Goal: Task Accomplishment & Management: Manage account settings

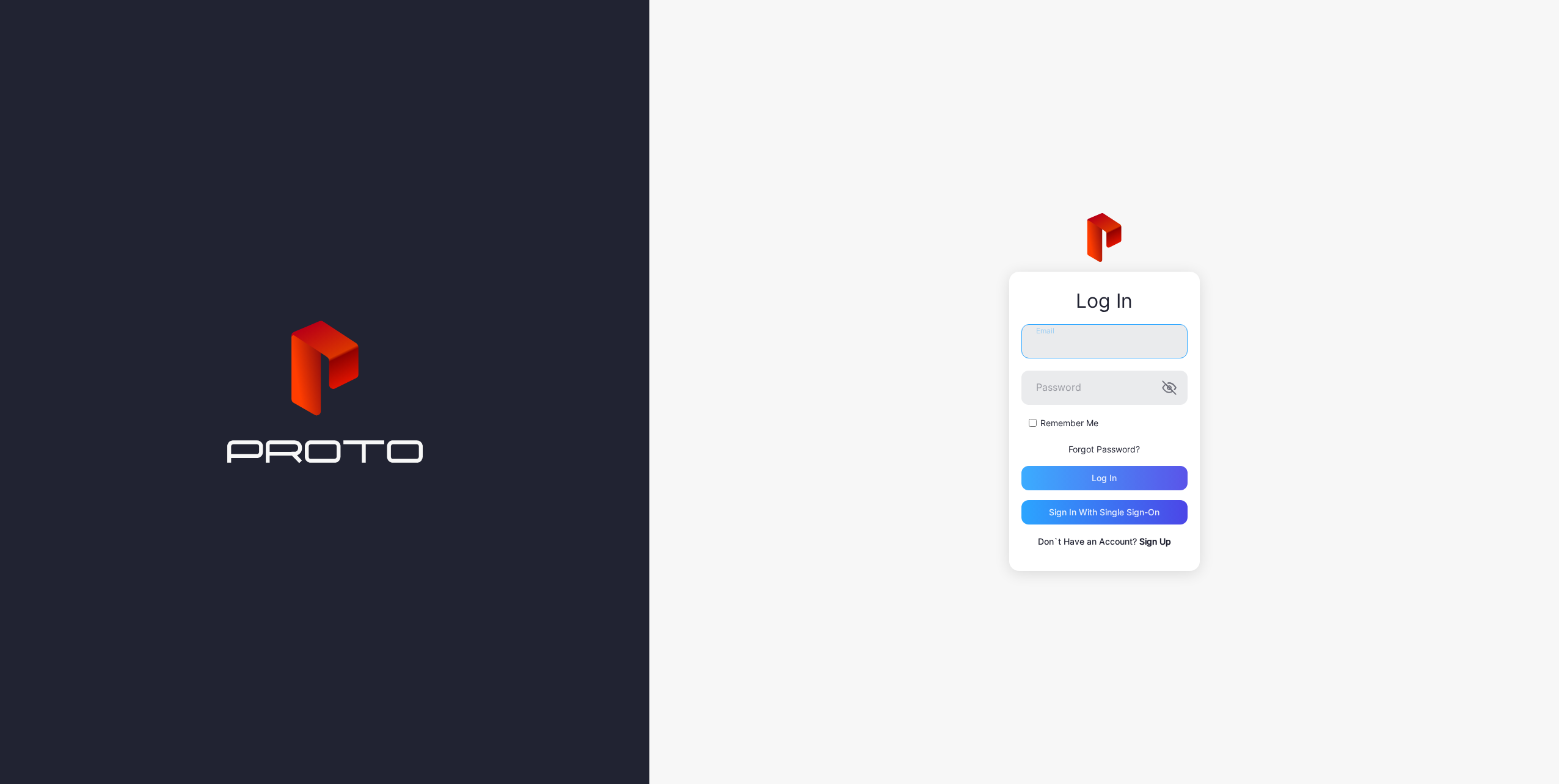
type input "**********"
click at [1113, 478] on div "Log in" at bounding box center [1104, 478] width 25 height 10
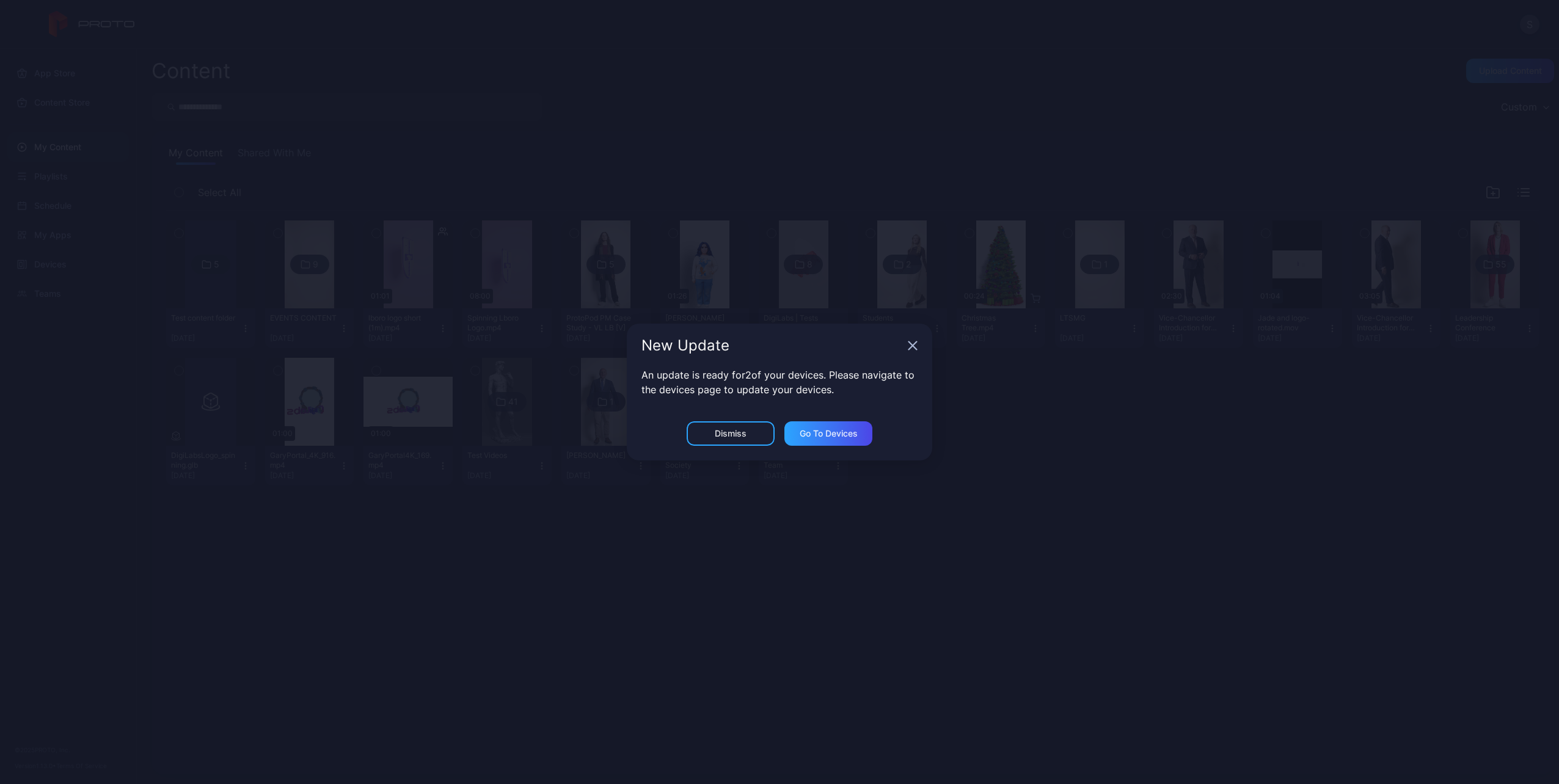
click at [912, 349] on icon "button" at bounding box center [913, 345] width 10 height 10
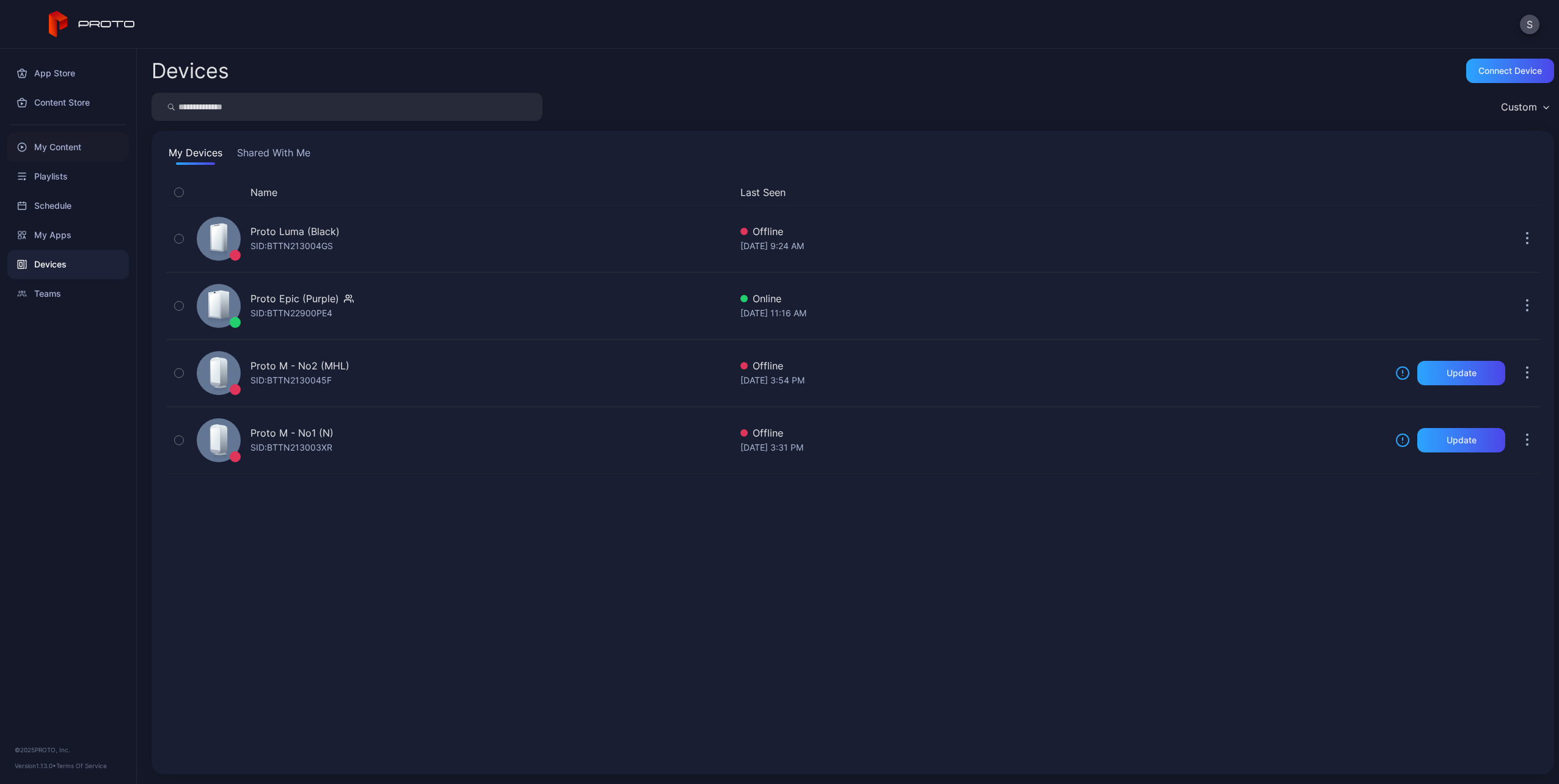
click at [40, 153] on div "My Content" at bounding box center [68, 147] width 122 height 30
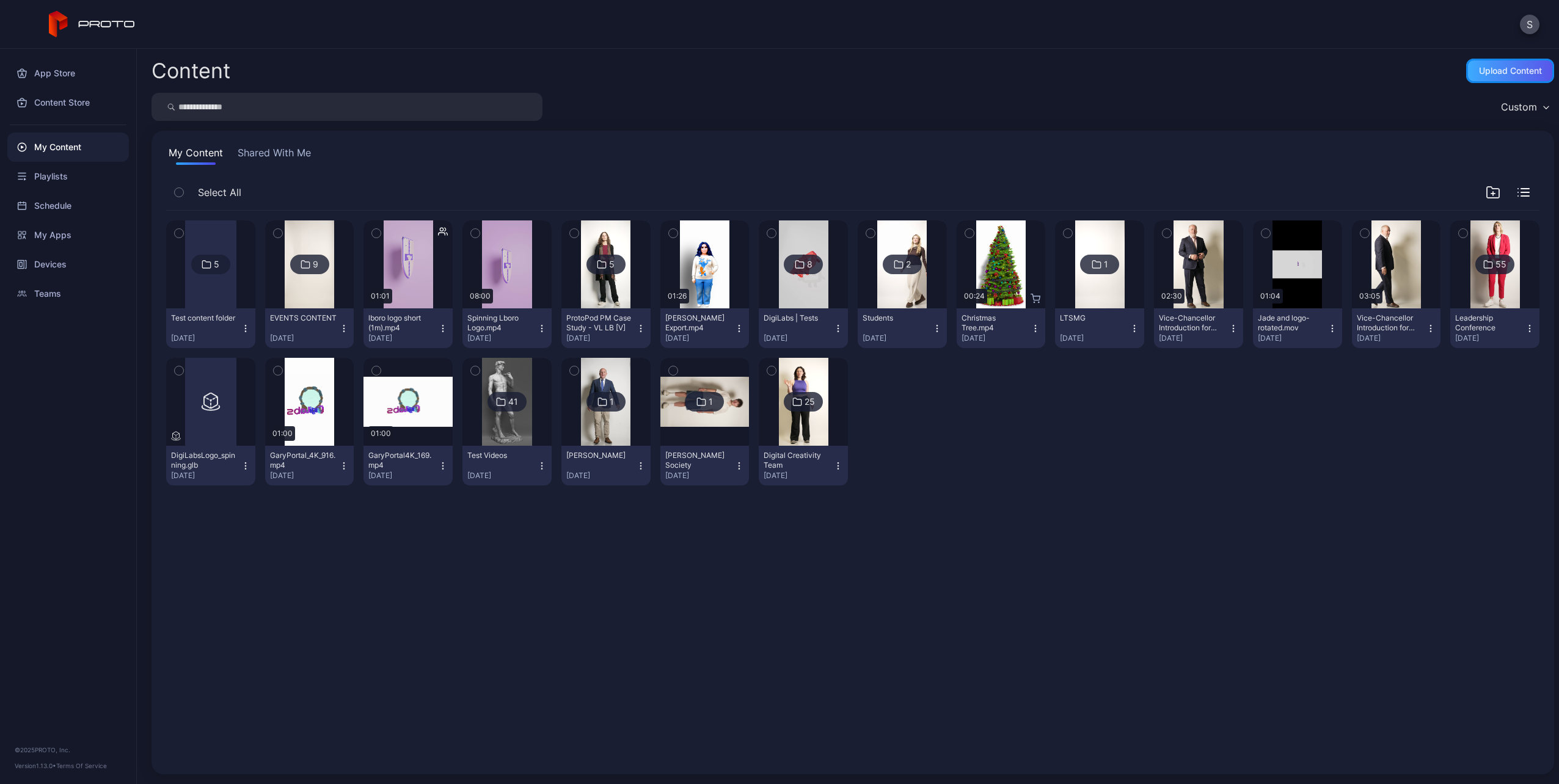
click at [1466, 63] on div "Upload Content" at bounding box center [1510, 71] width 88 height 24
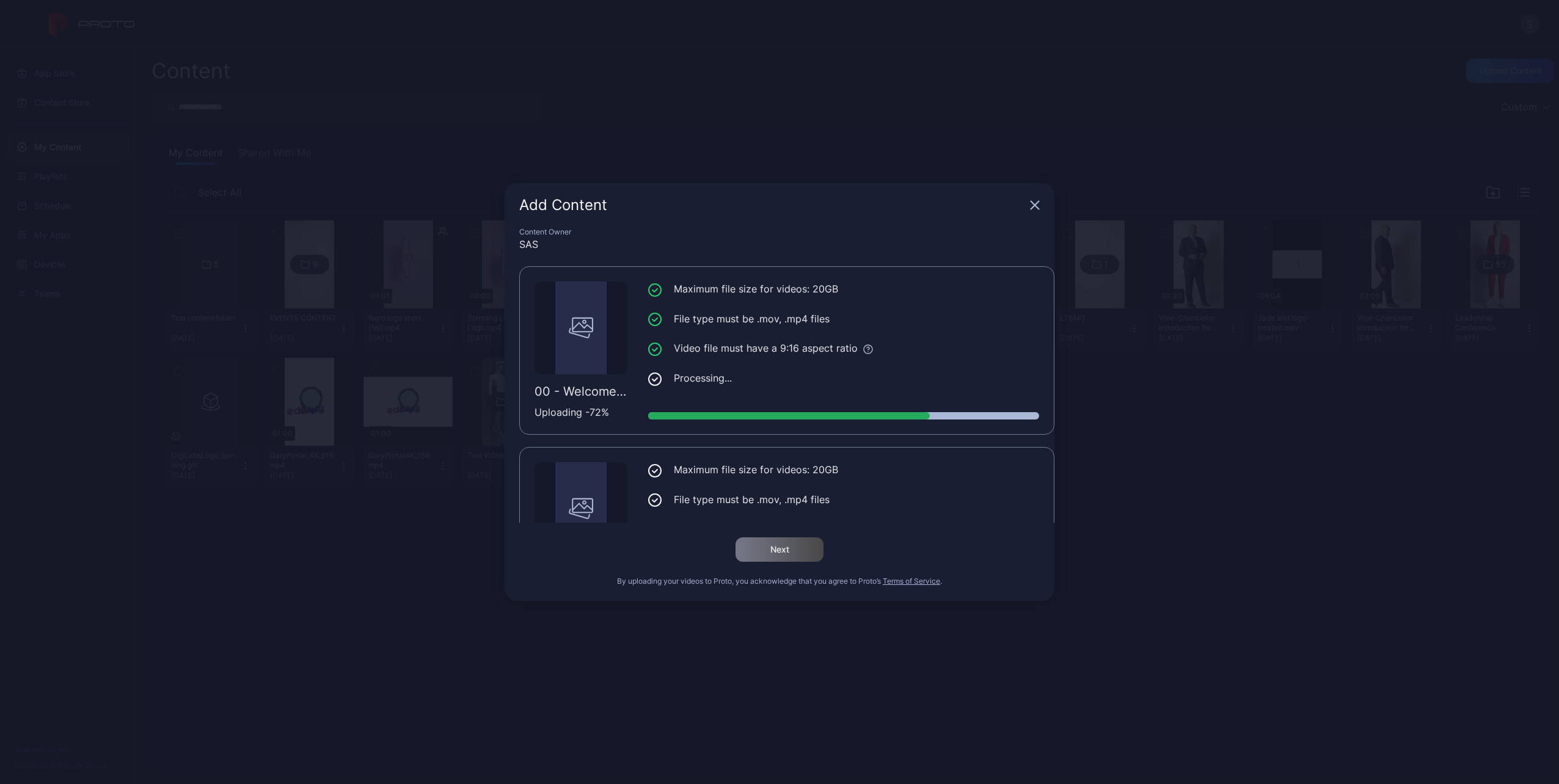
click at [1029, 207] on div "Add Content" at bounding box center [780, 205] width 550 height 44
click at [1034, 206] on icon "button" at bounding box center [1035, 205] width 8 height 8
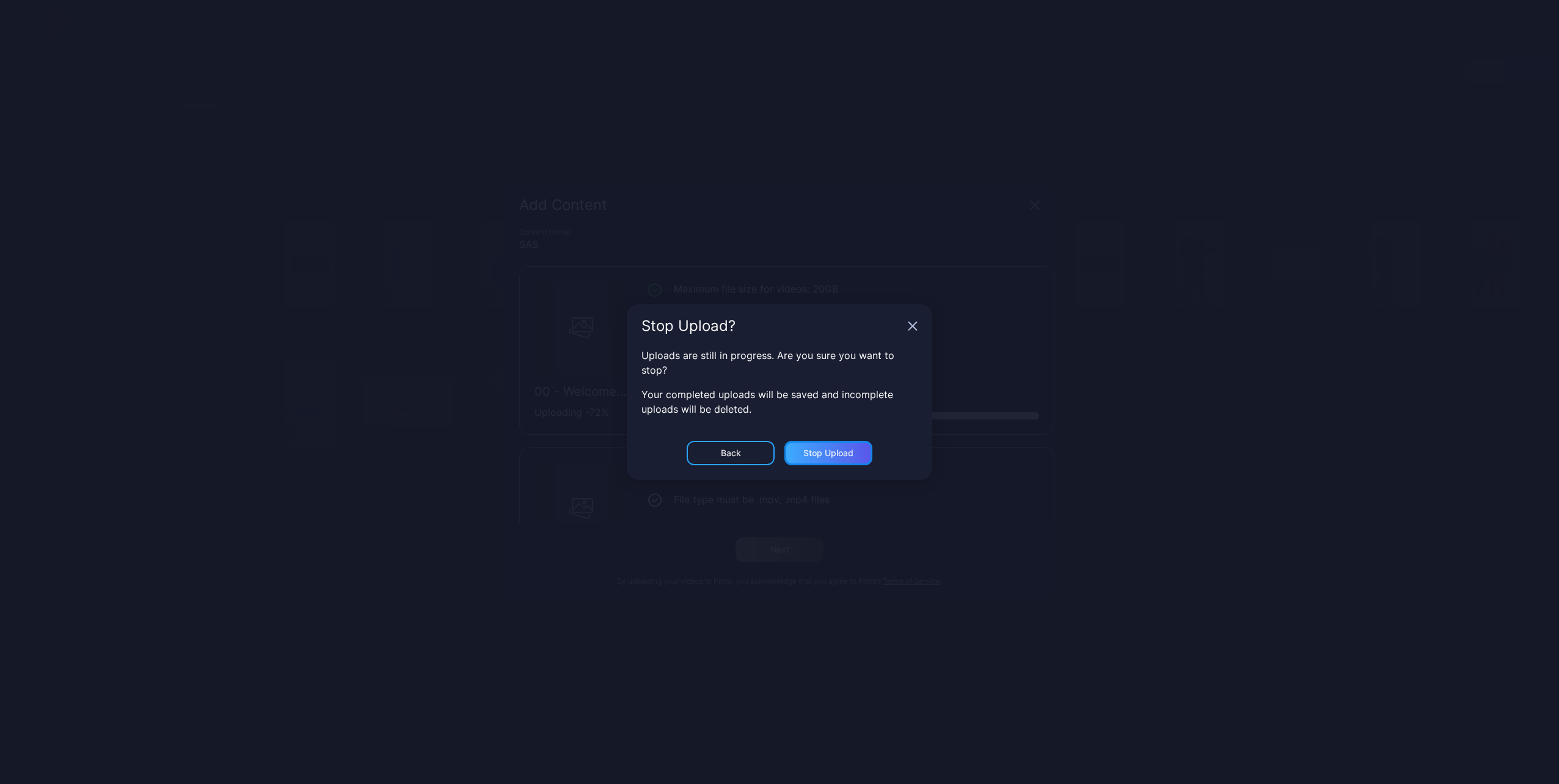
click at [823, 451] on div "Stop Upload" at bounding box center [828, 453] width 50 height 10
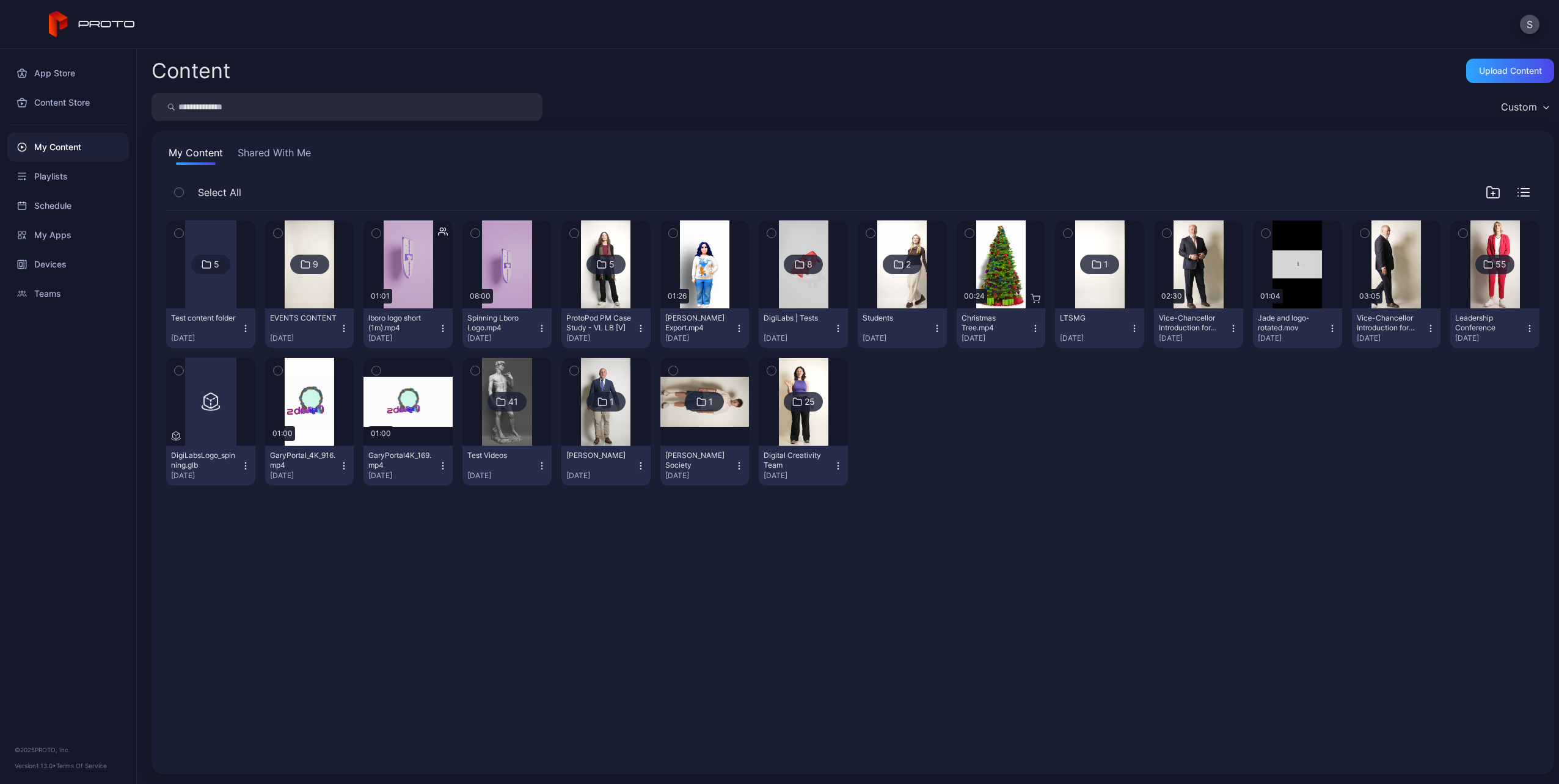
click at [473, 593] on div "5 Test content folder [DATE] 9 EVENTS CONTENT [DATE] Preview 01:01 lboro logo s…" at bounding box center [852, 485] width 1393 height 569
click at [1479, 71] on div "Upload Content" at bounding box center [1510, 71] width 63 height 10
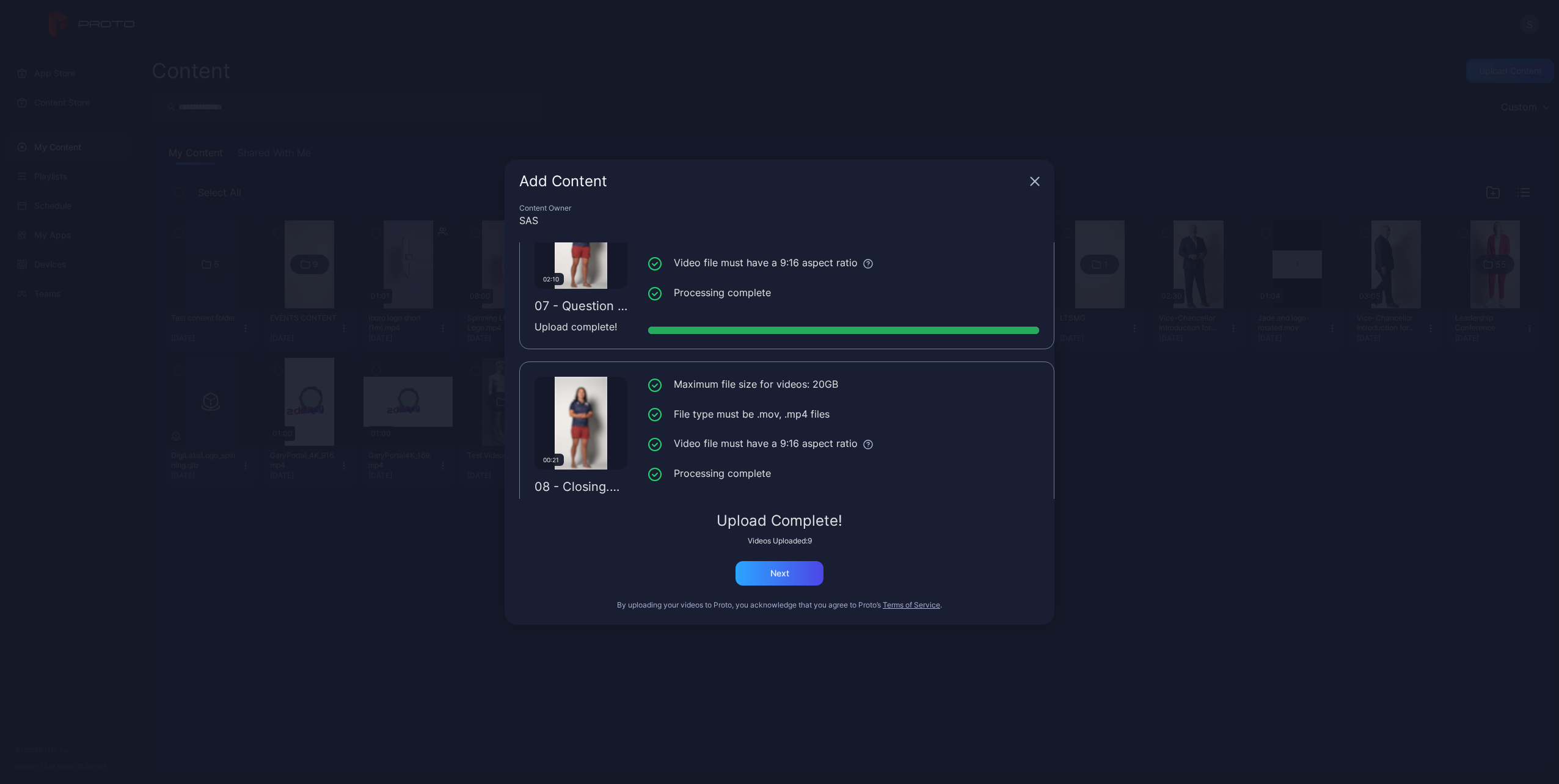
scroll to position [1358, 0]
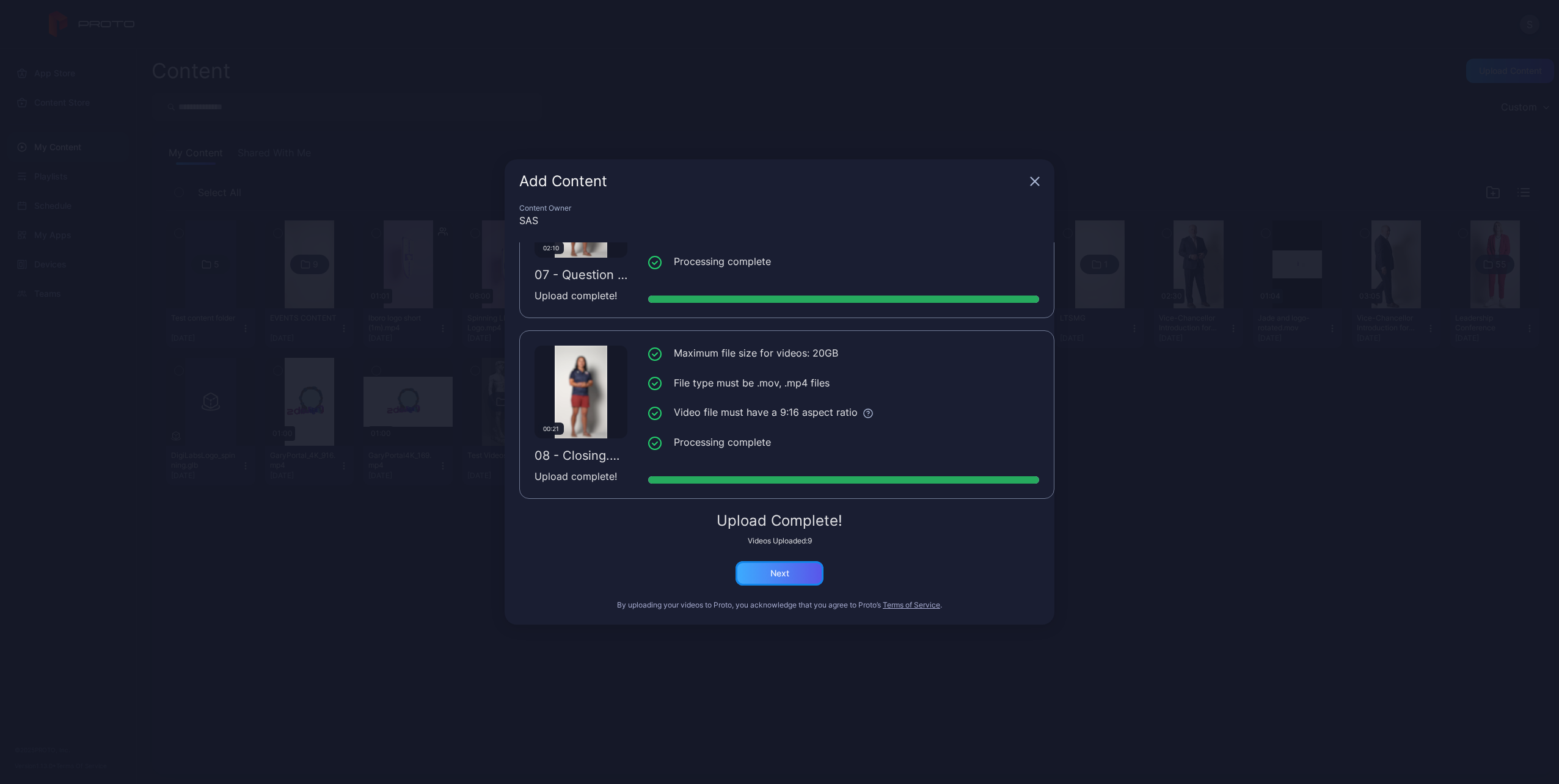
click at [802, 571] on div "Next" at bounding box center [780, 573] width 88 height 24
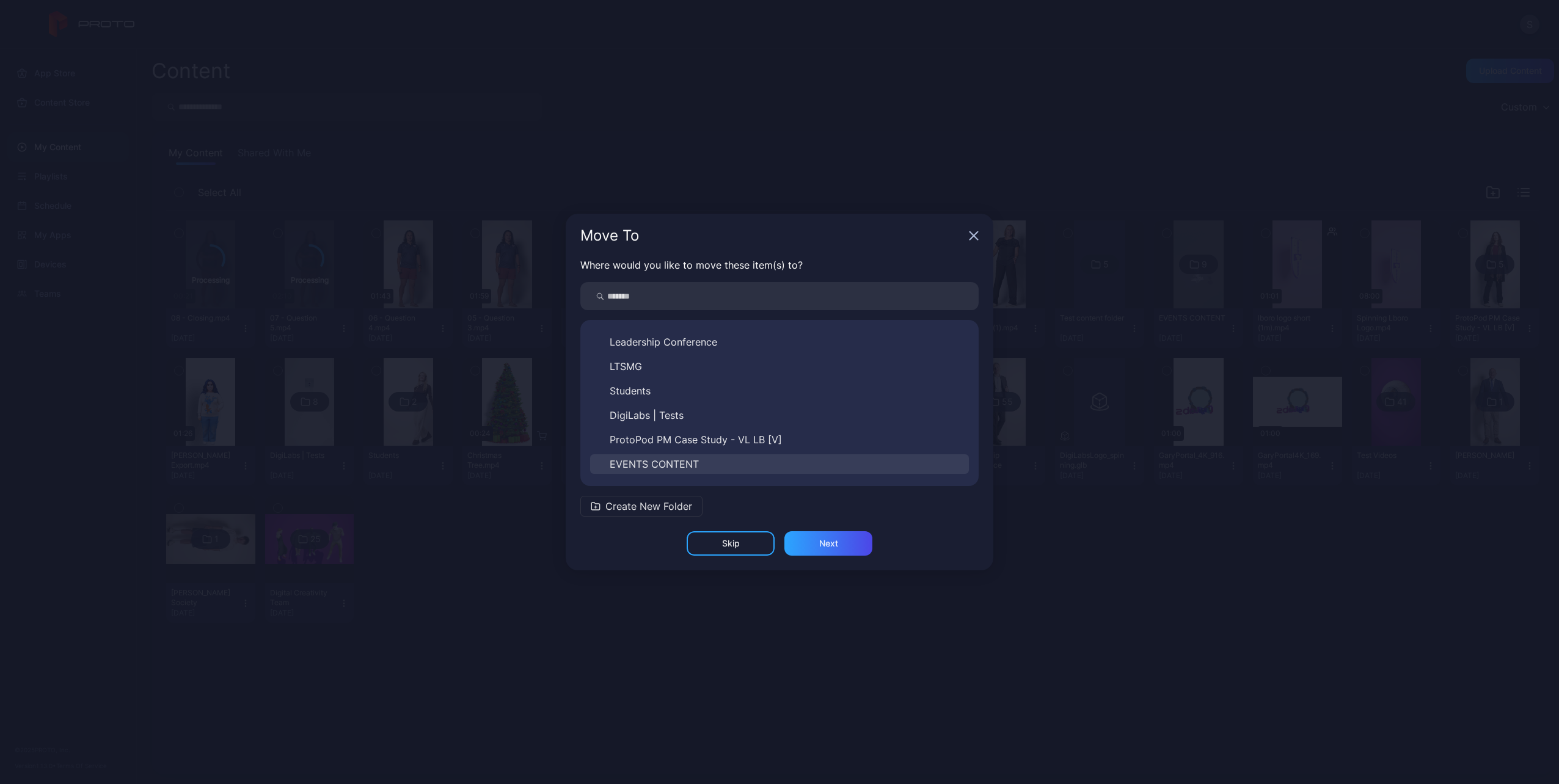
scroll to position [142, 0]
click at [662, 439] on span "EVENTS CONTENT" at bounding box center [654, 442] width 89 height 15
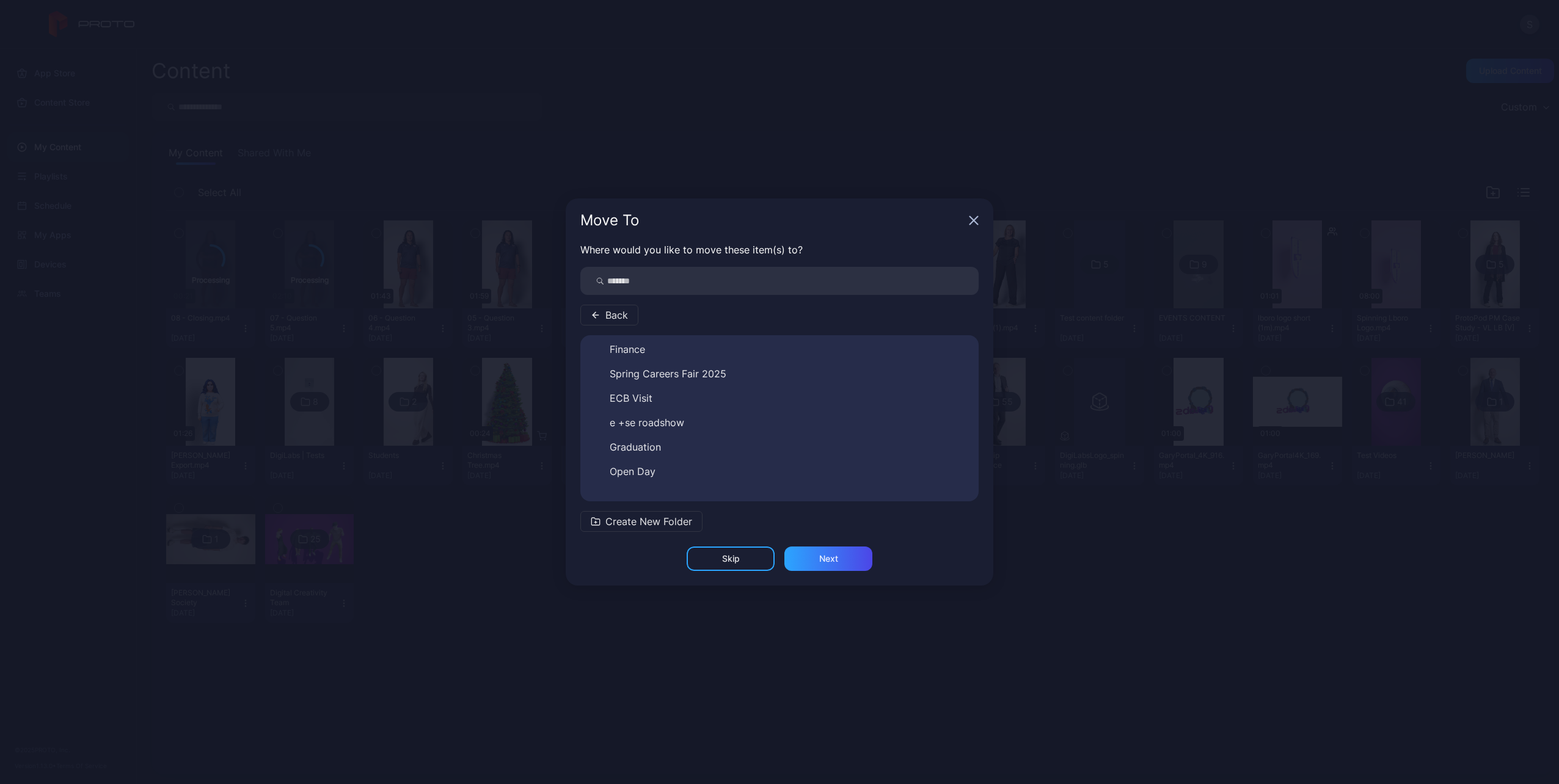
scroll to position [44, 0]
click at [643, 518] on span "Create New Folder" at bounding box center [648, 522] width 87 height 15
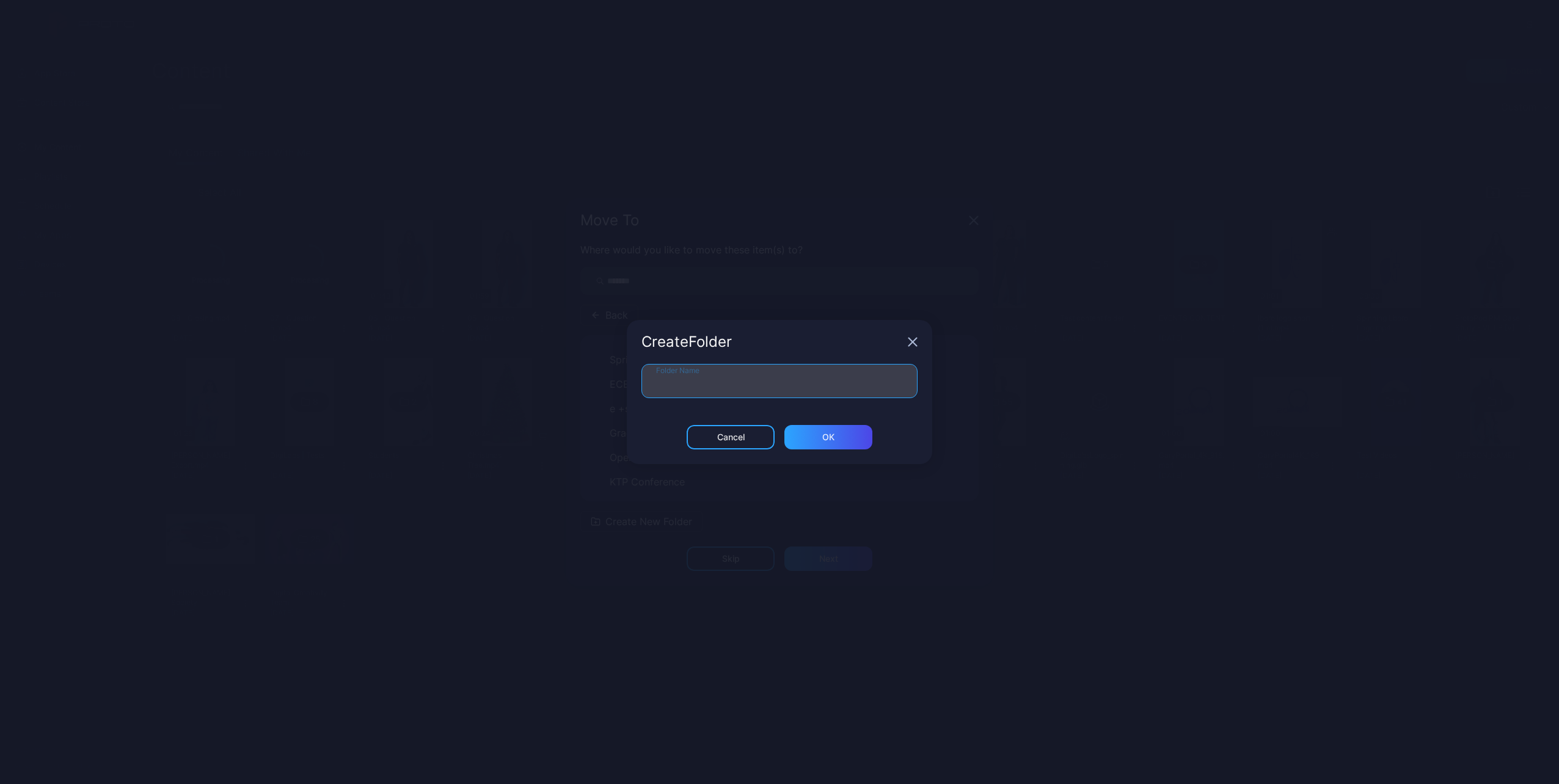
click at [694, 390] on input "Folder Name" at bounding box center [780, 381] width 276 height 34
type input "**********"
click at [835, 447] on div "ОК" at bounding box center [828, 437] width 88 height 24
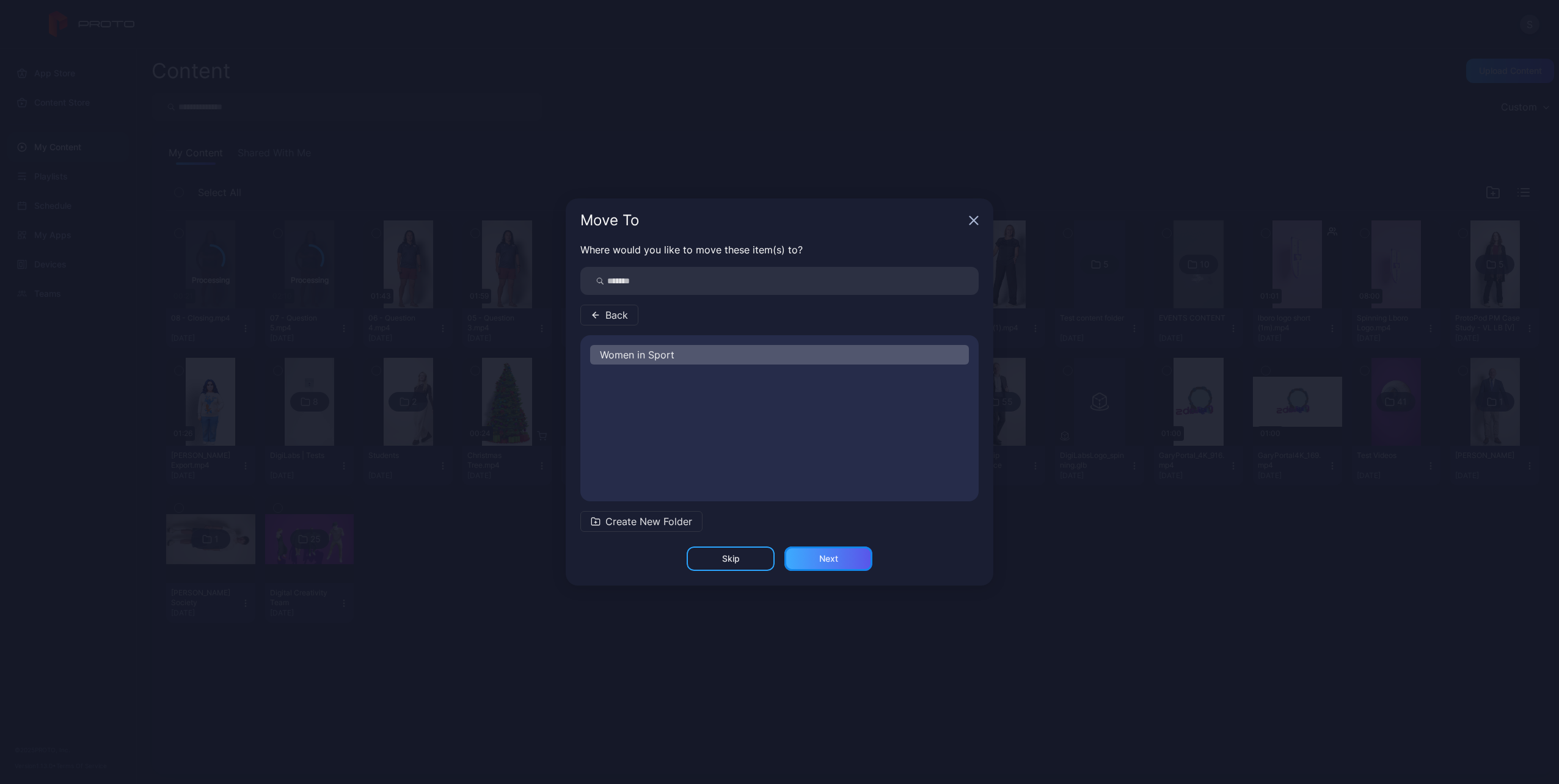
click at [815, 561] on div "Next" at bounding box center [828, 559] width 88 height 24
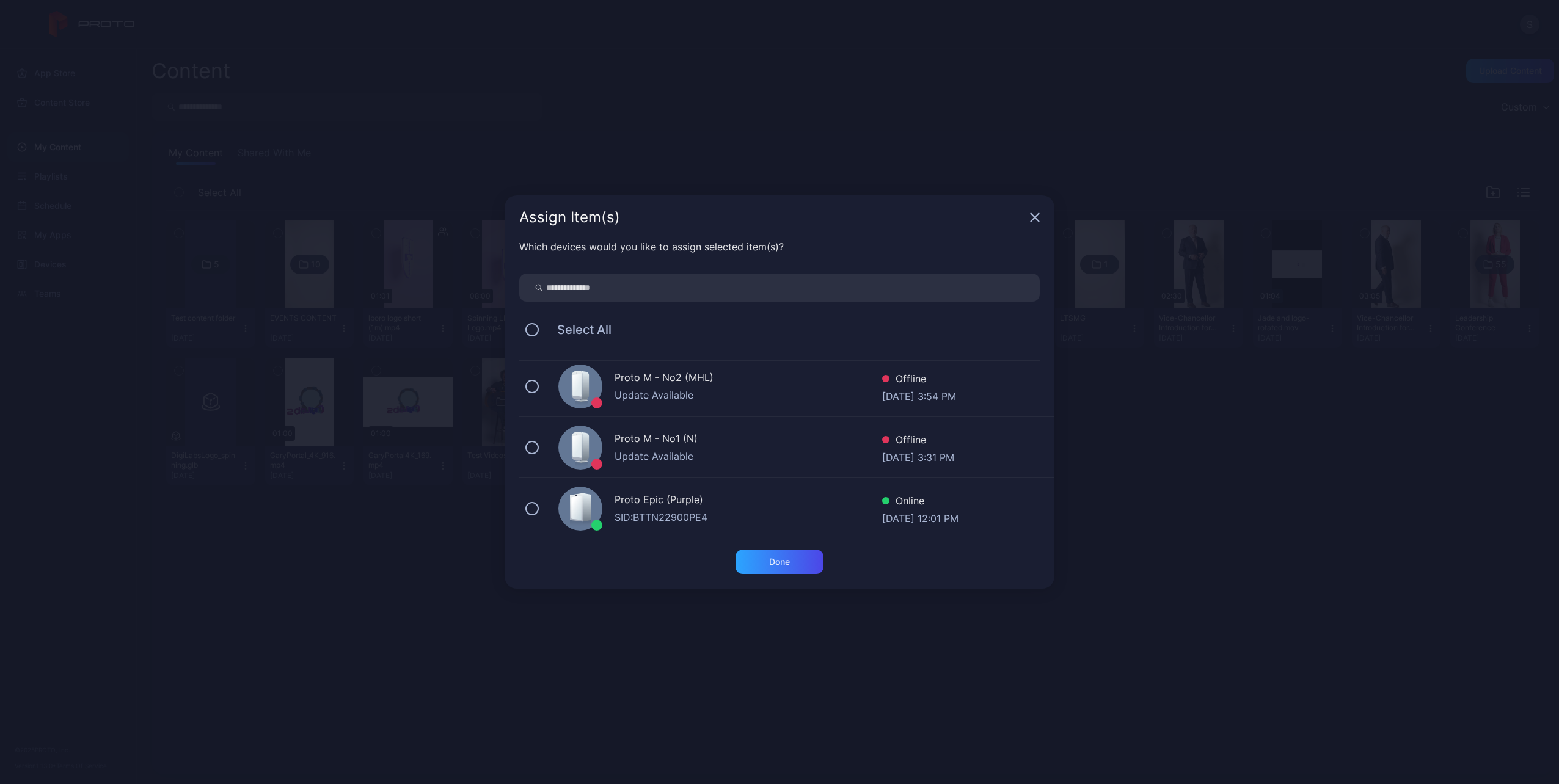
scroll to position [70, 0]
click at [535, 502] on button at bounding box center [532, 505] width 13 height 13
click at [794, 563] on div "Done" at bounding box center [780, 562] width 88 height 24
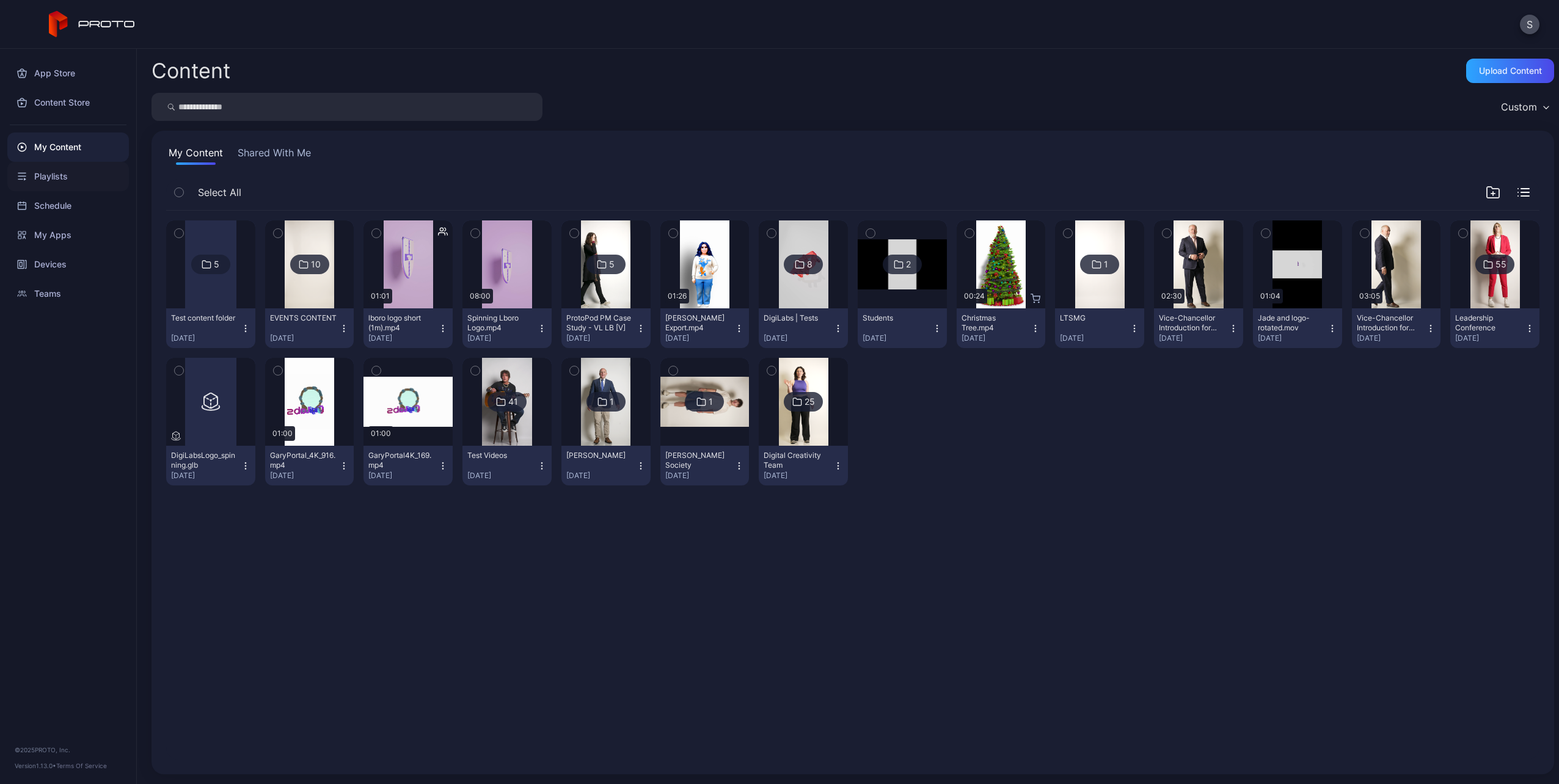
click at [42, 173] on div "Playlists" at bounding box center [68, 176] width 122 height 30
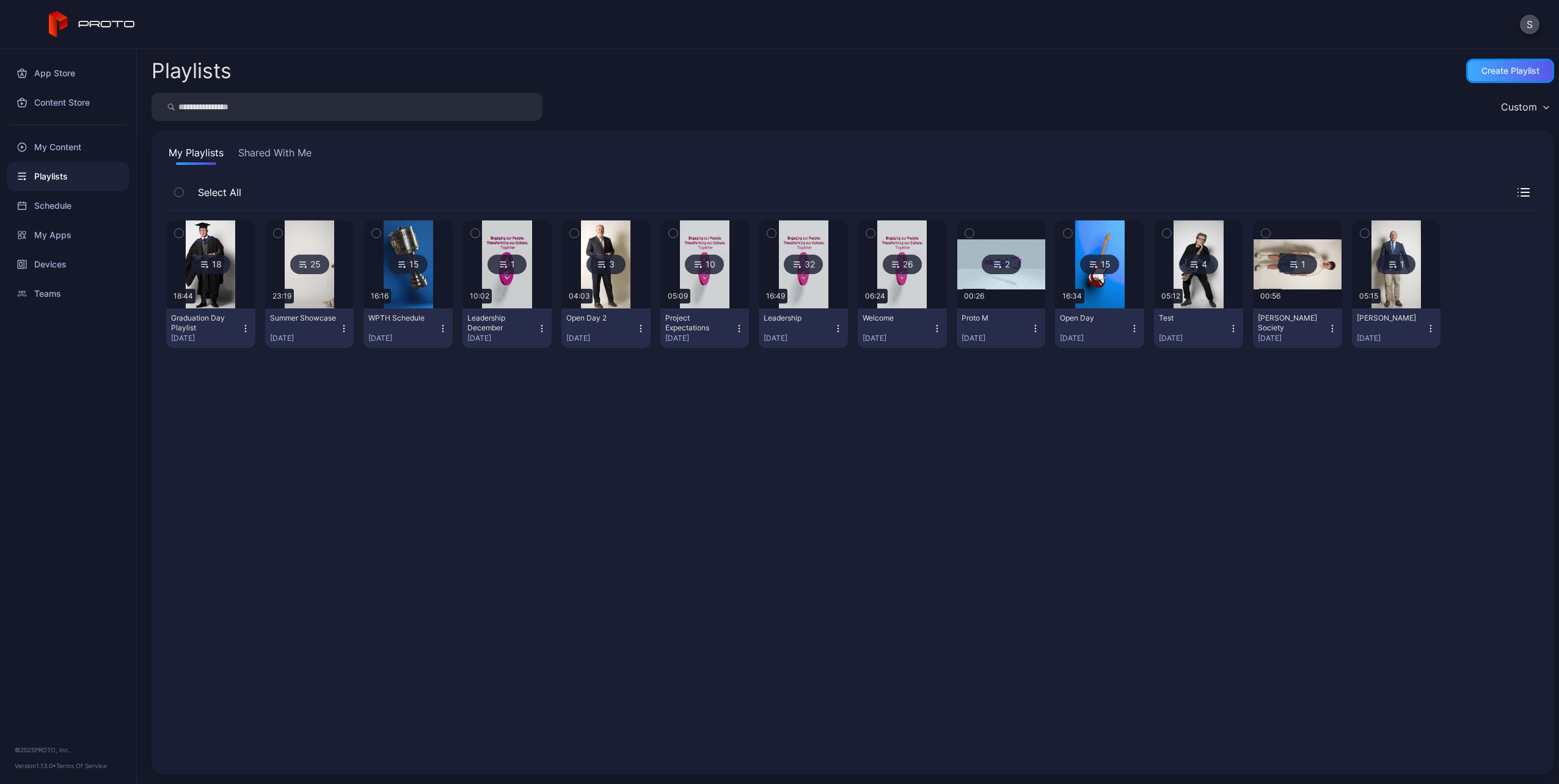
click at [1521, 71] on div "Create Playlist" at bounding box center [1511, 71] width 58 height 10
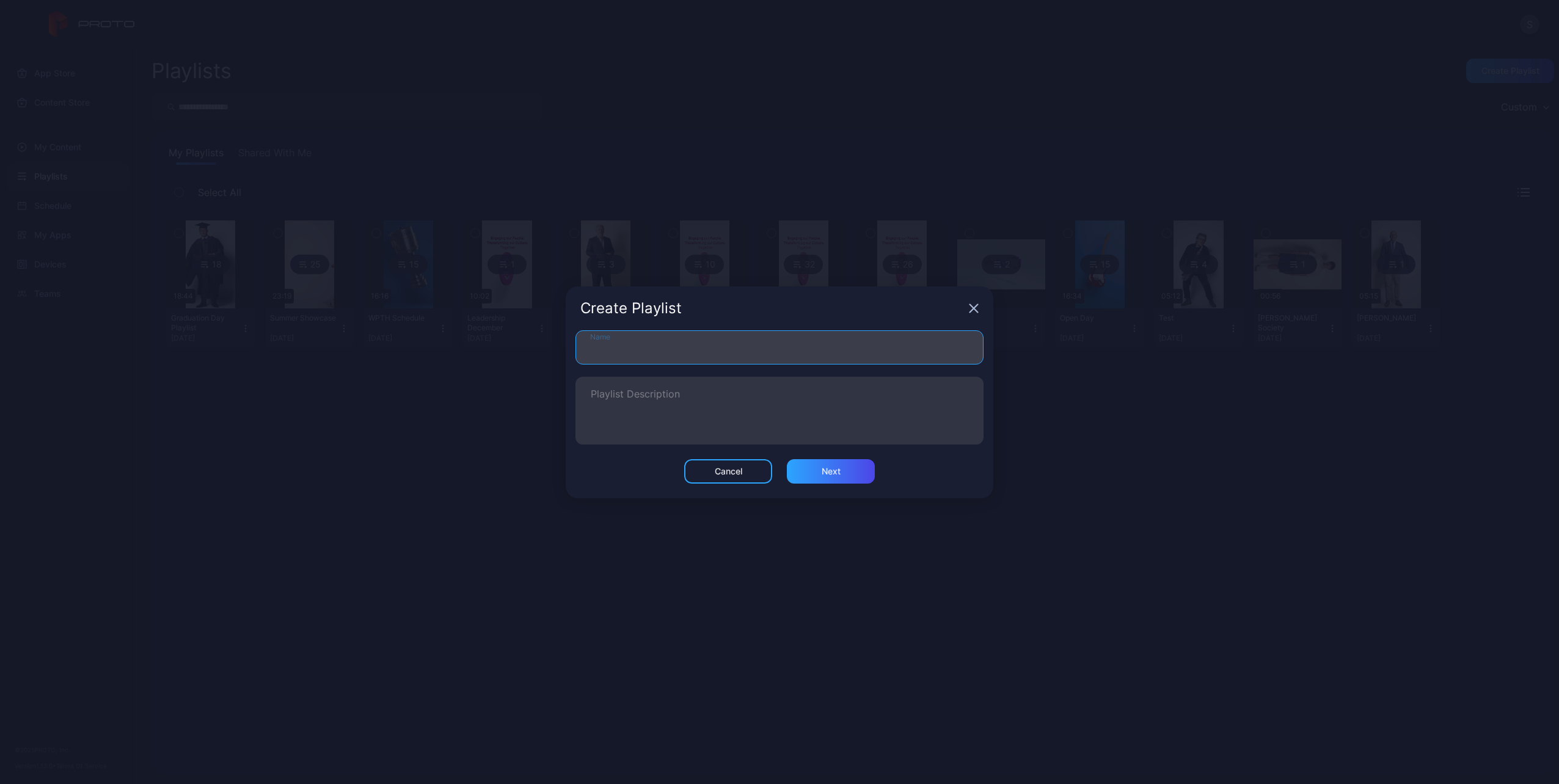
click at [646, 355] on input "Name" at bounding box center [780, 347] width 408 height 34
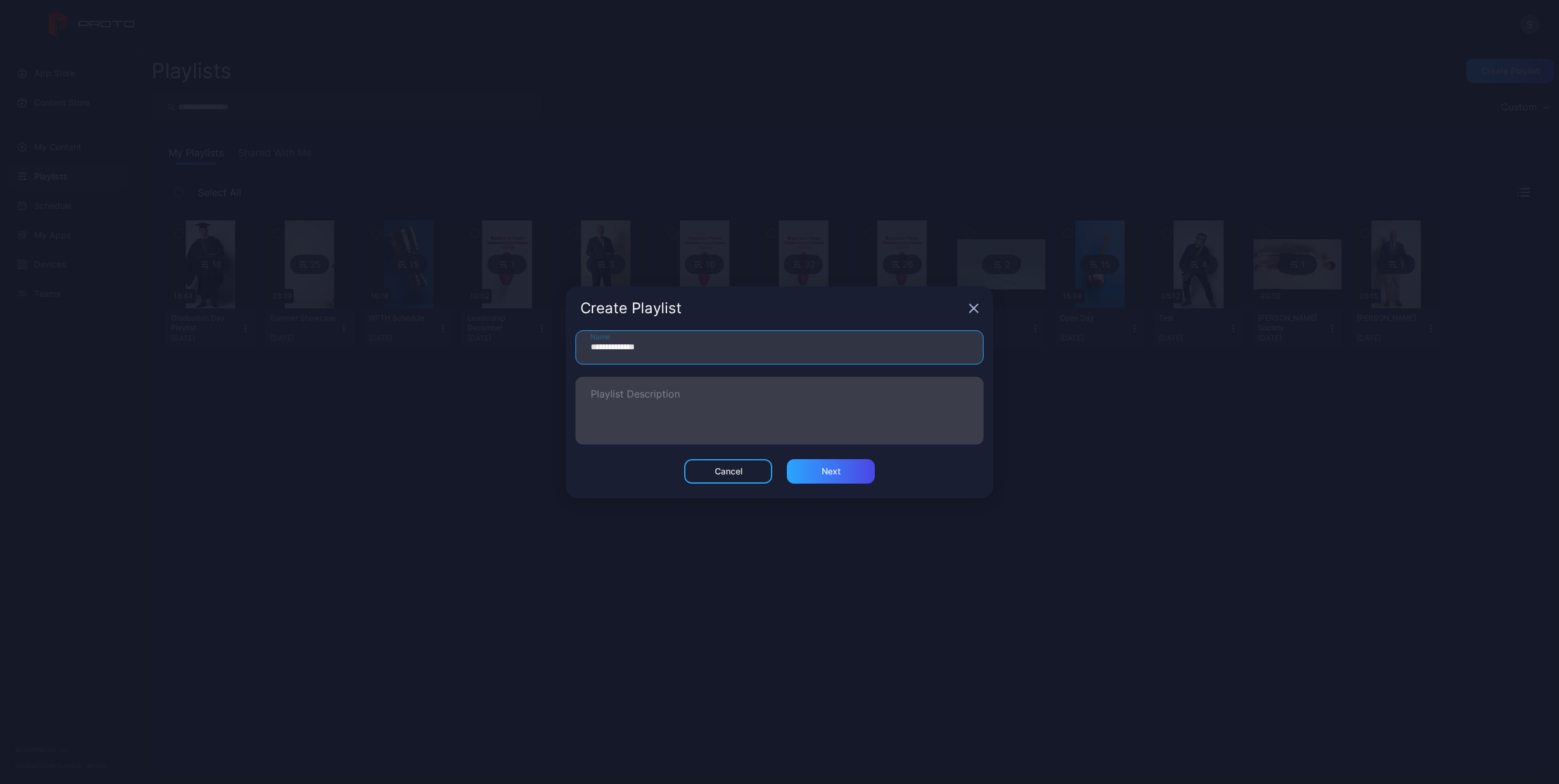
type input "**********"
click at [700, 413] on textarea "Playlist Description" at bounding box center [780, 411] width 378 height 42
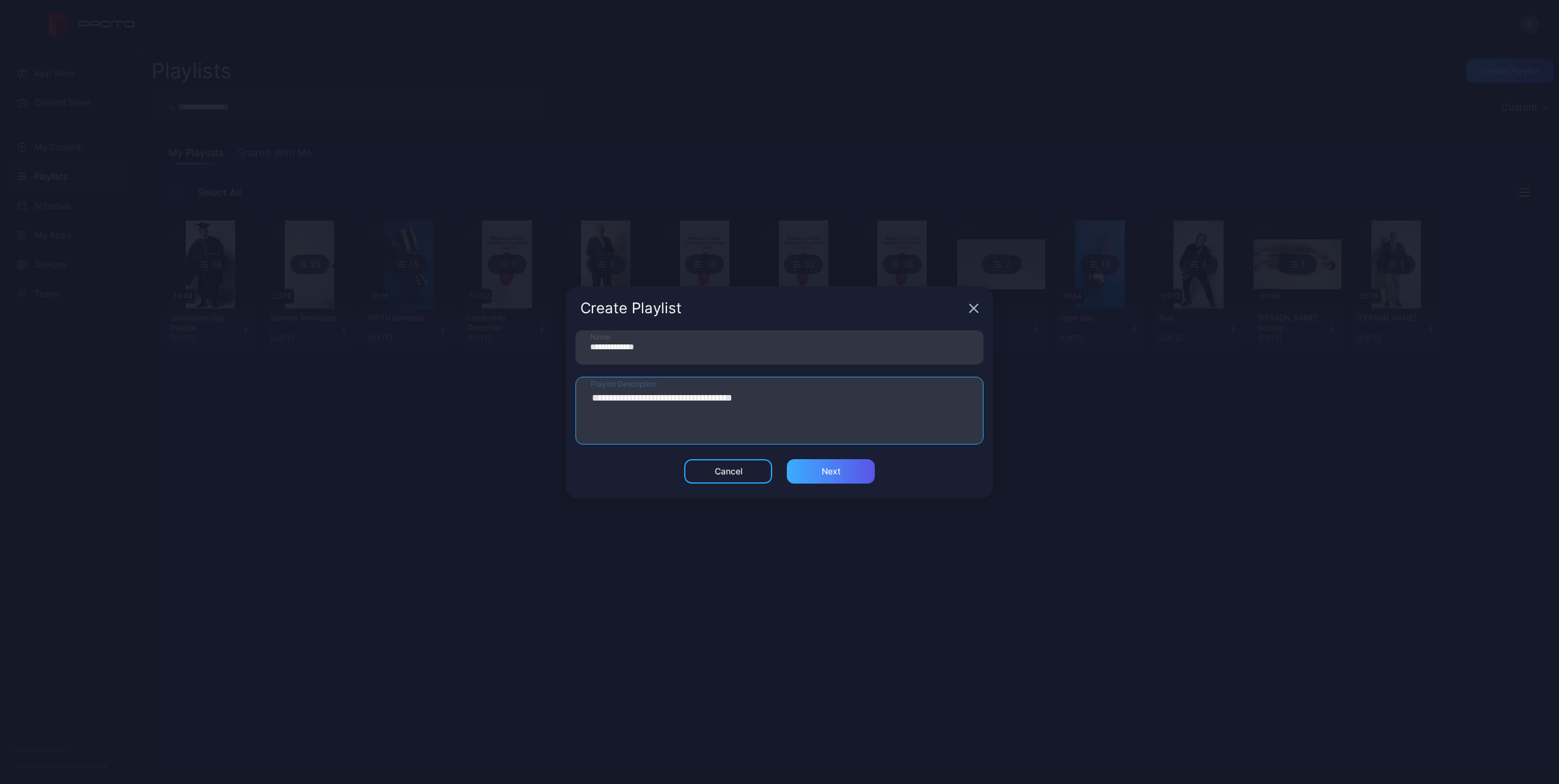
type textarea "**********"
click at [846, 471] on div "Next" at bounding box center [831, 471] width 88 height 24
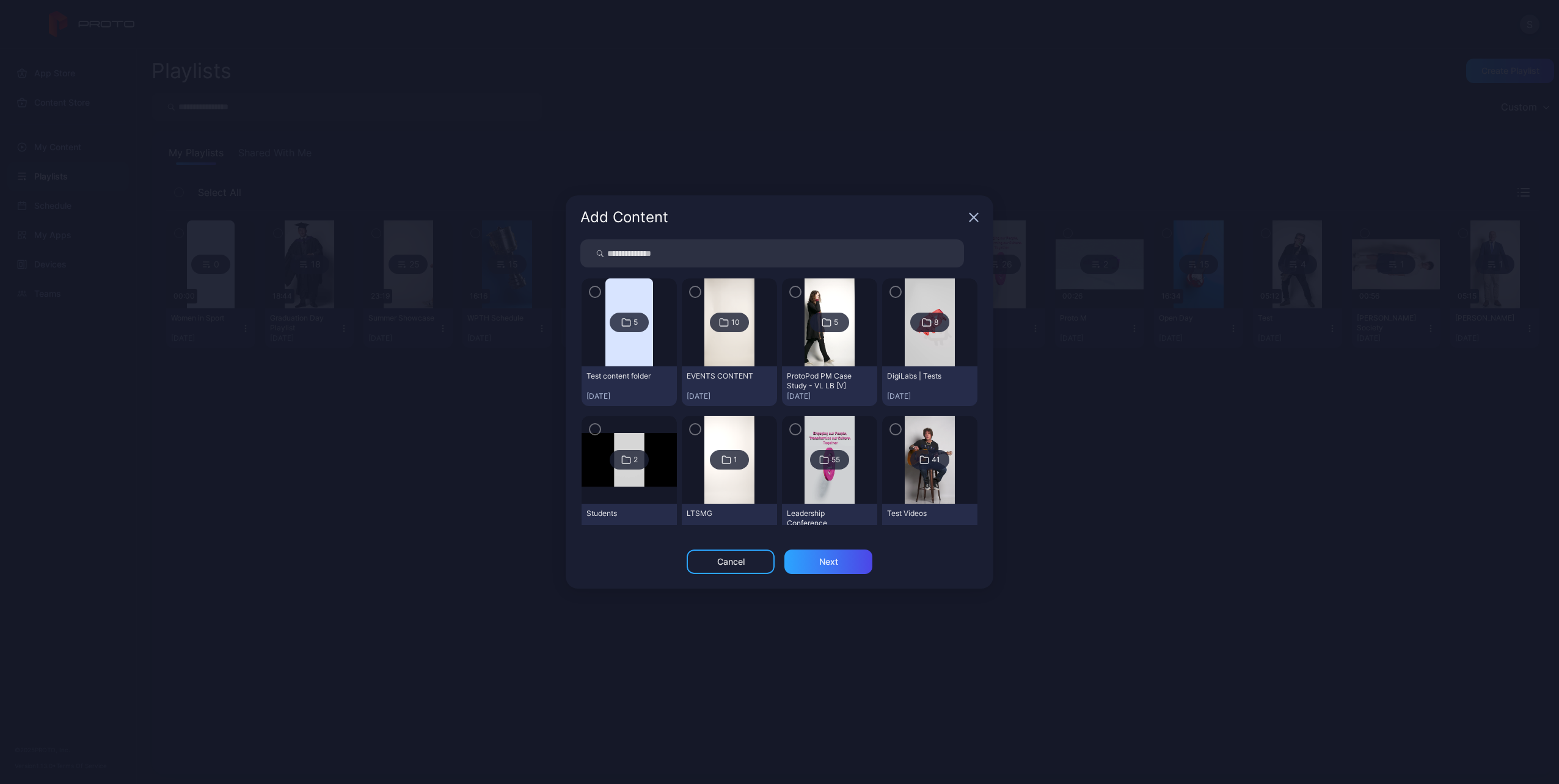
click at [722, 324] on icon at bounding box center [724, 322] width 10 height 15
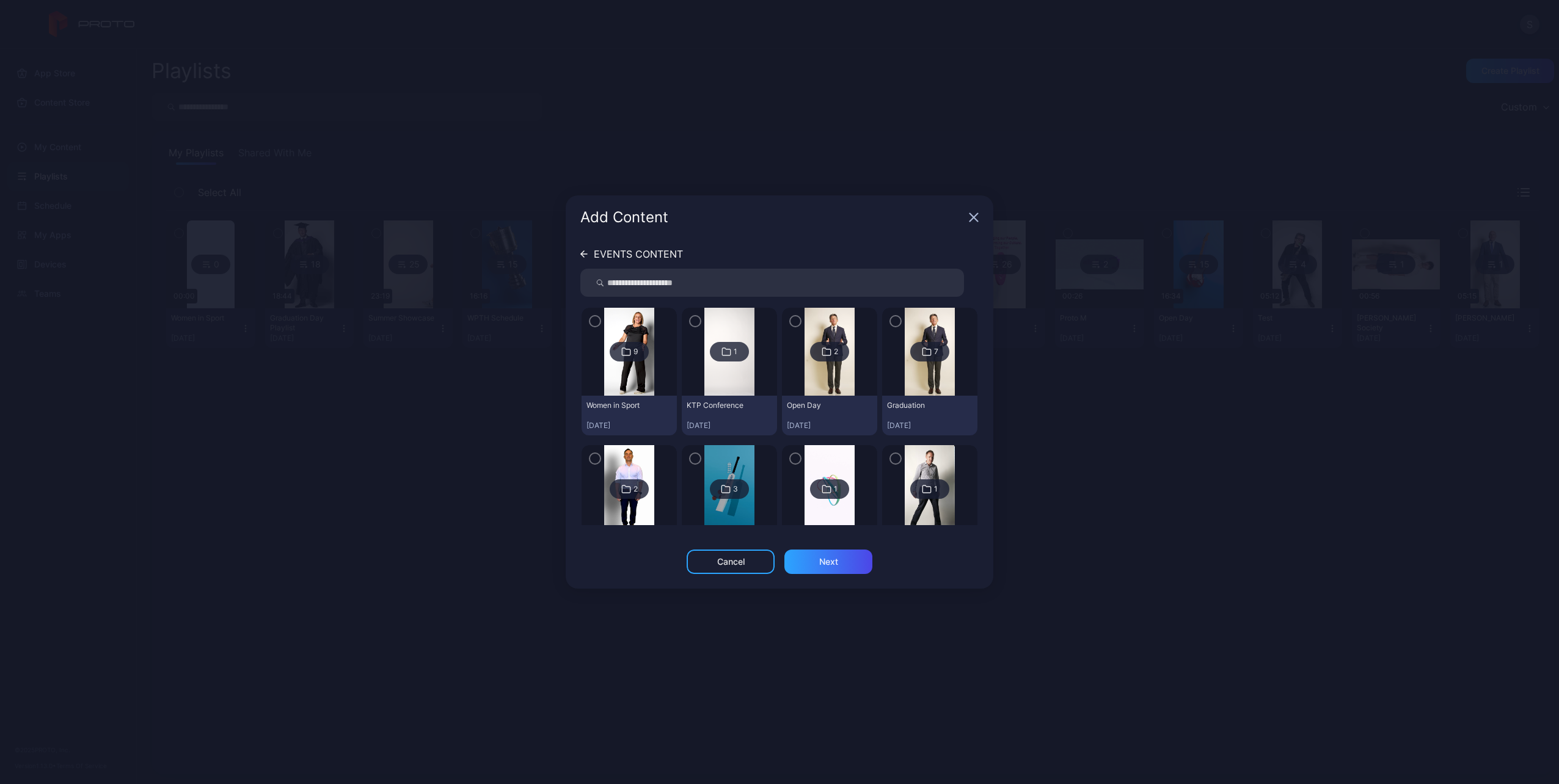
click at [624, 342] on div "9" at bounding box center [629, 351] width 39 height 20
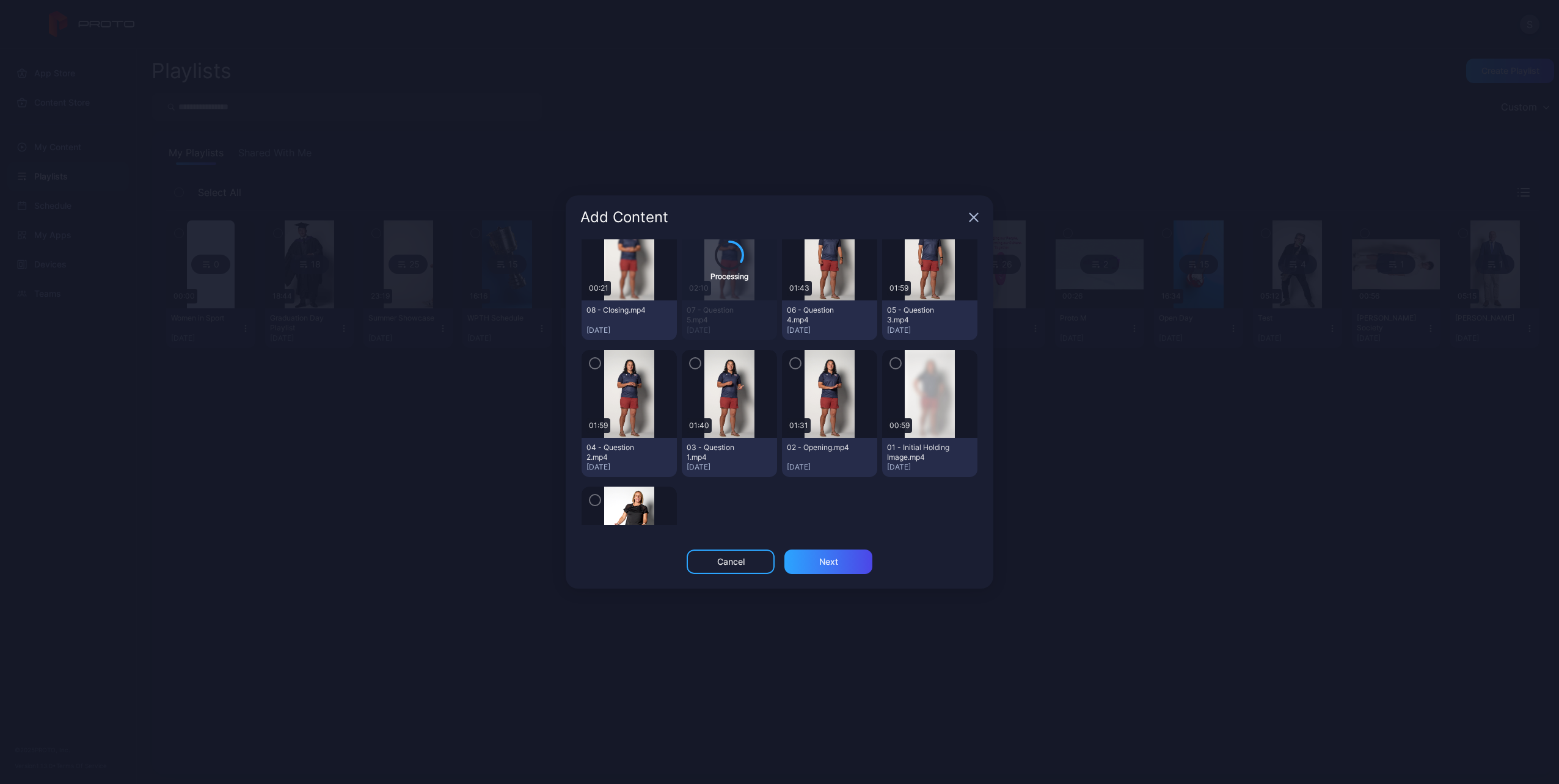
scroll to position [185, 0]
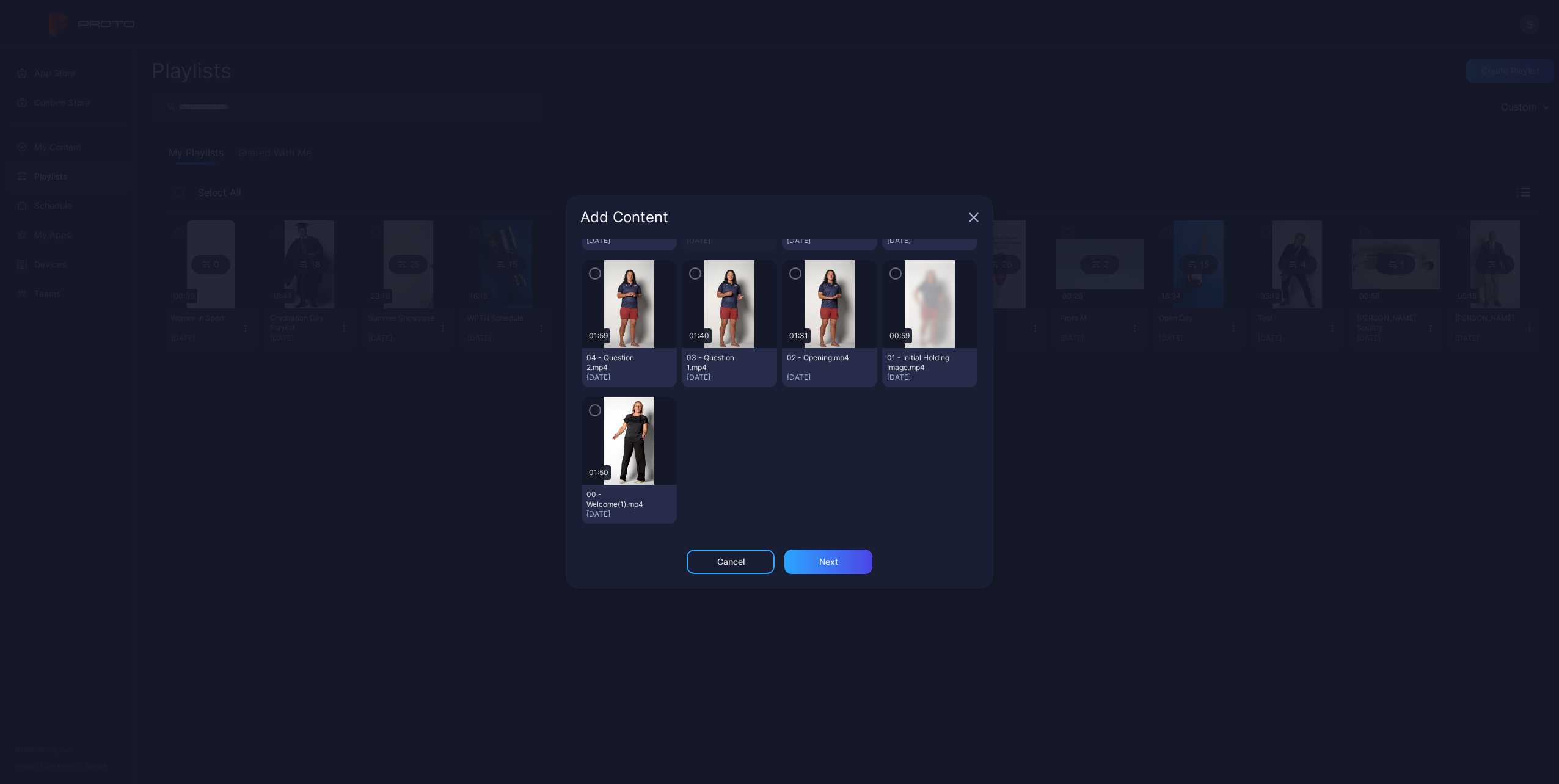
click at [596, 406] on icon "button" at bounding box center [595, 411] width 10 height 13
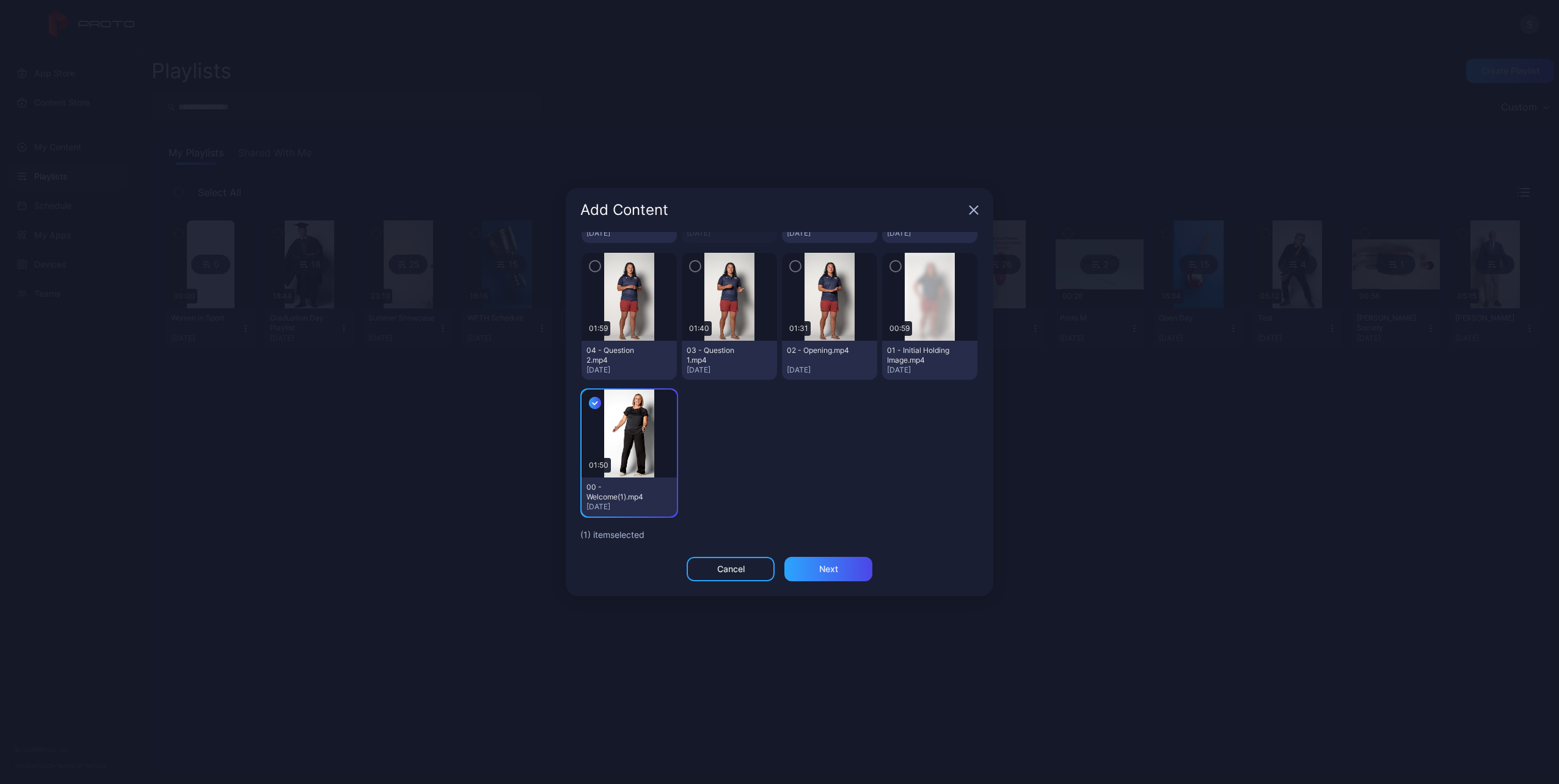
click at [891, 267] on icon "button" at bounding box center [895, 266] width 10 height 13
click at [790, 272] on icon "button" at bounding box center [795, 266] width 10 height 13
click at [692, 270] on icon "button" at bounding box center [695, 266] width 10 height 13
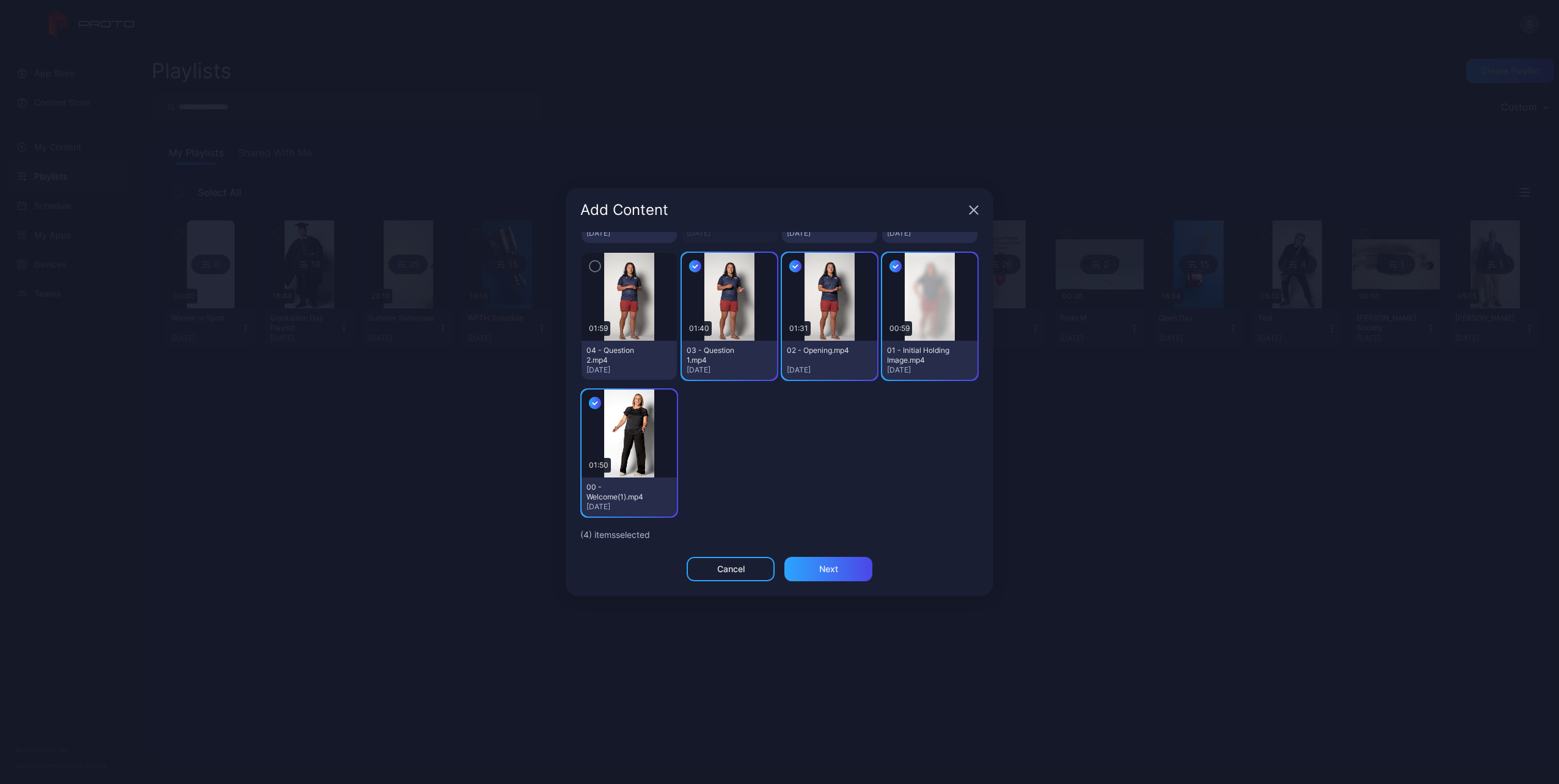
click at [592, 262] on icon "button" at bounding box center [595, 266] width 10 height 13
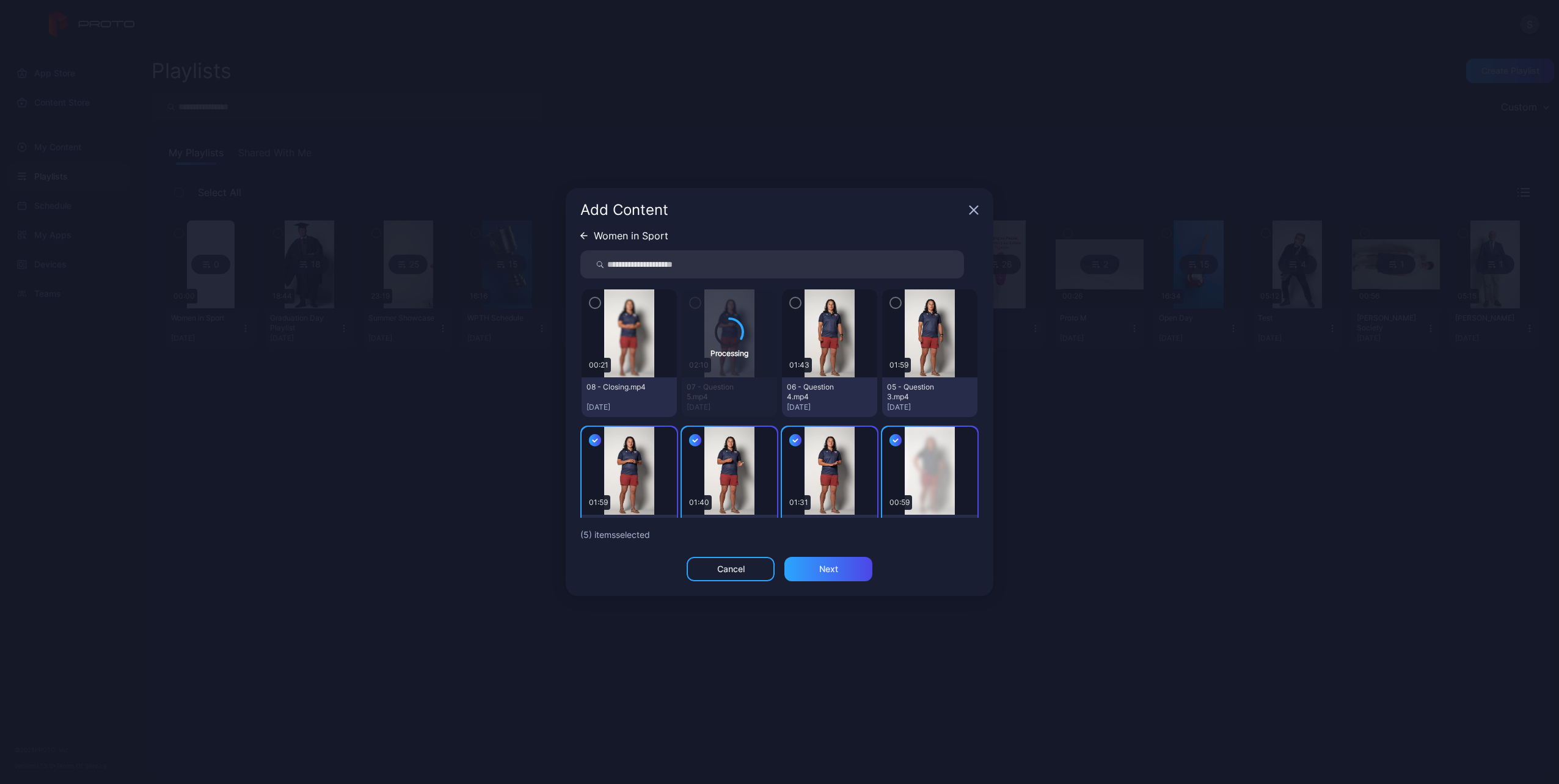
scroll to position [0, 0]
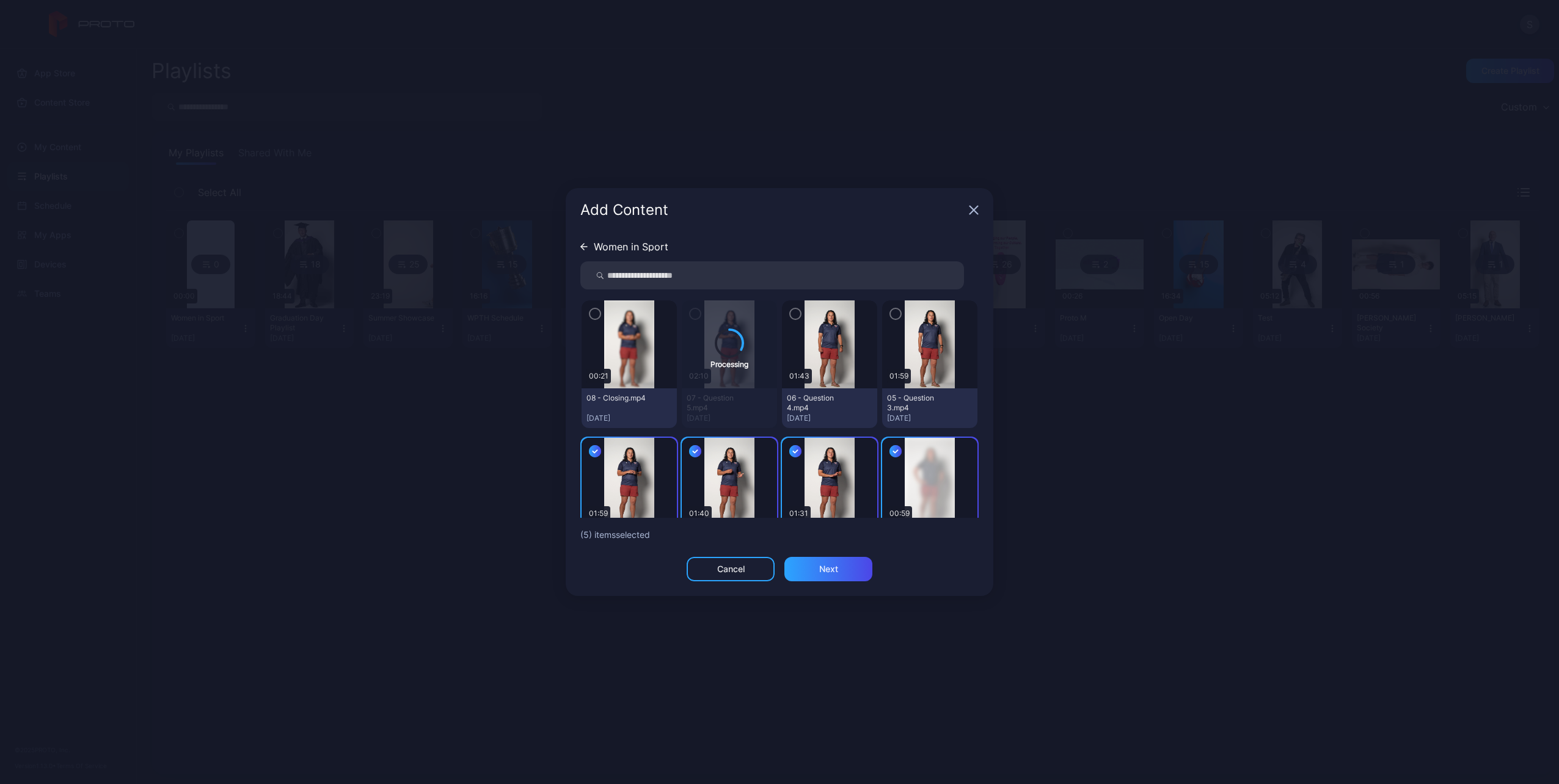
click at [891, 312] on icon "button" at bounding box center [895, 314] width 10 height 13
click at [790, 313] on div "button" at bounding box center [796, 314] width 12 height 12
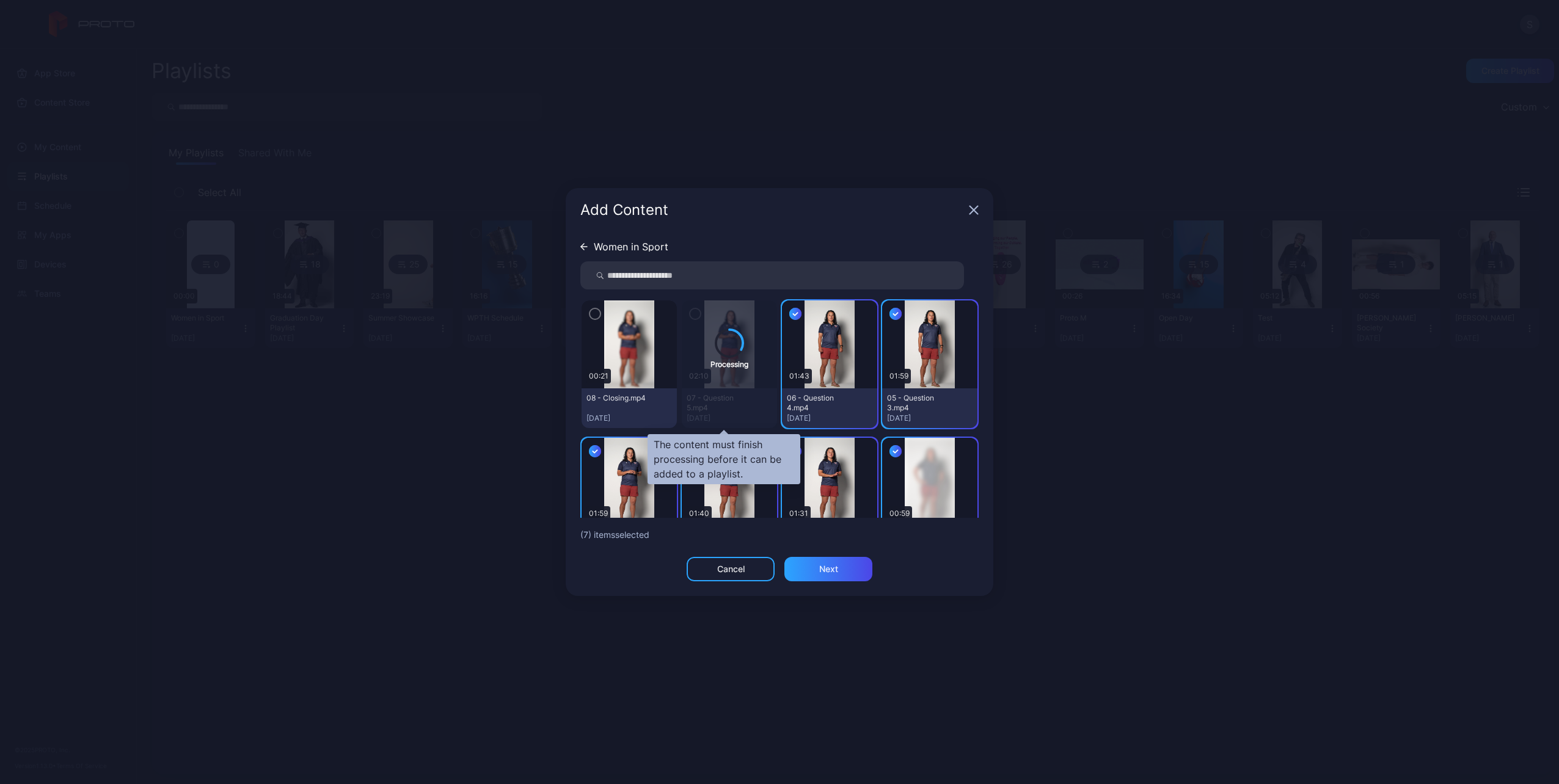
click at [689, 314] on div "Processing" at bounding box center [730, 364] width 96 height 128
click at [594, 318] on icon "button" at bounding box center [595, 314] width 10 height 13
click at [970, 207] on icon "button" at bounding box center [974, 211] width 8 height 8
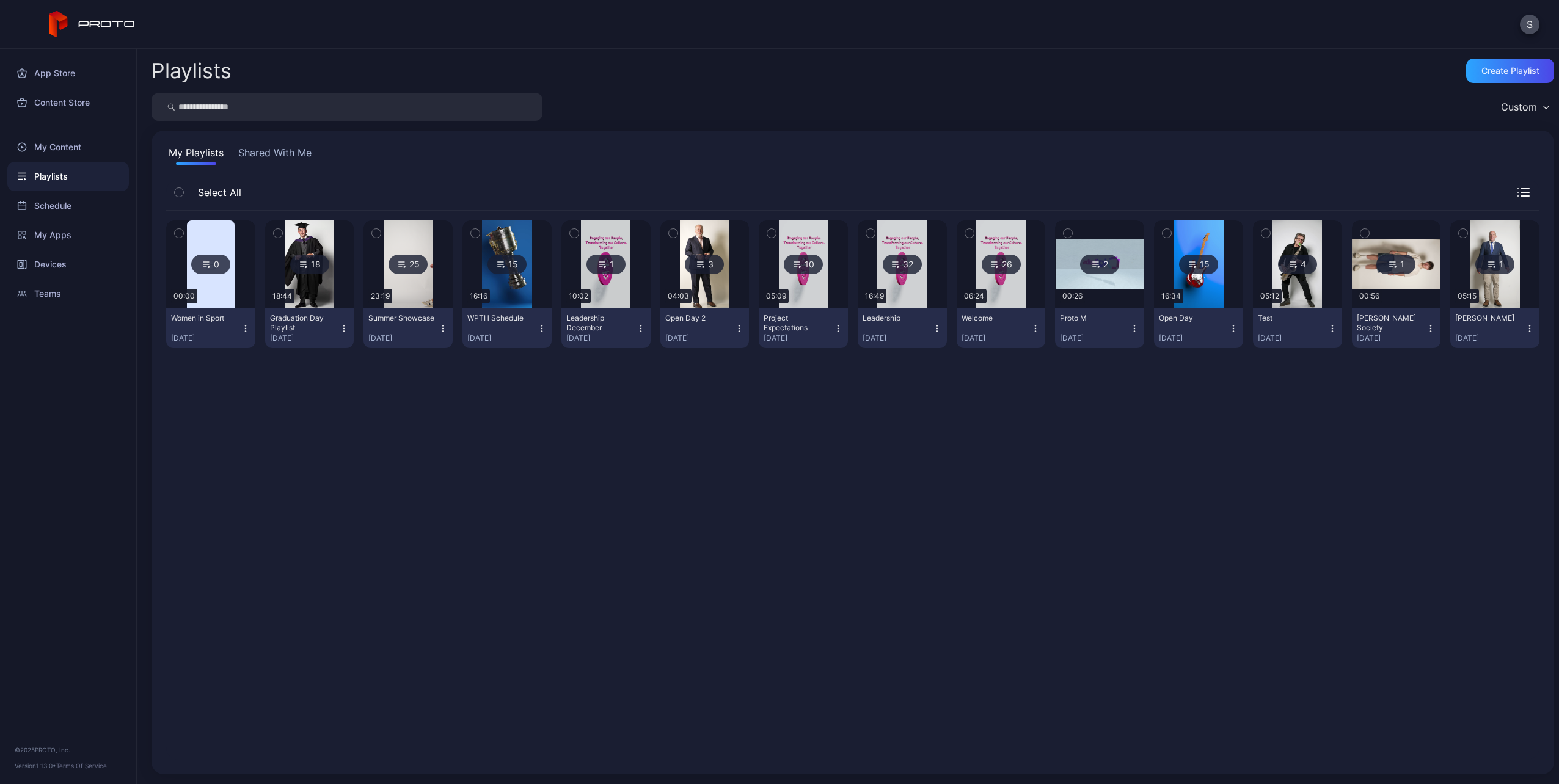
click at [209, 281] on img at bounding box center [211, 264] width 48 height 88
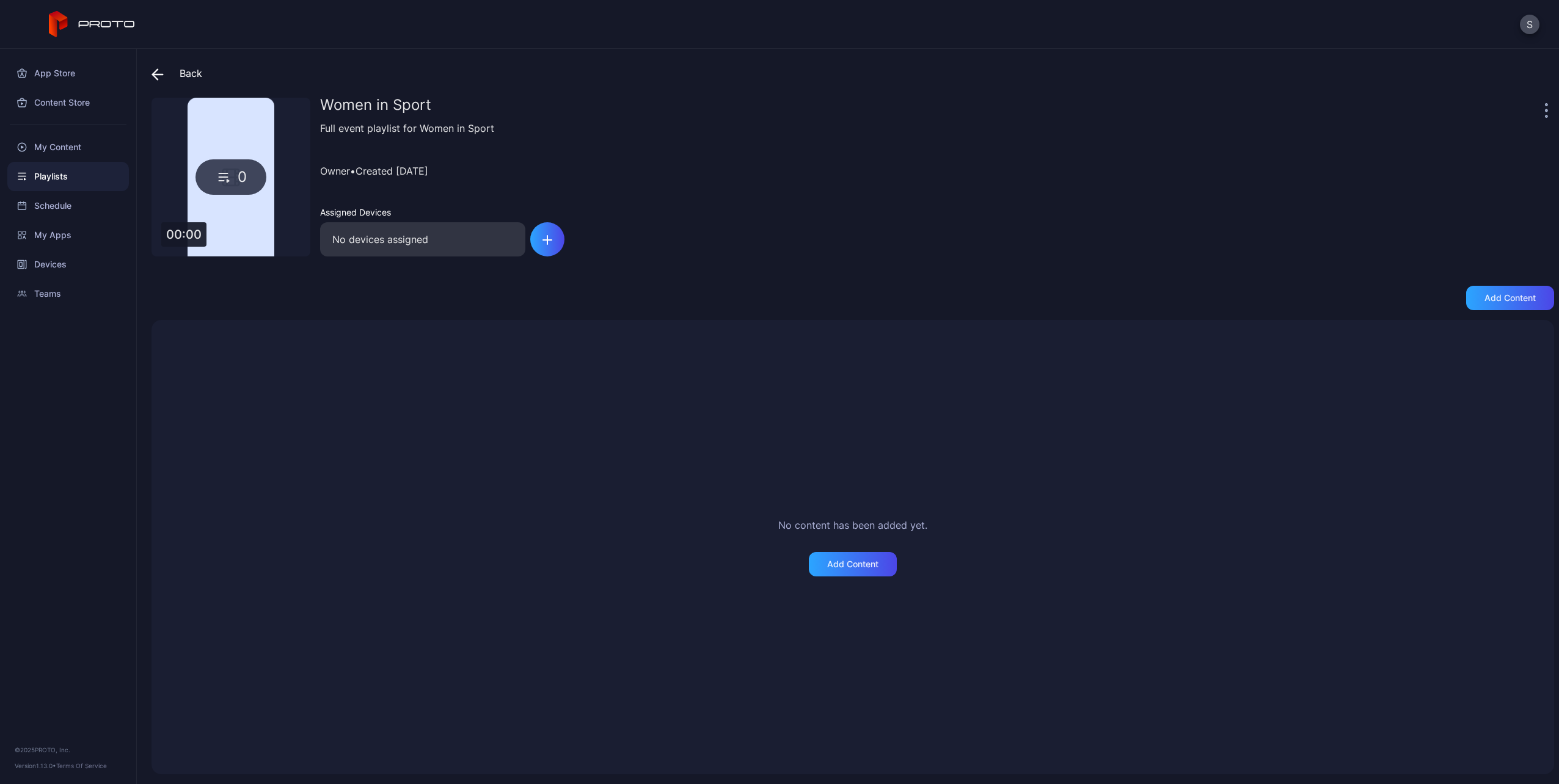
click at [156, 70] on icon at bounding box center [155, 74] width 5 height 10
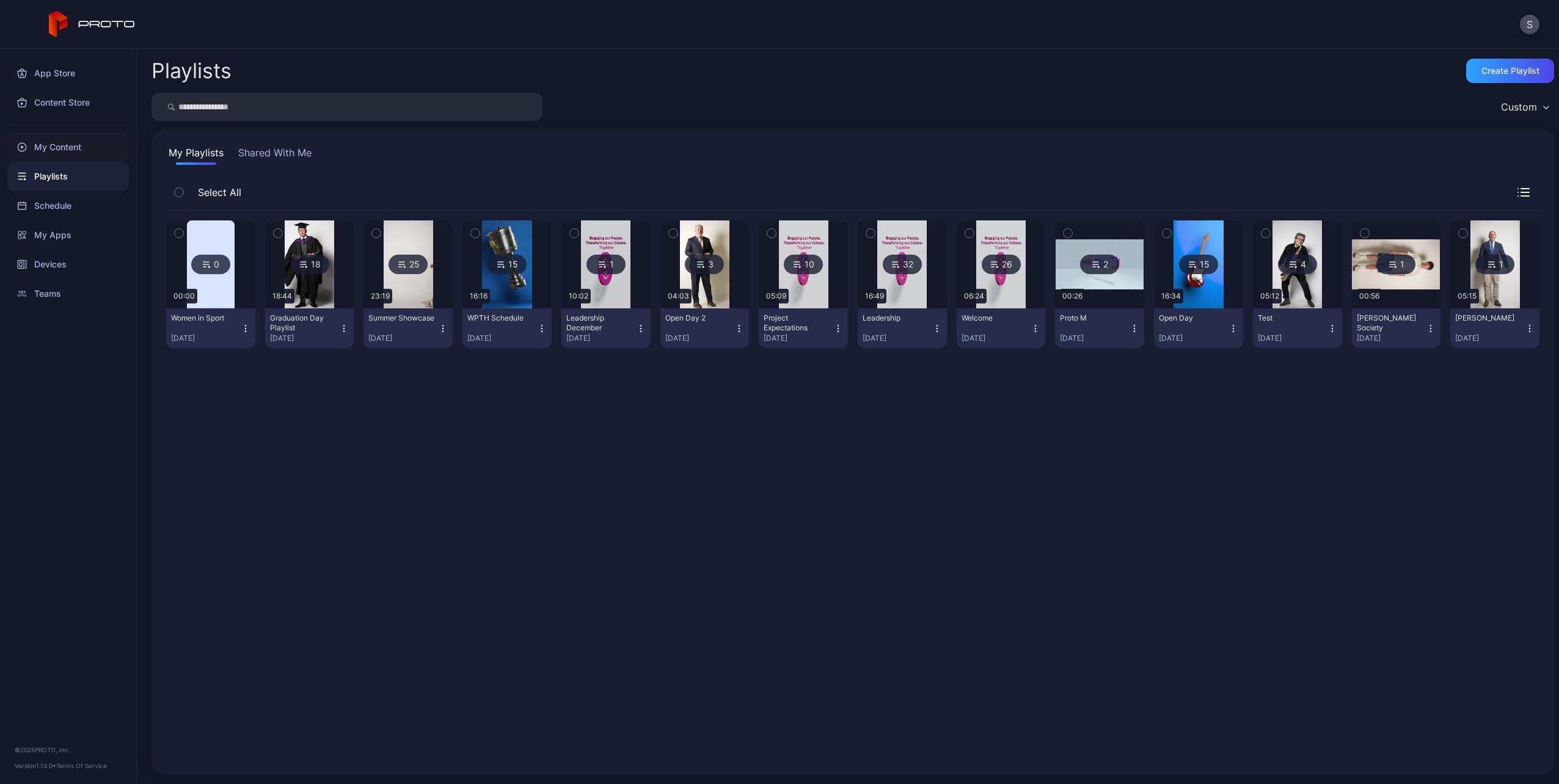
click at [61, 137] on div "My Content" at bounding box center [68, 147] width 122 height 30
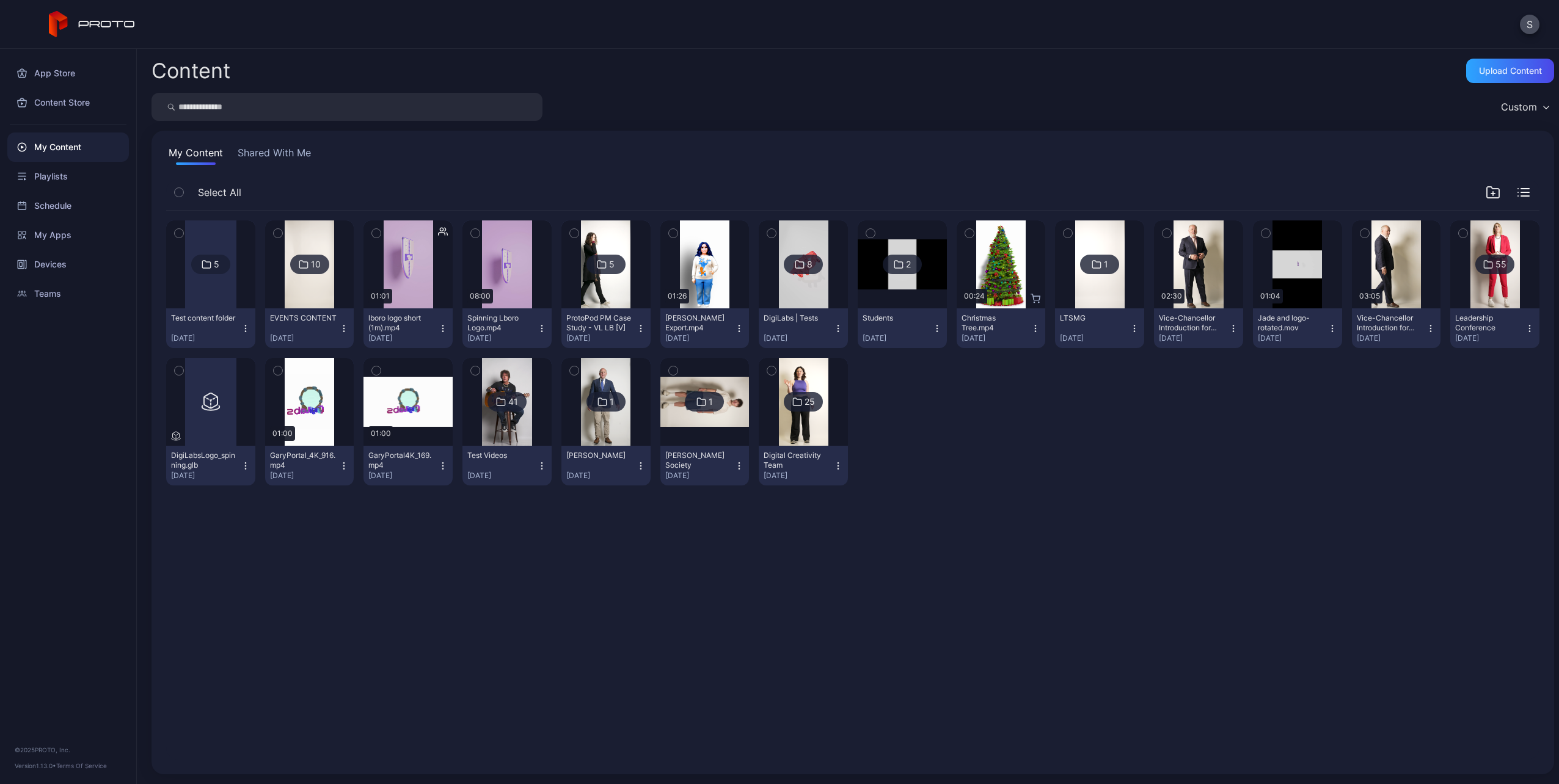
click at [296, 267] on div "10" at bounding box center [310, 264] width 39 height 20
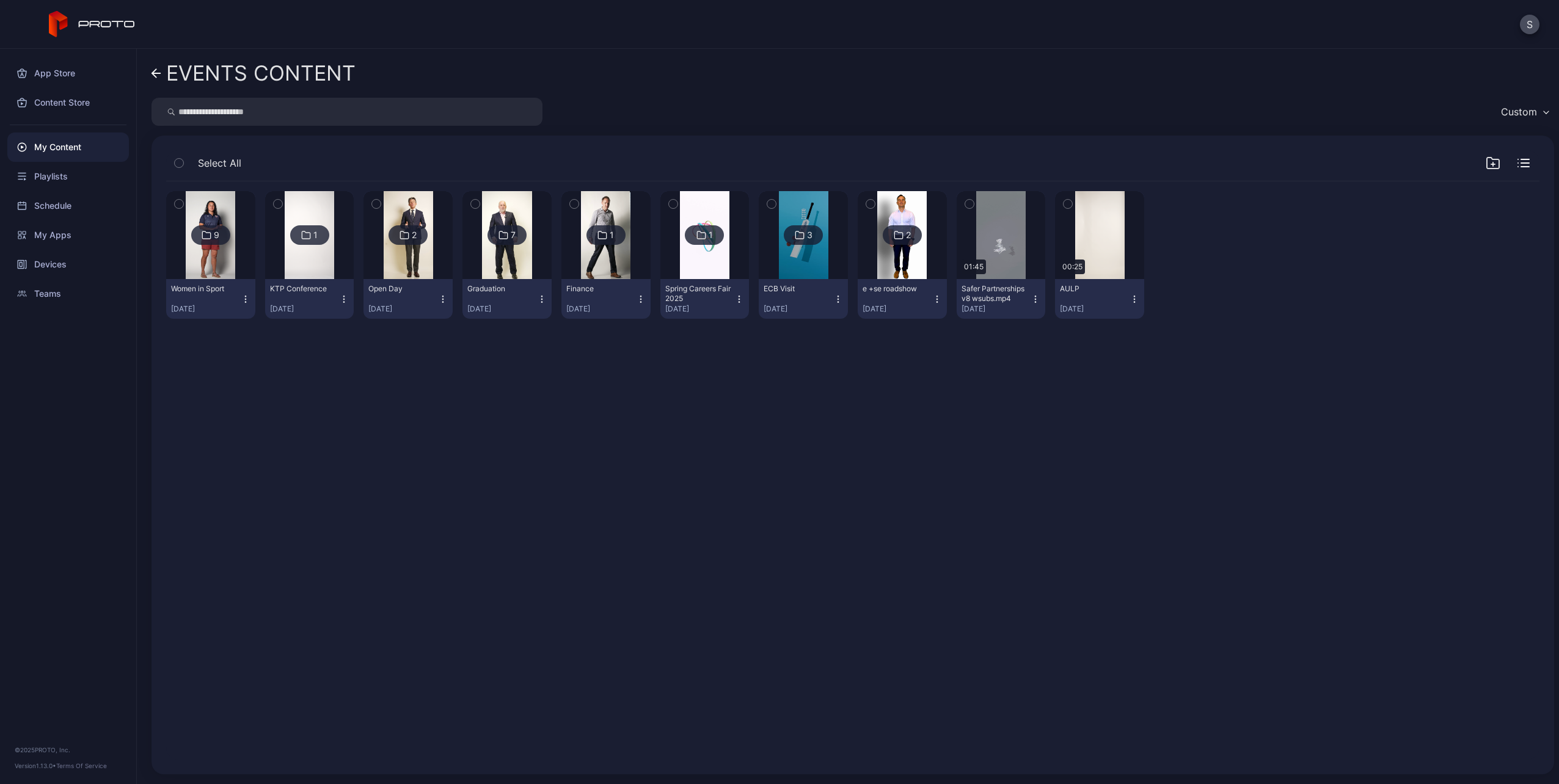
click at [183, 269] on div at bounding box center [211, 235] width 88 height 88
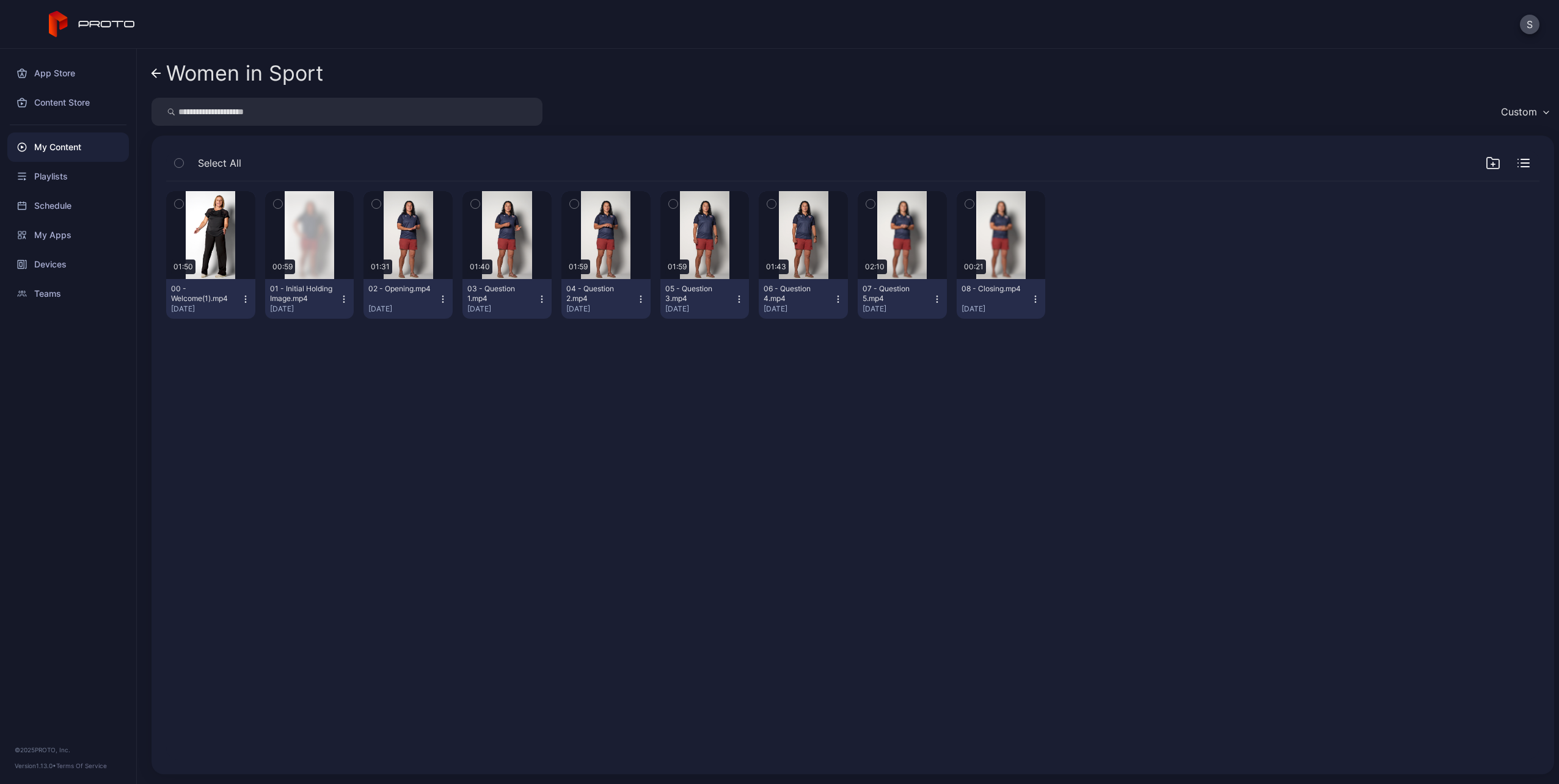
click at [150, 71] on div "Women in Sport Custom Select All Preview 01:50 00 - Welcome(1).mp4 [DATE] Previ…" at bounding box center [847, 417] width 1422 height 736
click at [155, 71] on icon at bounding box center [156, 73] width 10 height 10
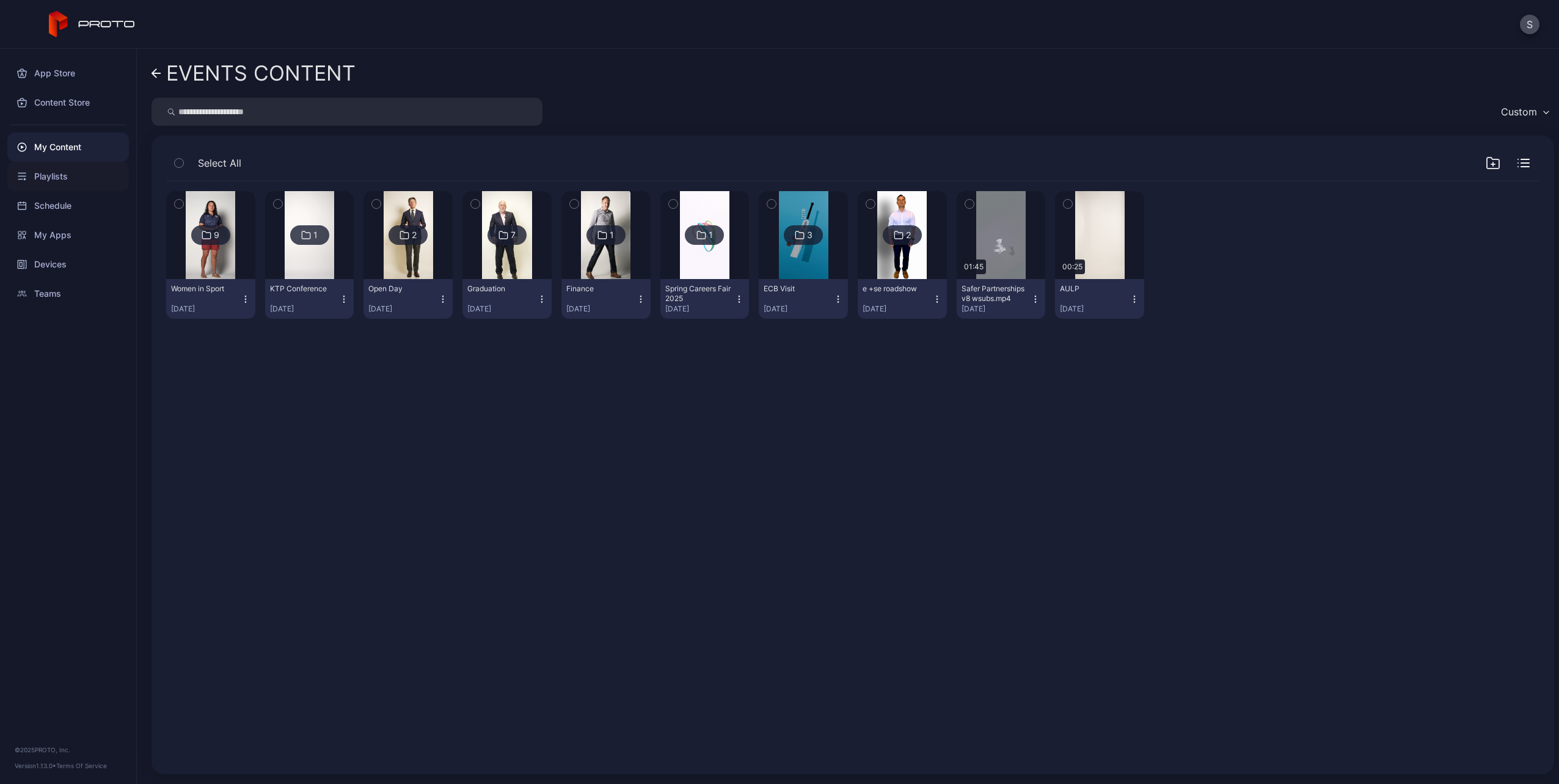
click at [82, 179] on div "Playlists" at bounding box center [68, 176] width 122 height 30
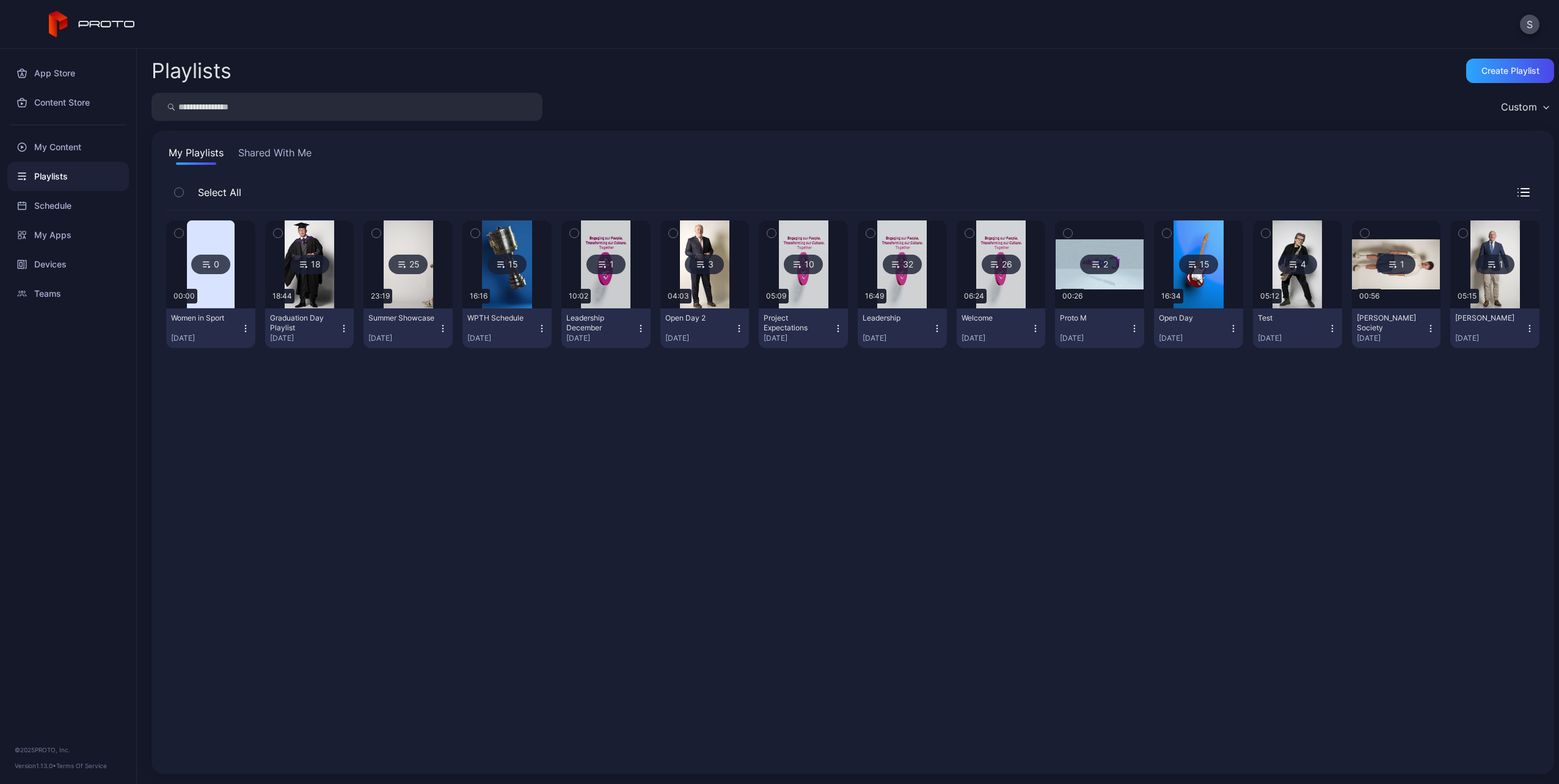
click at [213, 266] on div "0" at bounding box center [211, 264] width 39 height 20
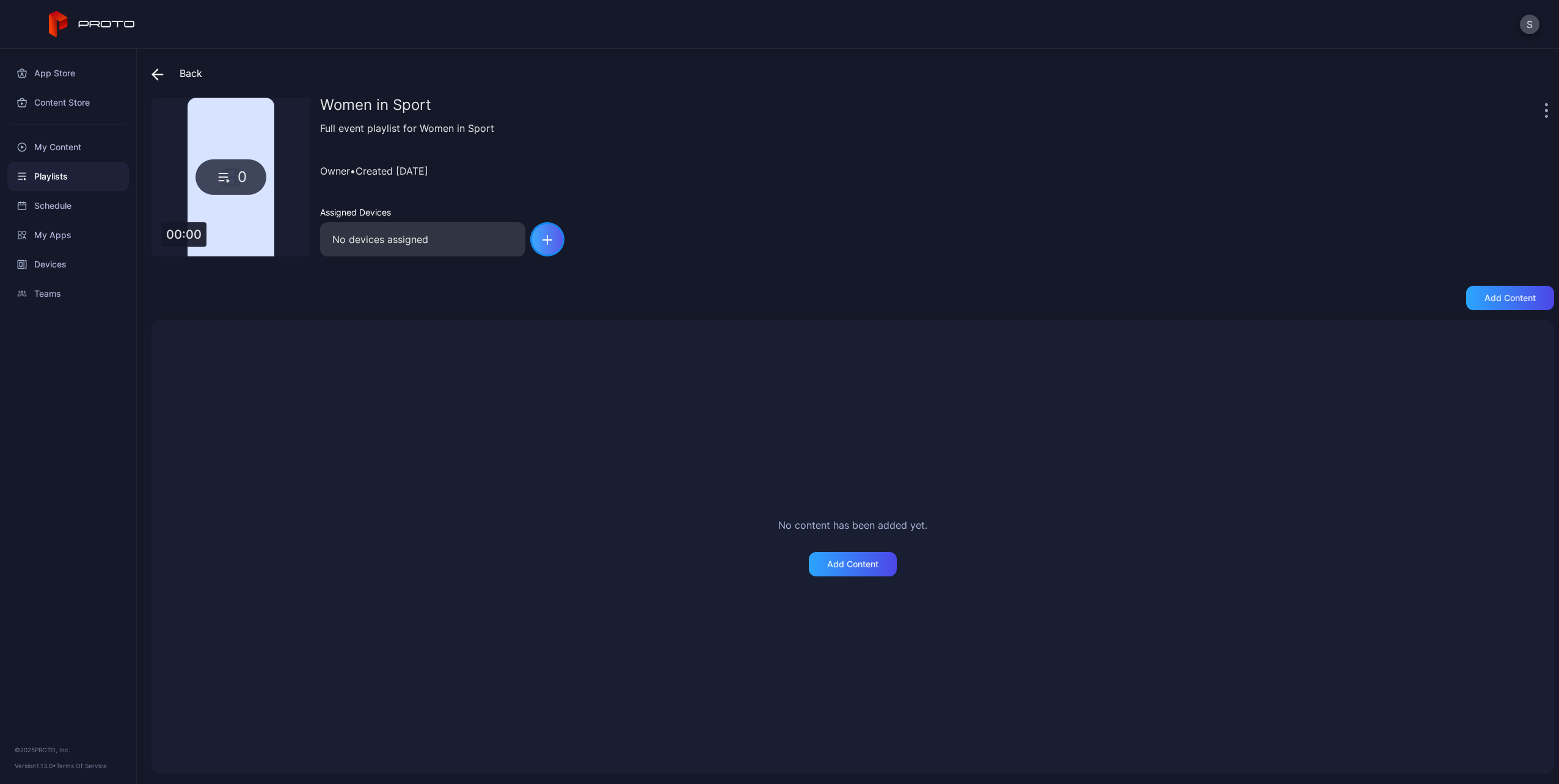
click at [539, 244] on div "button" at bounding box center [547, 239] width 34 height 34
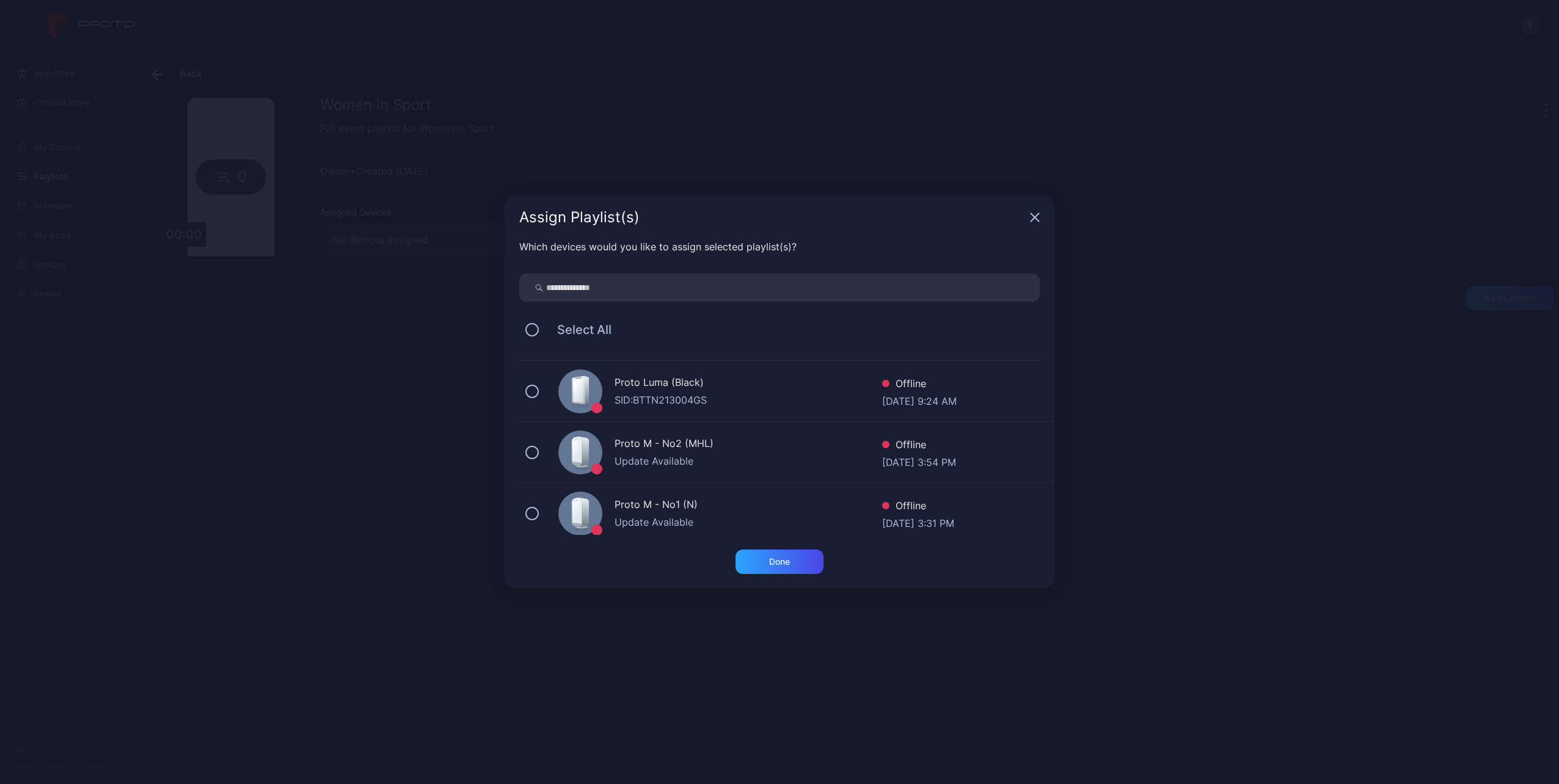
click at [1029, 217] on div "Assign Playlist(s)" at bounding box center [780, 217] width 550 height 44
click at [1034, 214] on icon "button" at bounding box center [1035, 217] width 10 height 10
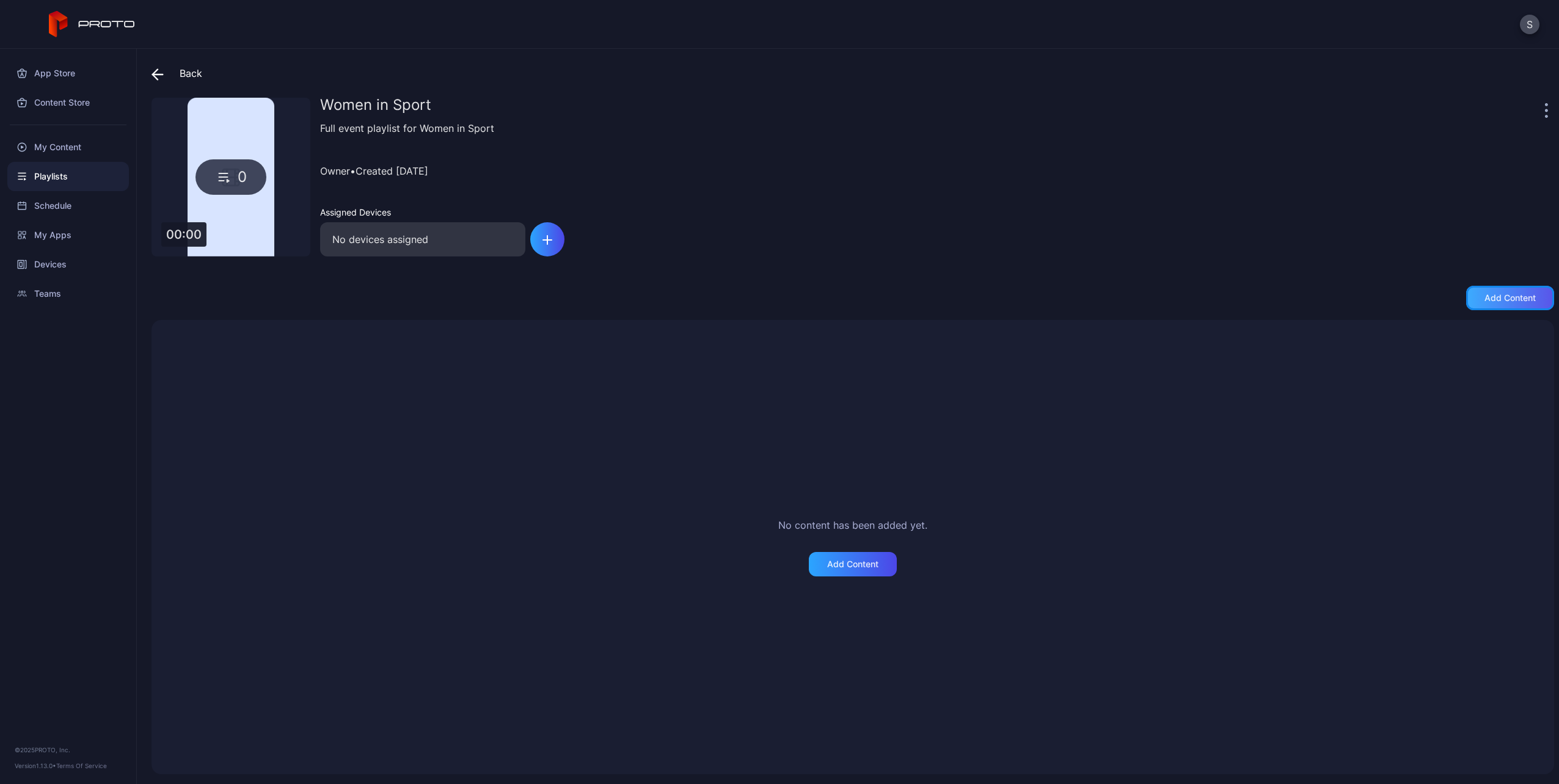
click at [1493, 300] on div "Add content" at bounding box center [1510, 298] width 51 height 10
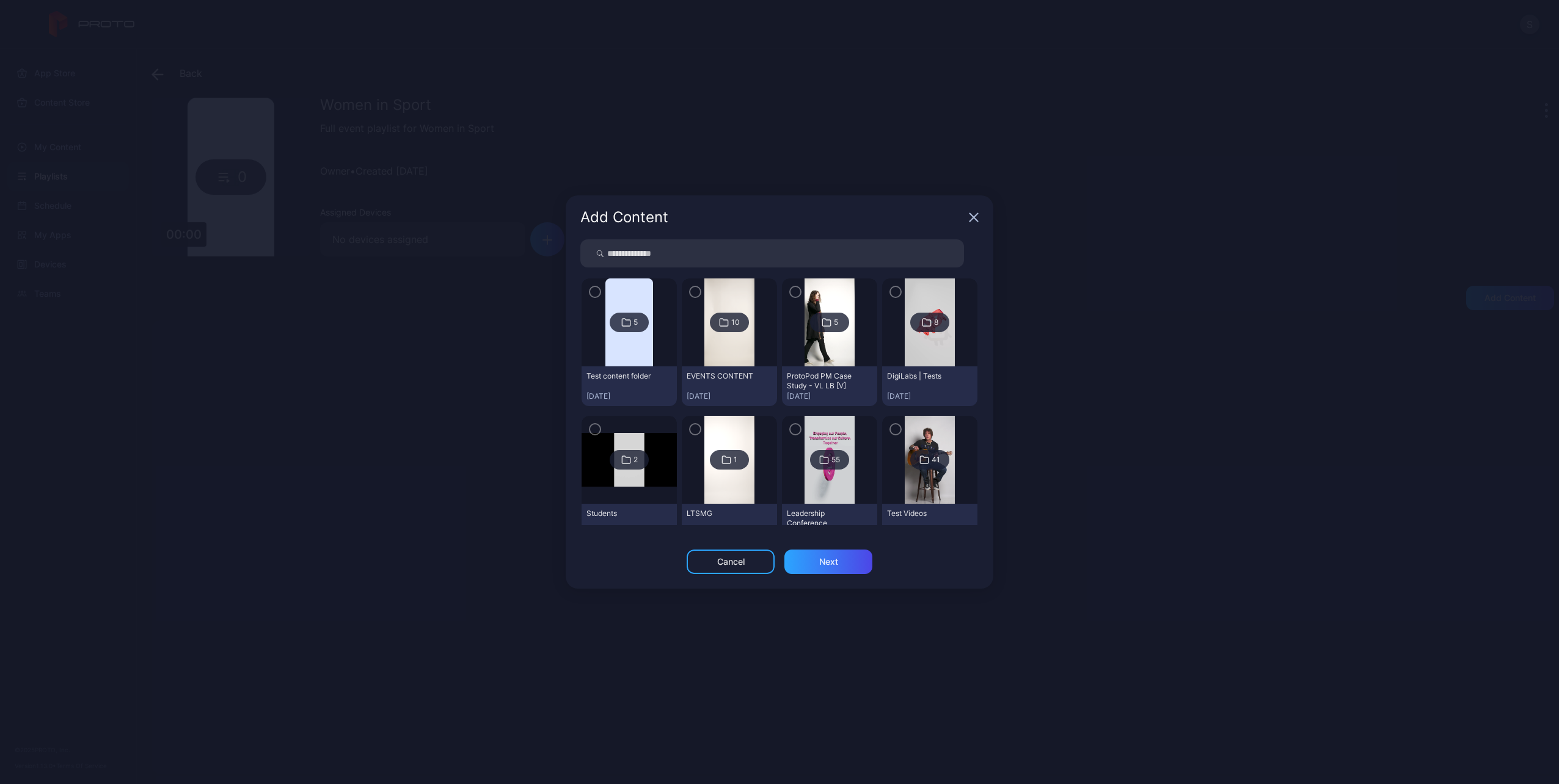
click at [729, 334] on img at bounding box center [729, 322] width 50 height 88
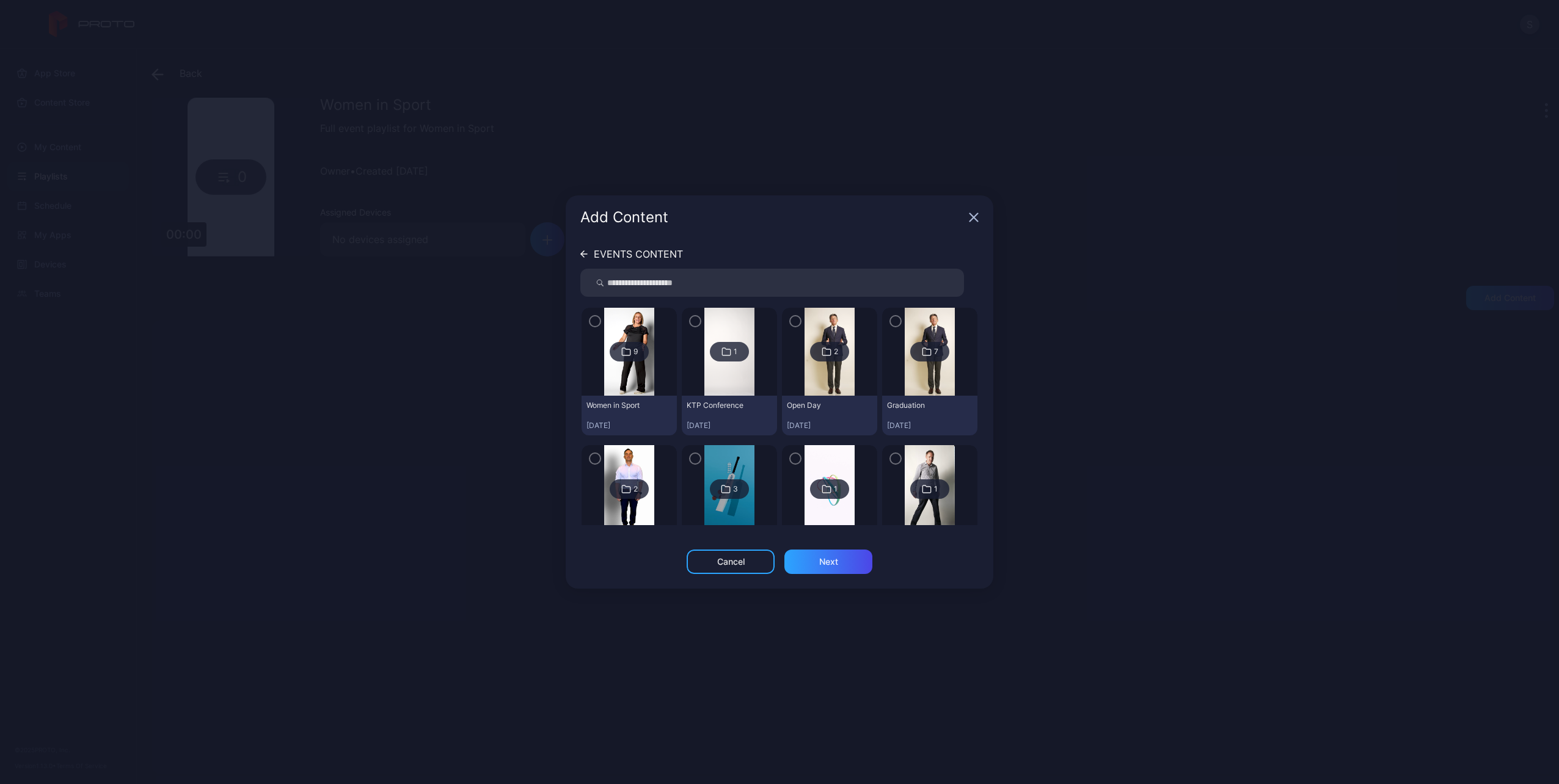
click at [613, 365] on img at bounding box center [629, 351] width 50 height 88
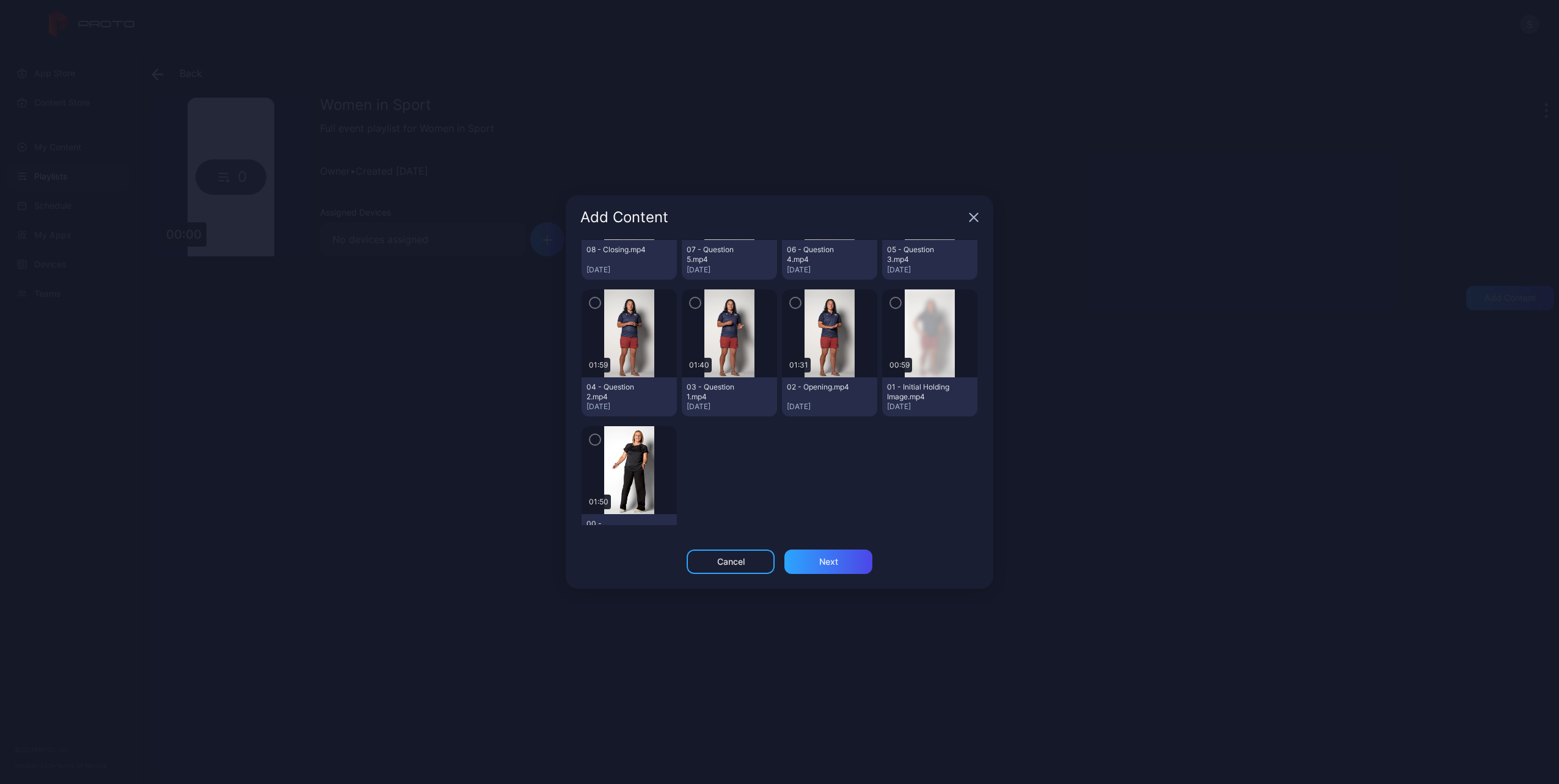
scroll to position [185, 0]
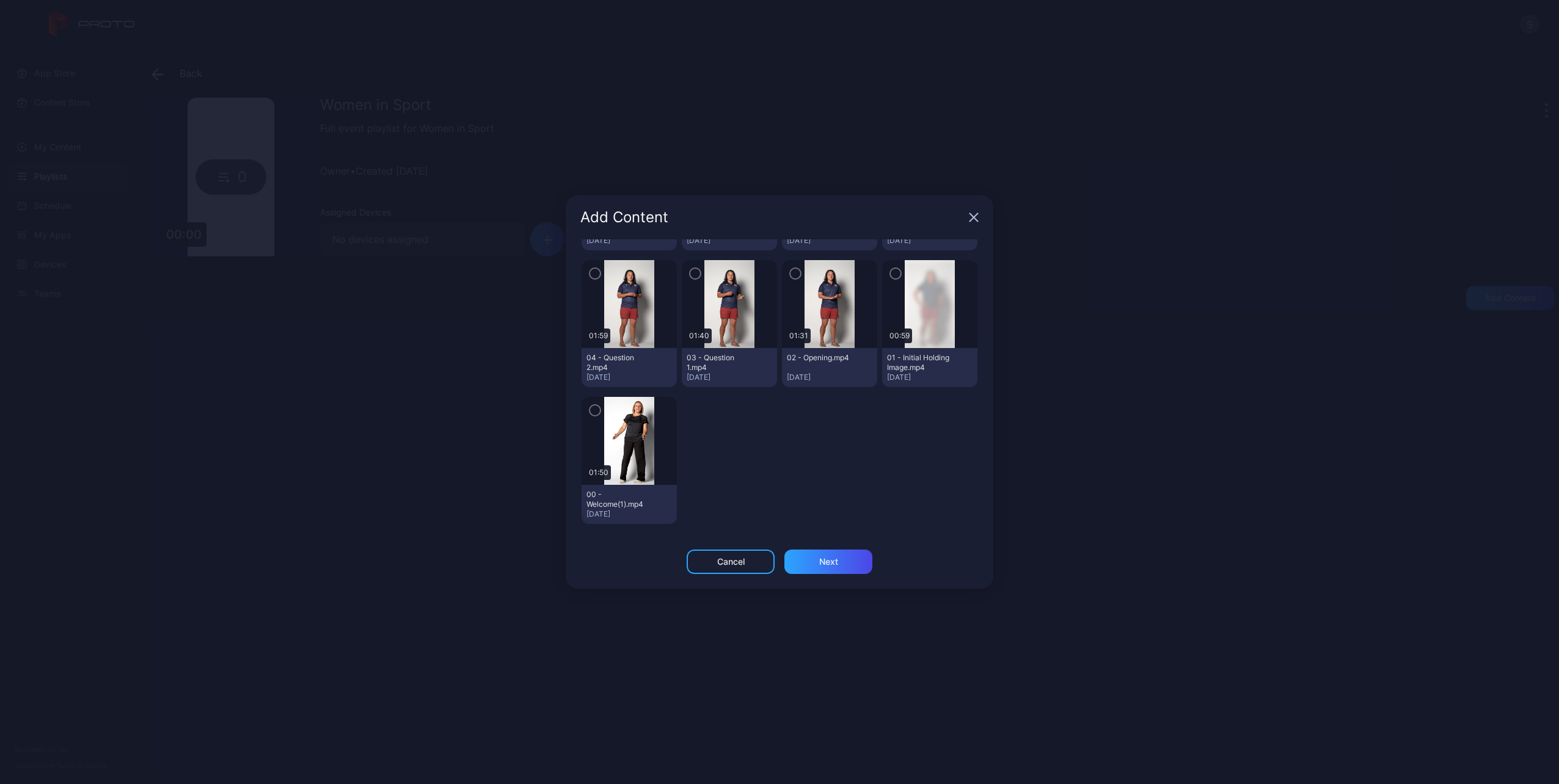
click at [595, 409] on icon "button" at bounding box center [595, 411] width 10 height 13
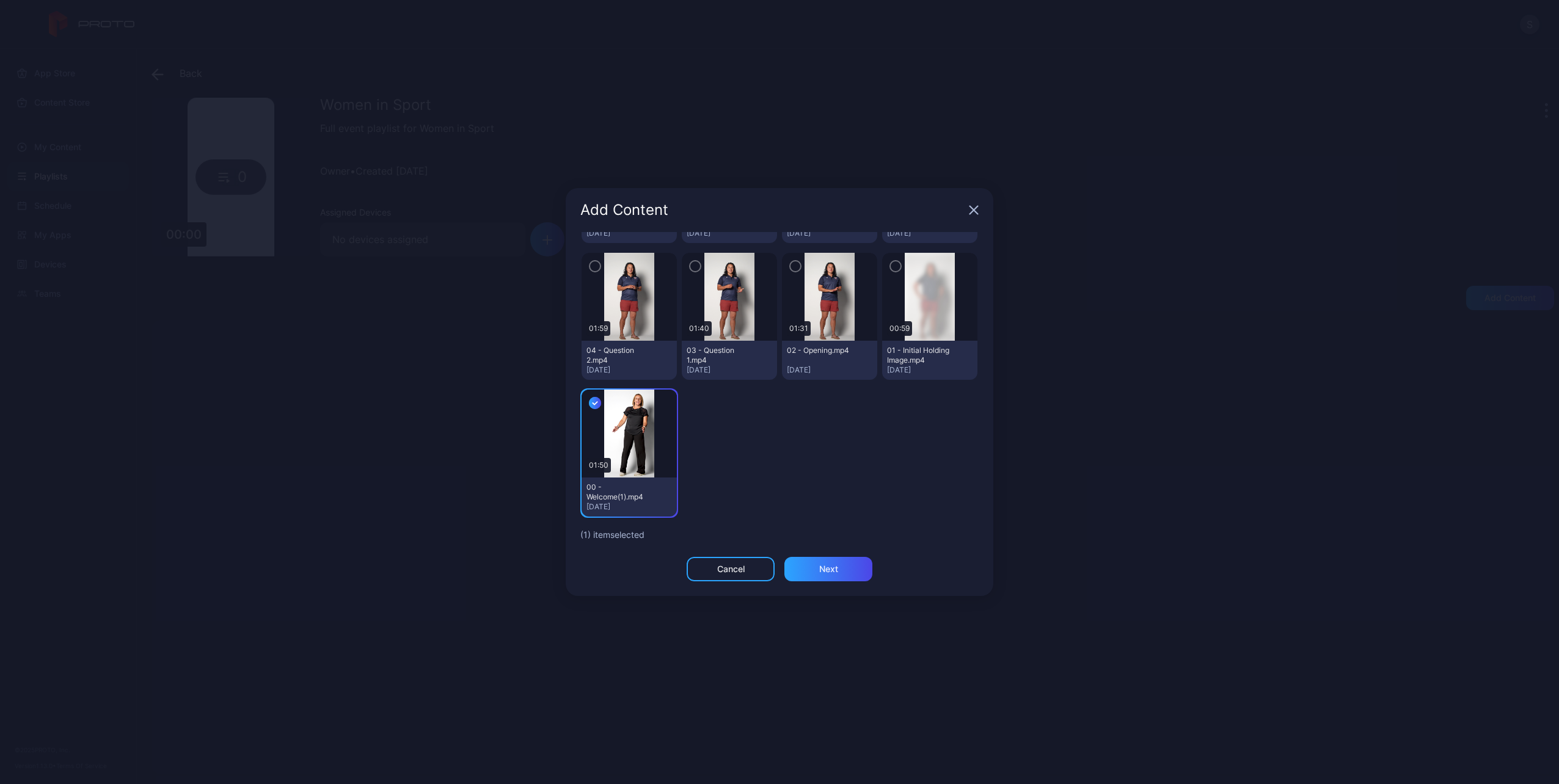
click at [891, 262] on icon "button" at bounding box center [895, 266] width 10 height 13
click at [790, 269] on icon "button" at bounding box center [795, 266] width 10 height 13
click at [690, 269] on icon "button" at bounding box center [695, 266] width 10 height 13
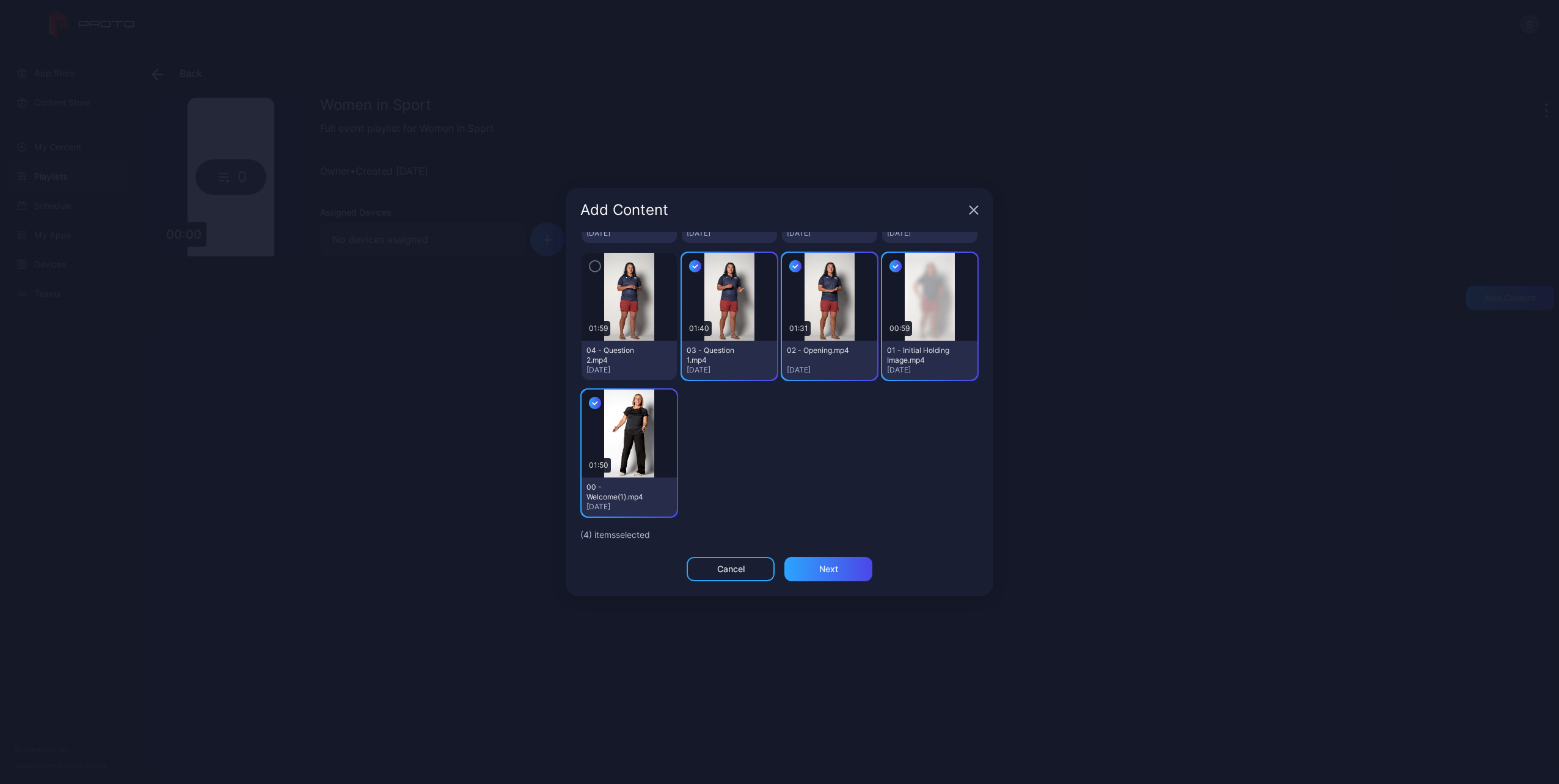
click at [589, 264] on div "button" at bounding box center [595, 266] width 12 height 12
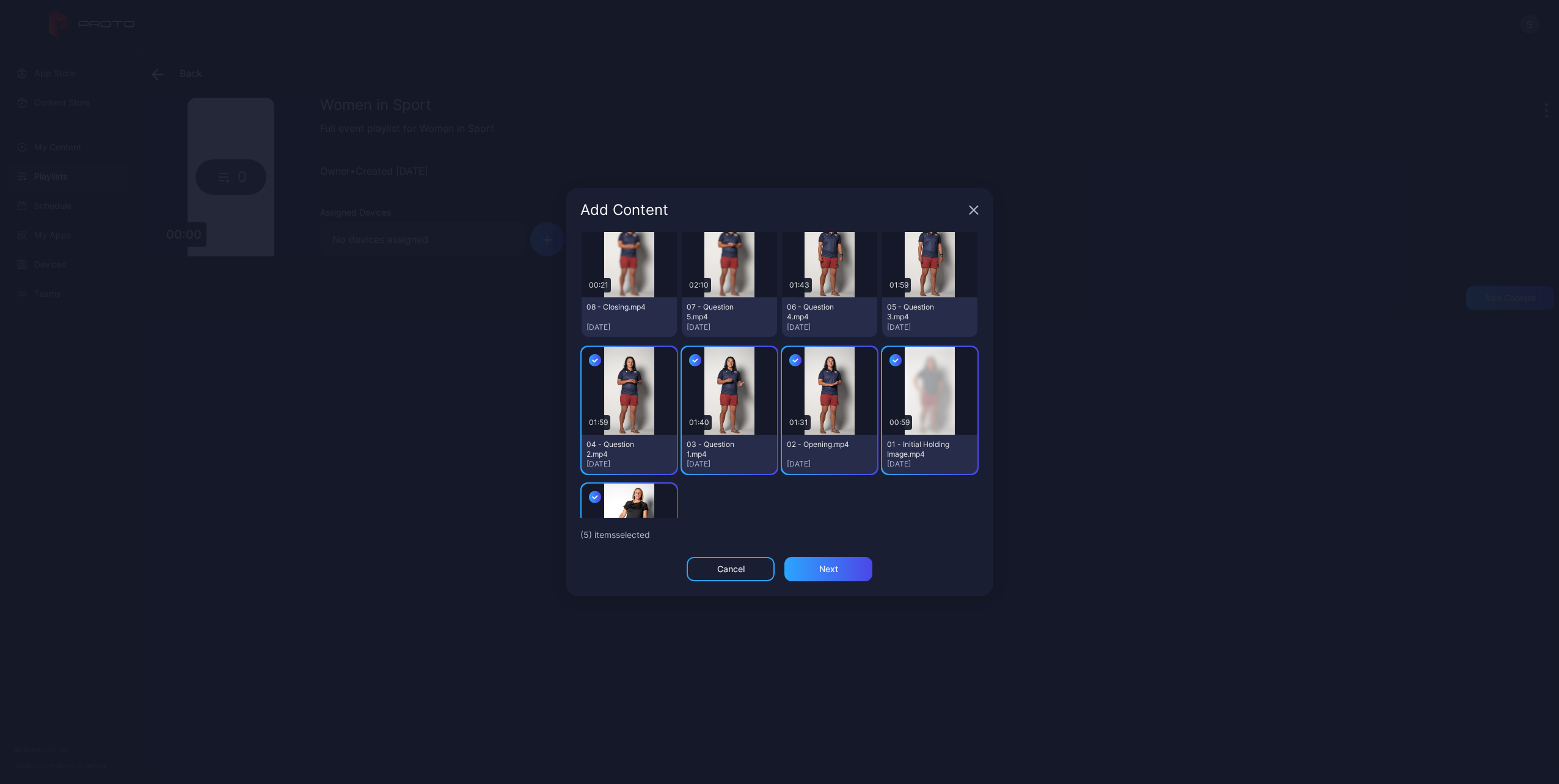
scroll to position [0, 0]
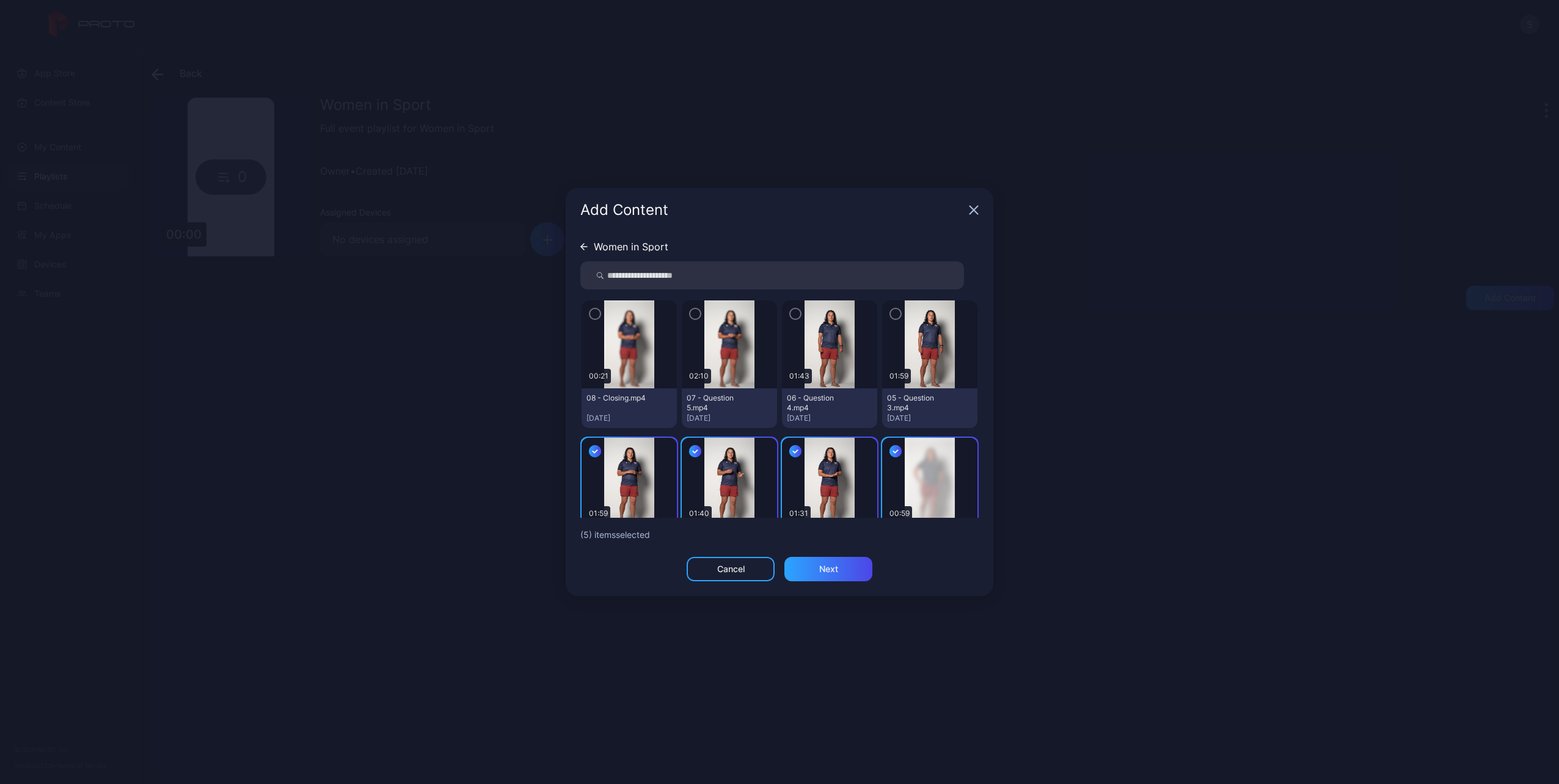
click at [891, 316] on icon "button" at bounding box center [895, 314] width 10 height 13
click at [790, 316] on icon "button" at bounding box center [795, 314] width 10 height 13
click at [689, 311] on div "button" at bounding box center [695, 314] width 12 height 12
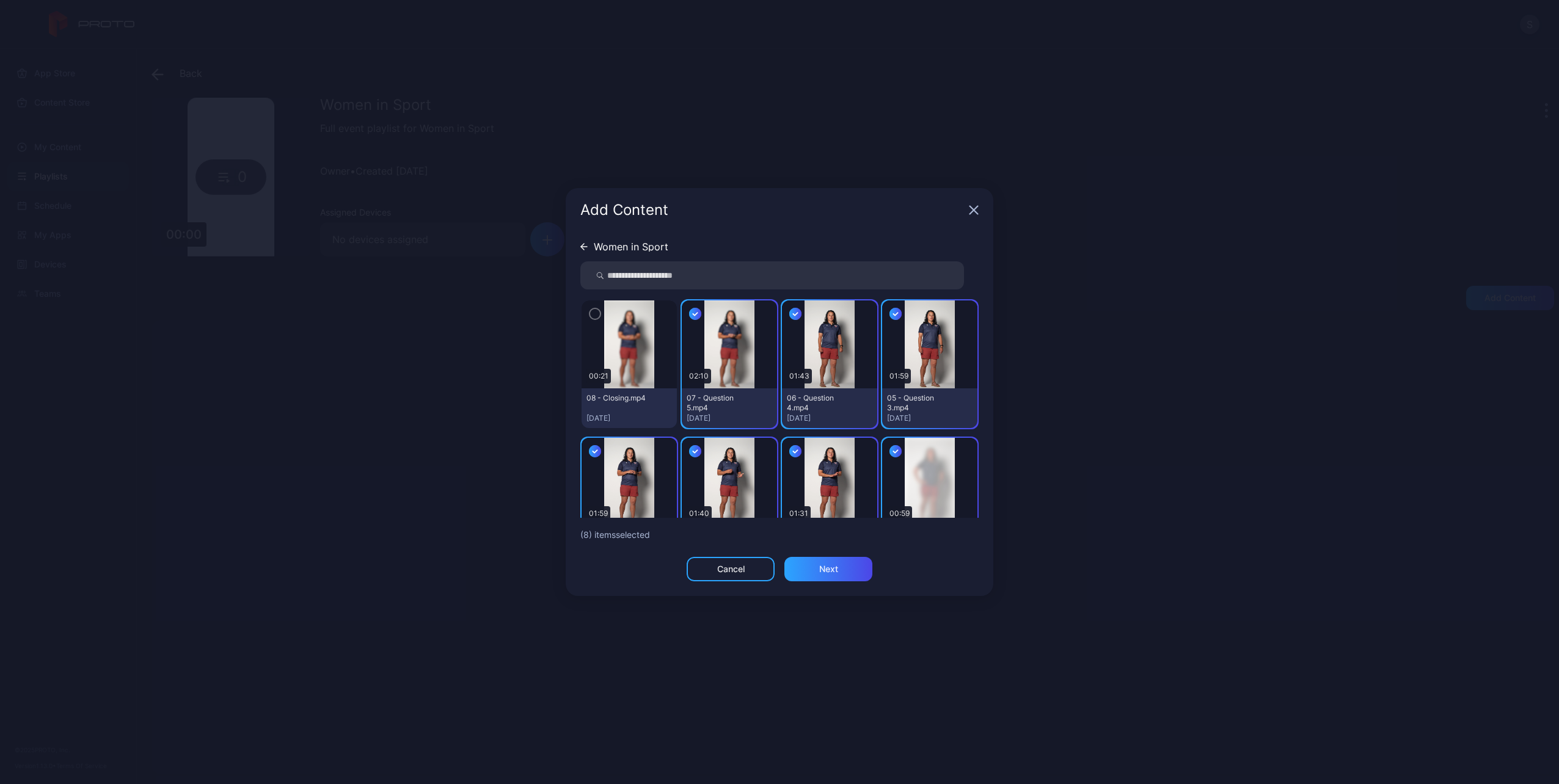
click at [592, 316] on icon "button" at bounding box center [595, 314] width 10 height 13
click at [812, 560] on div "Next" at bounding box center [828, 569] width 88 height 24
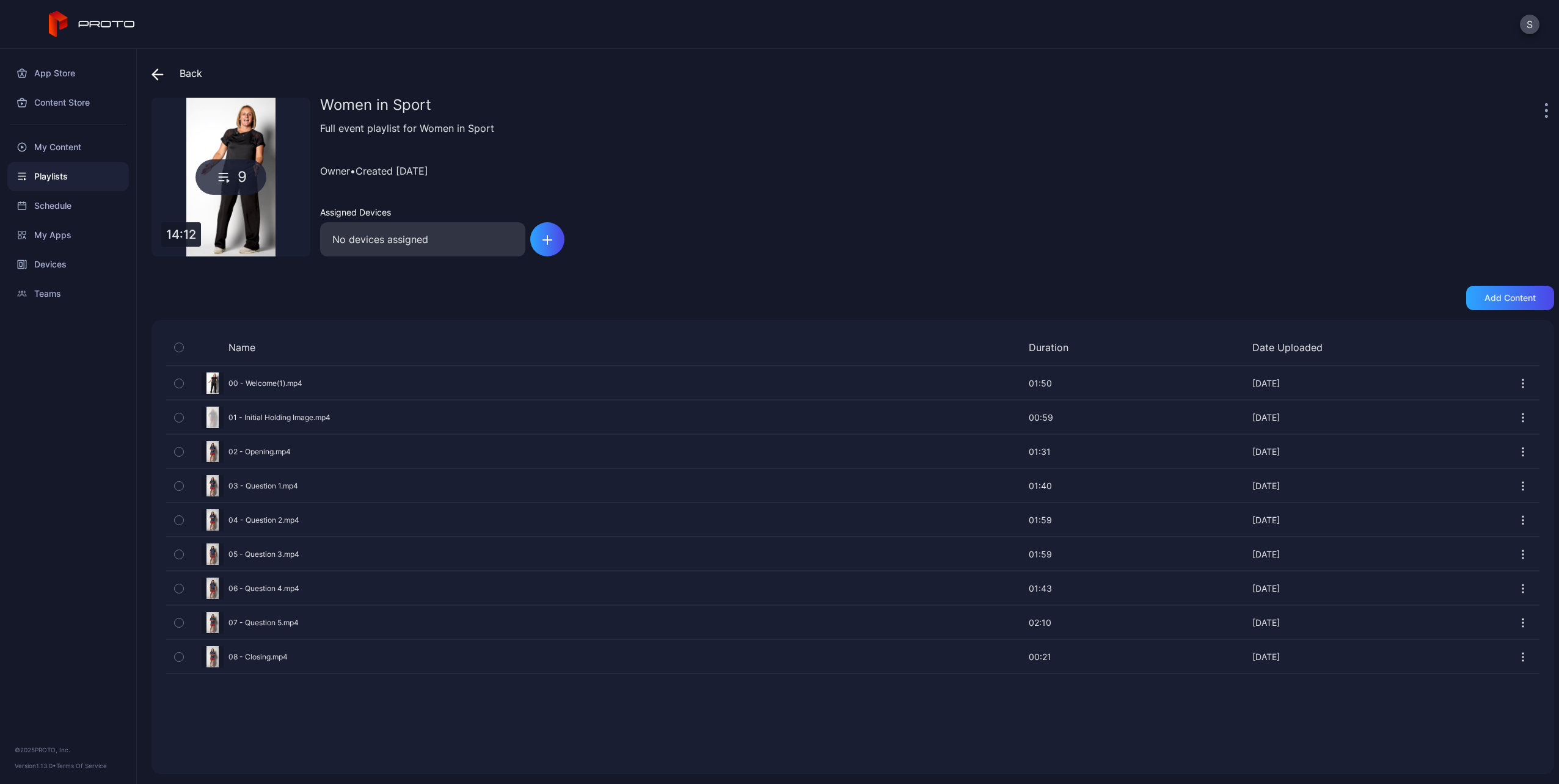
click at [1516, 383] on div at bounding box center [1523, 383] width 32 height 32
click at [1517, 380] on icon "button" at bounding box center [1523, 384] width 12 height 12
click at [353, 386] on div "Preview" at bounding box center [853, 383] width 1373 height 32
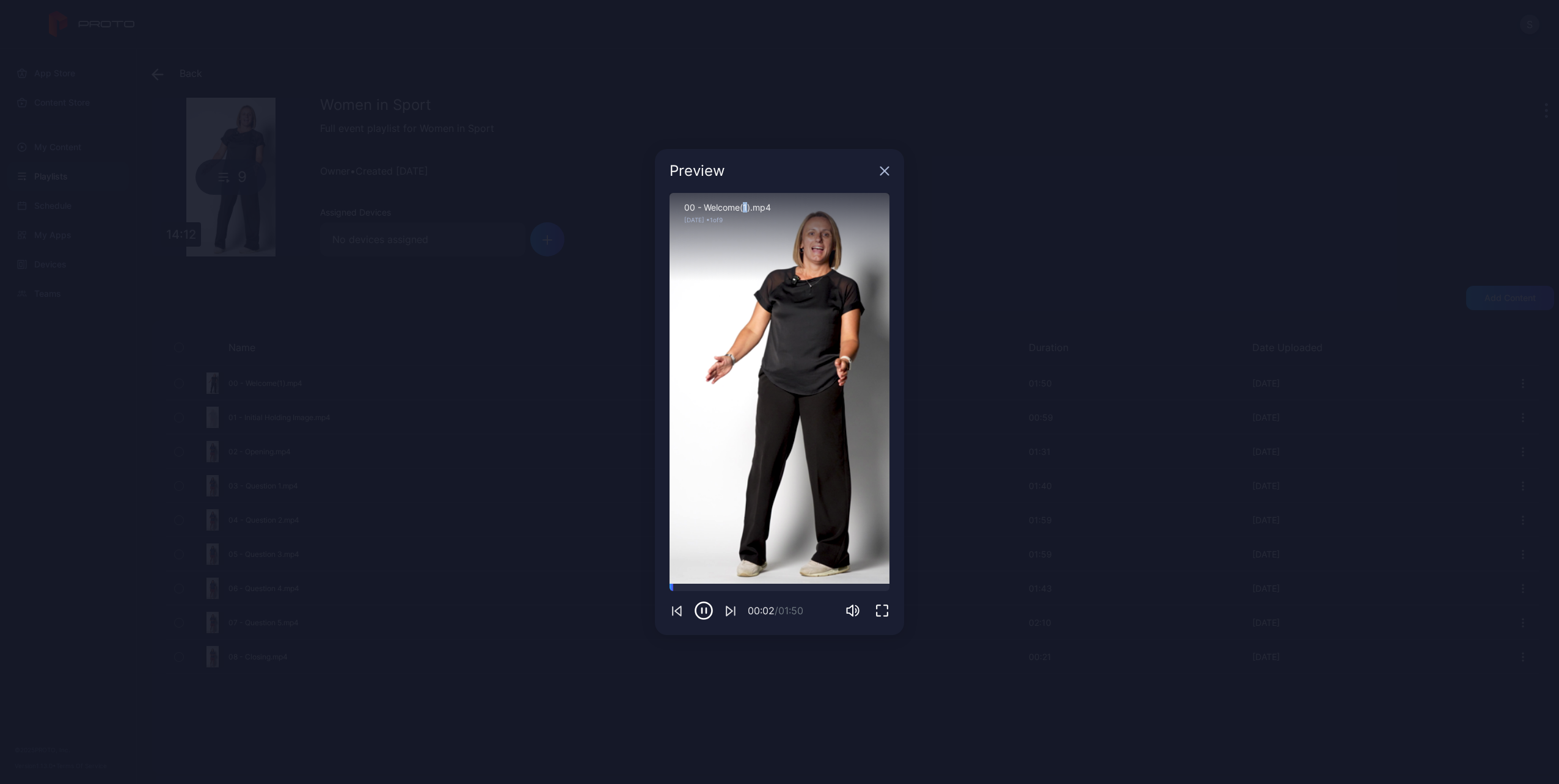
click at [745, 205] on div "00 - Welcome(1).mp4" at bounding box center [779, 207] width 190 height 10
click at [749, 205] on div "00 - Welcome(1).mp4" at bounding box center [779, 207] width 190 height 10
click at [884, 168] on icon "button" at bounding box center [885, 171] width 10 height 10
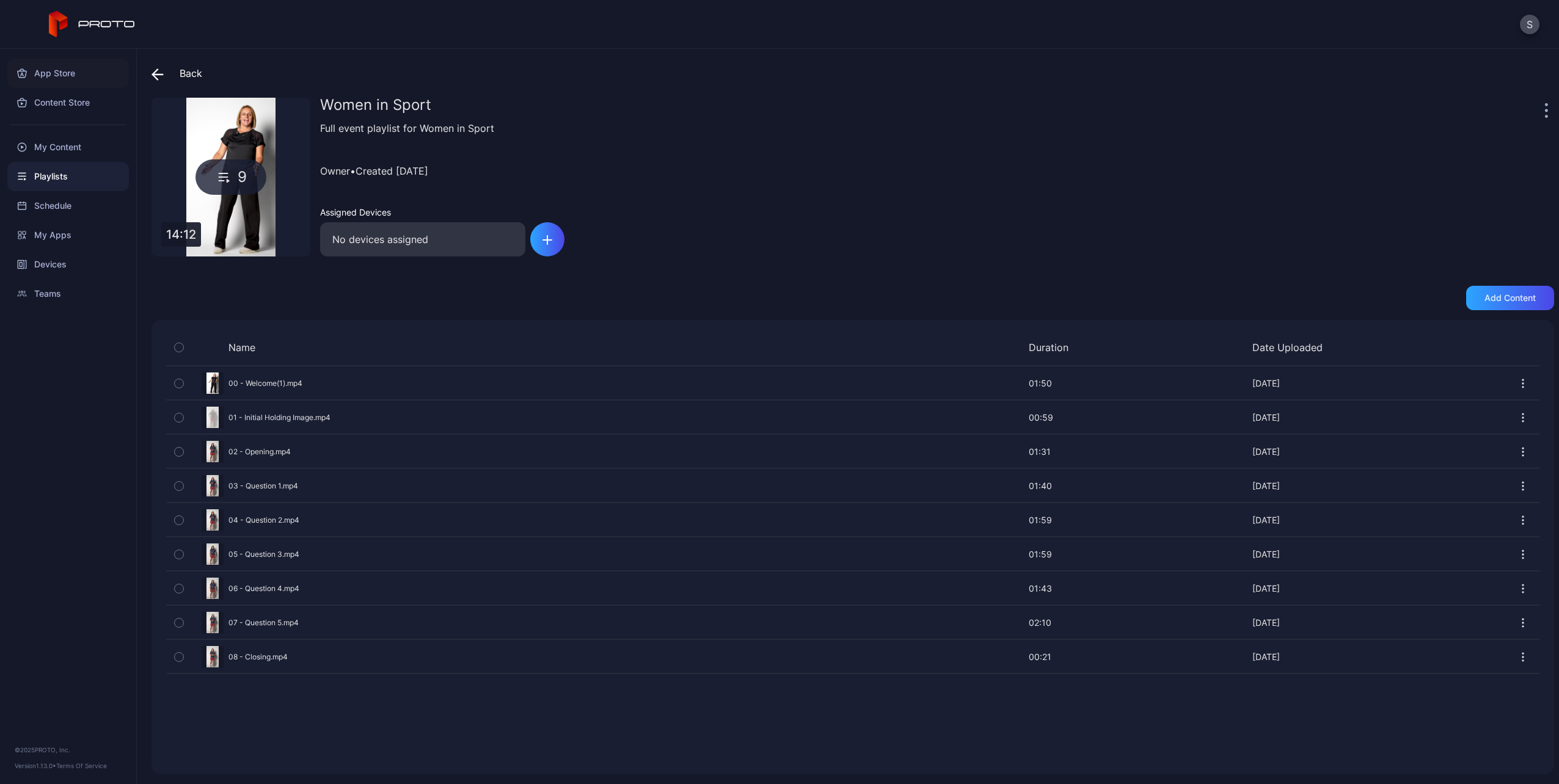
click at [66, 76] on div "App Store" at bounding box center [68, 73] width 122 height 30
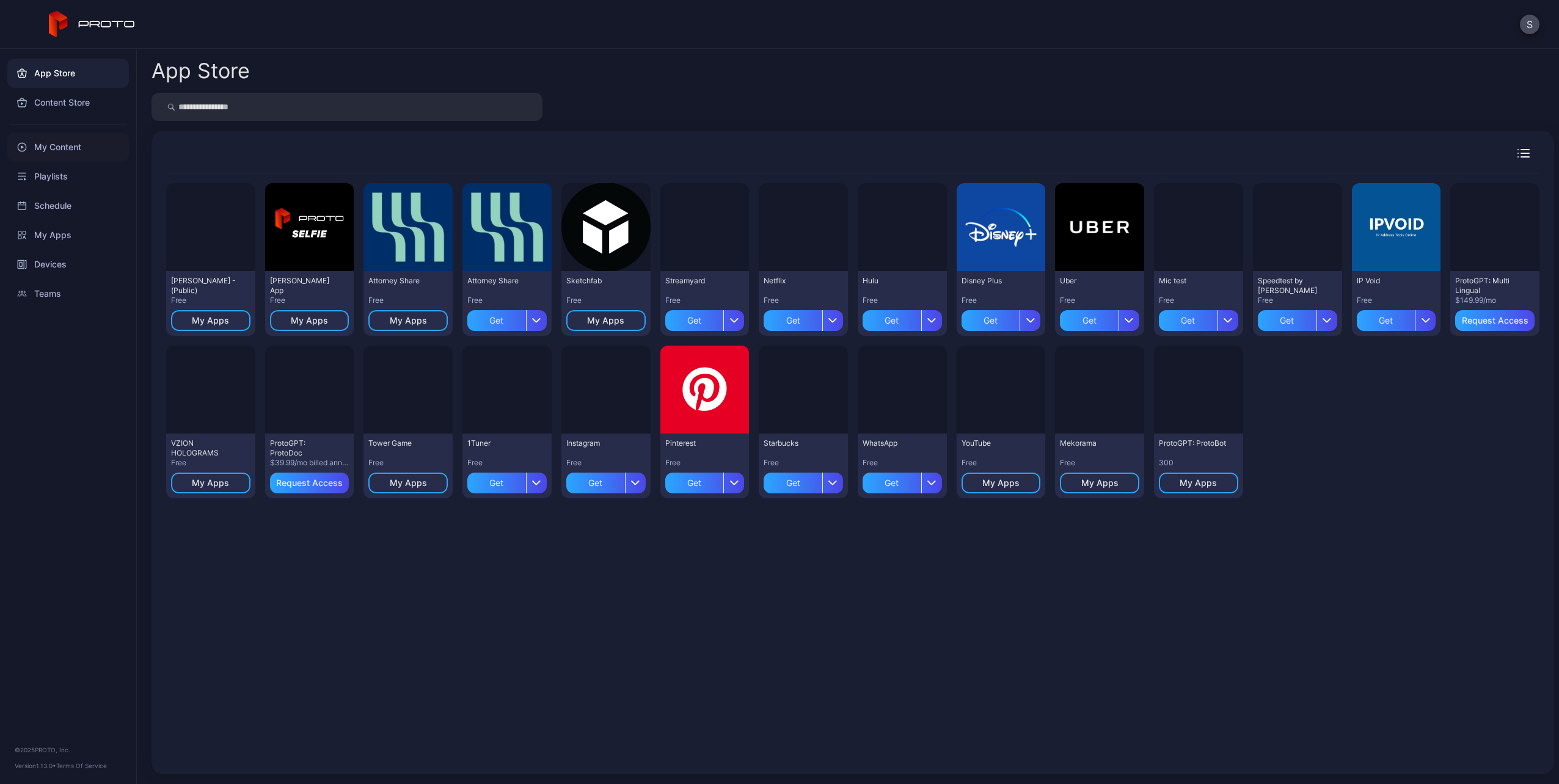
click at [63, 137] on div "My Content" at bounding box center [68, 147] width 122 height 30
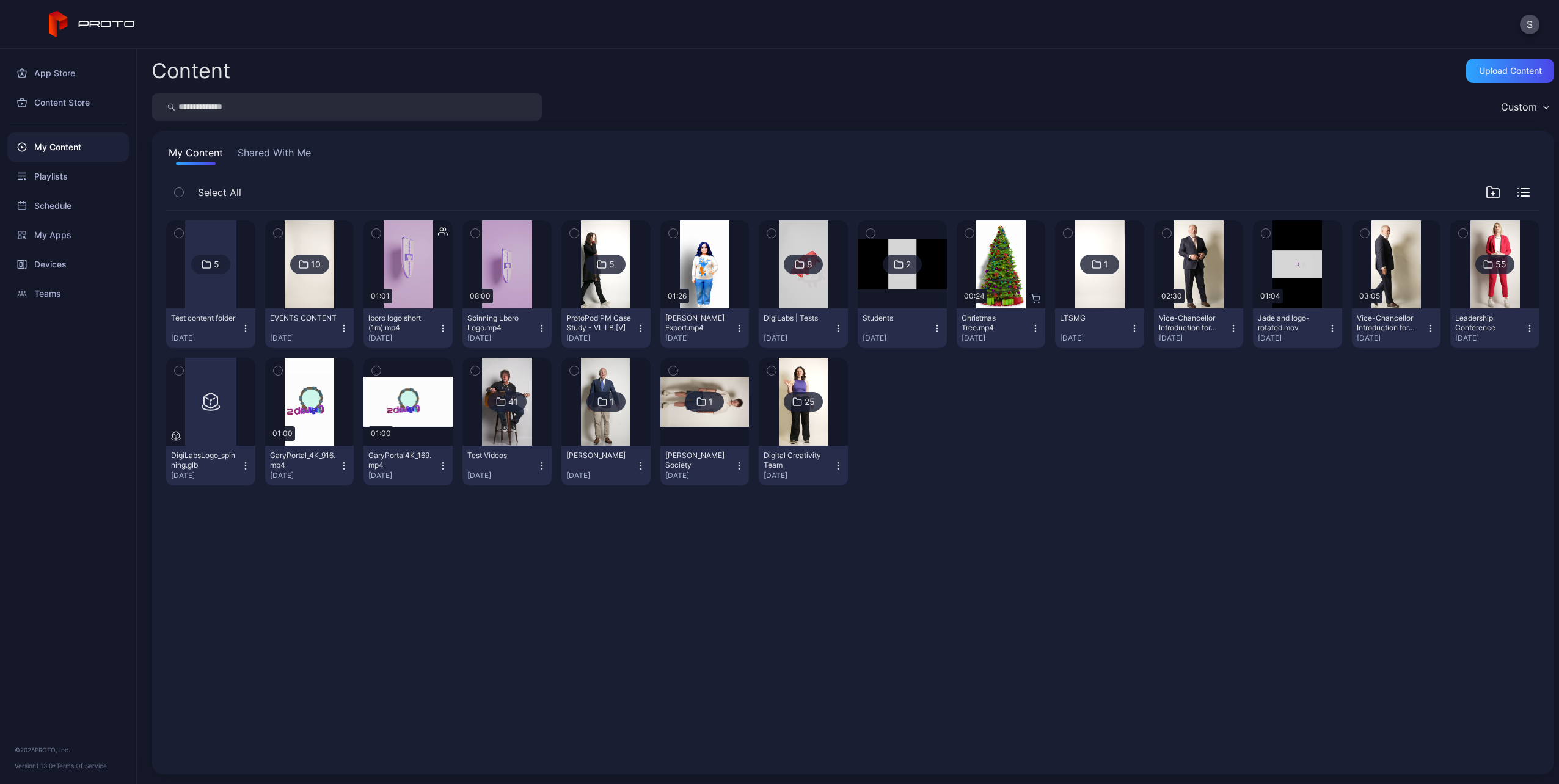
click at [306, 272] on div "10" at bounding box center [310, 264] width 39 height 20
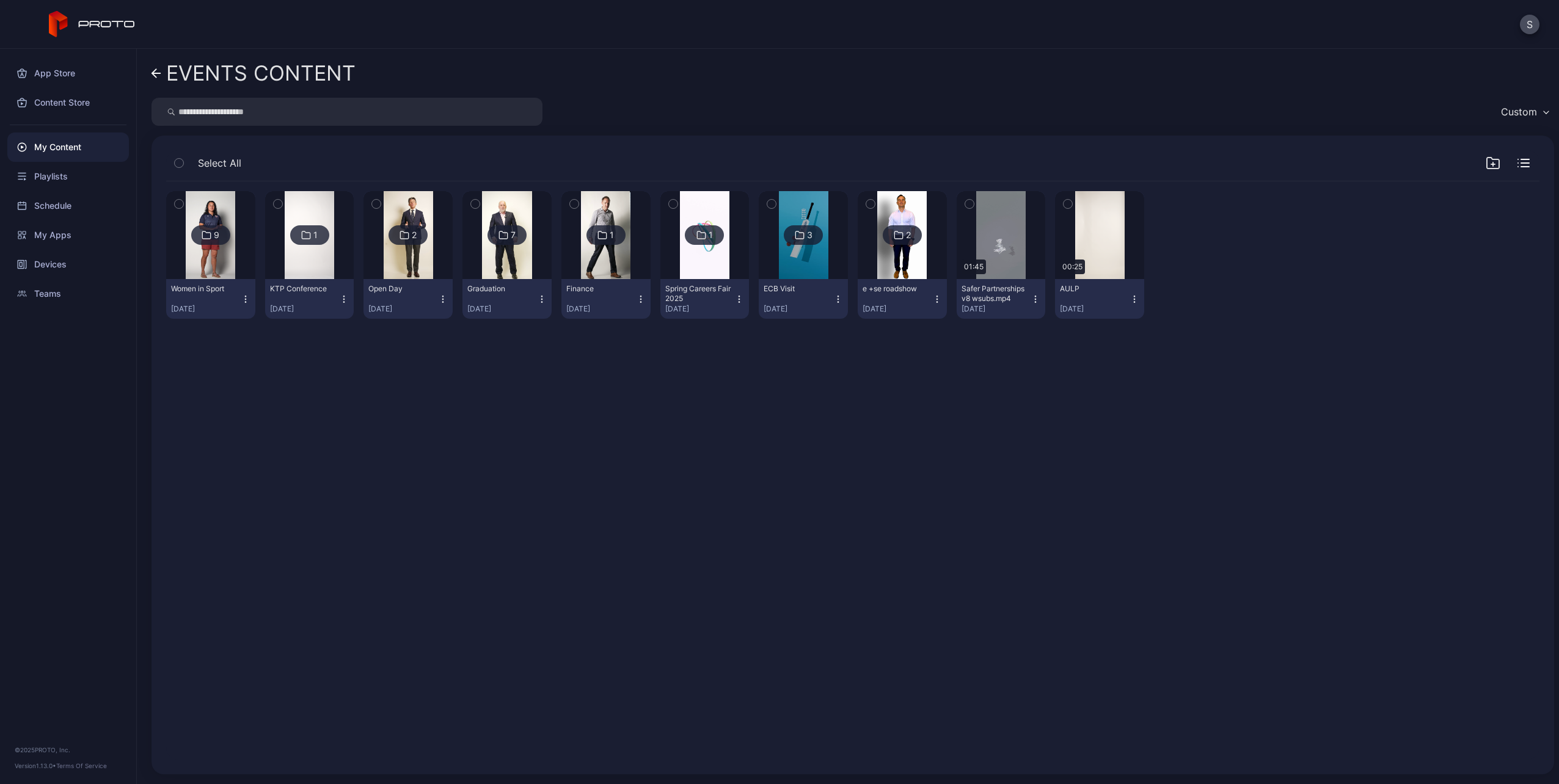
click at [223, 248] on img at bounding box center [211, 235] width 50 height 88
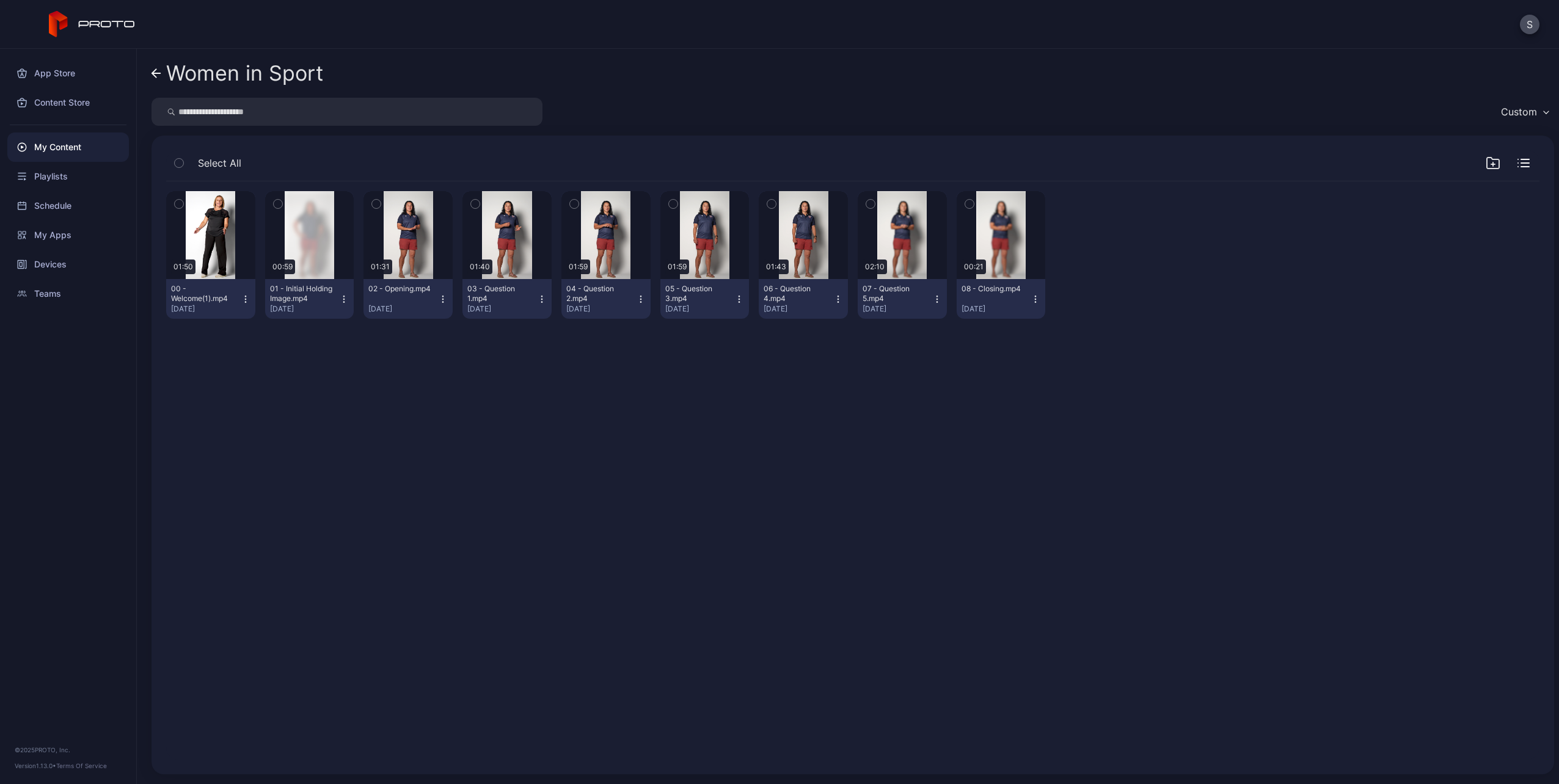
click at [242, 303] on icon "button" at bounding box center [246, 299] width 10 height 10
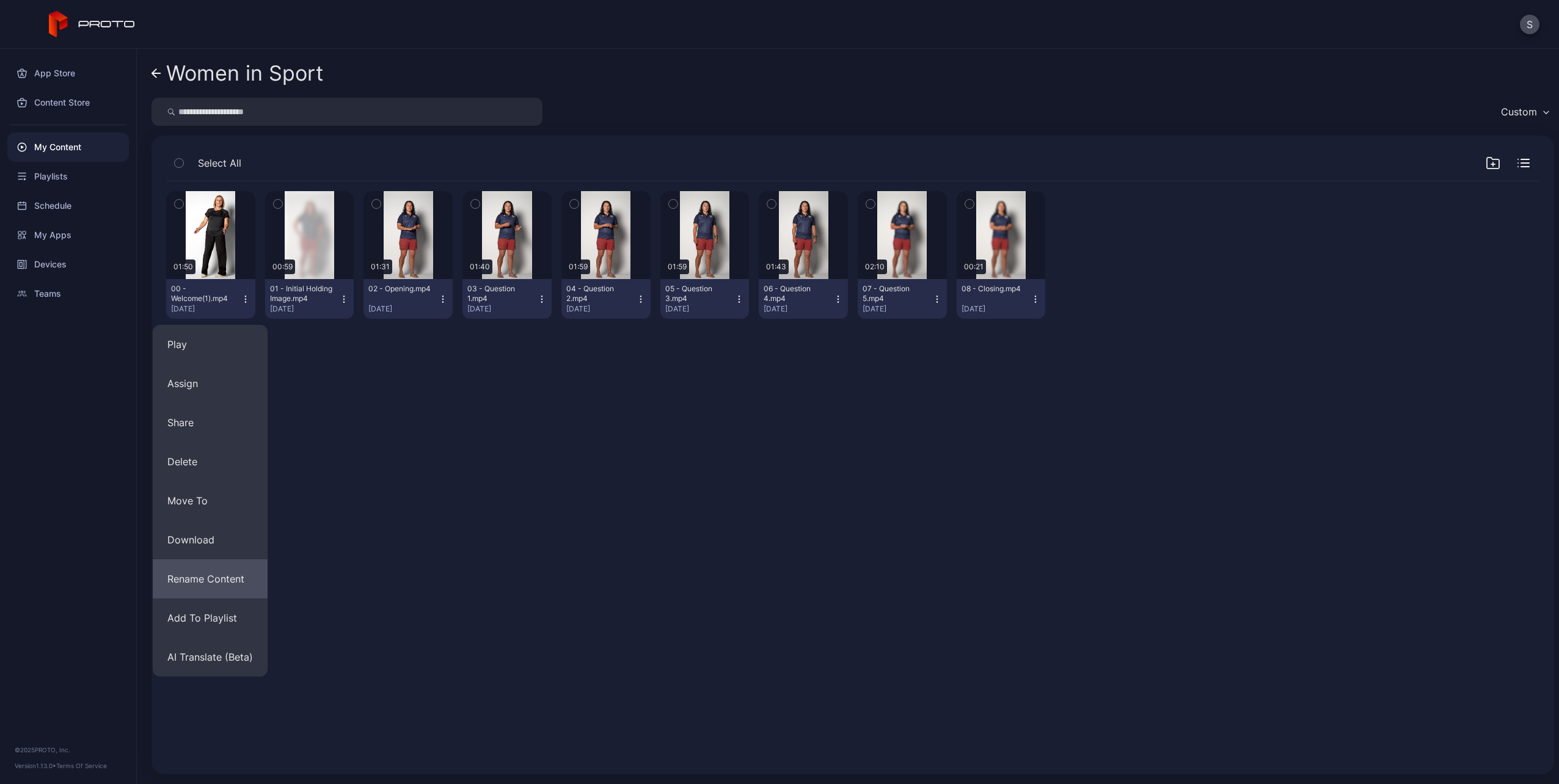
click at [219, 574] on button "Rename Content" at bounding box center [210, 579] width 115 height 39
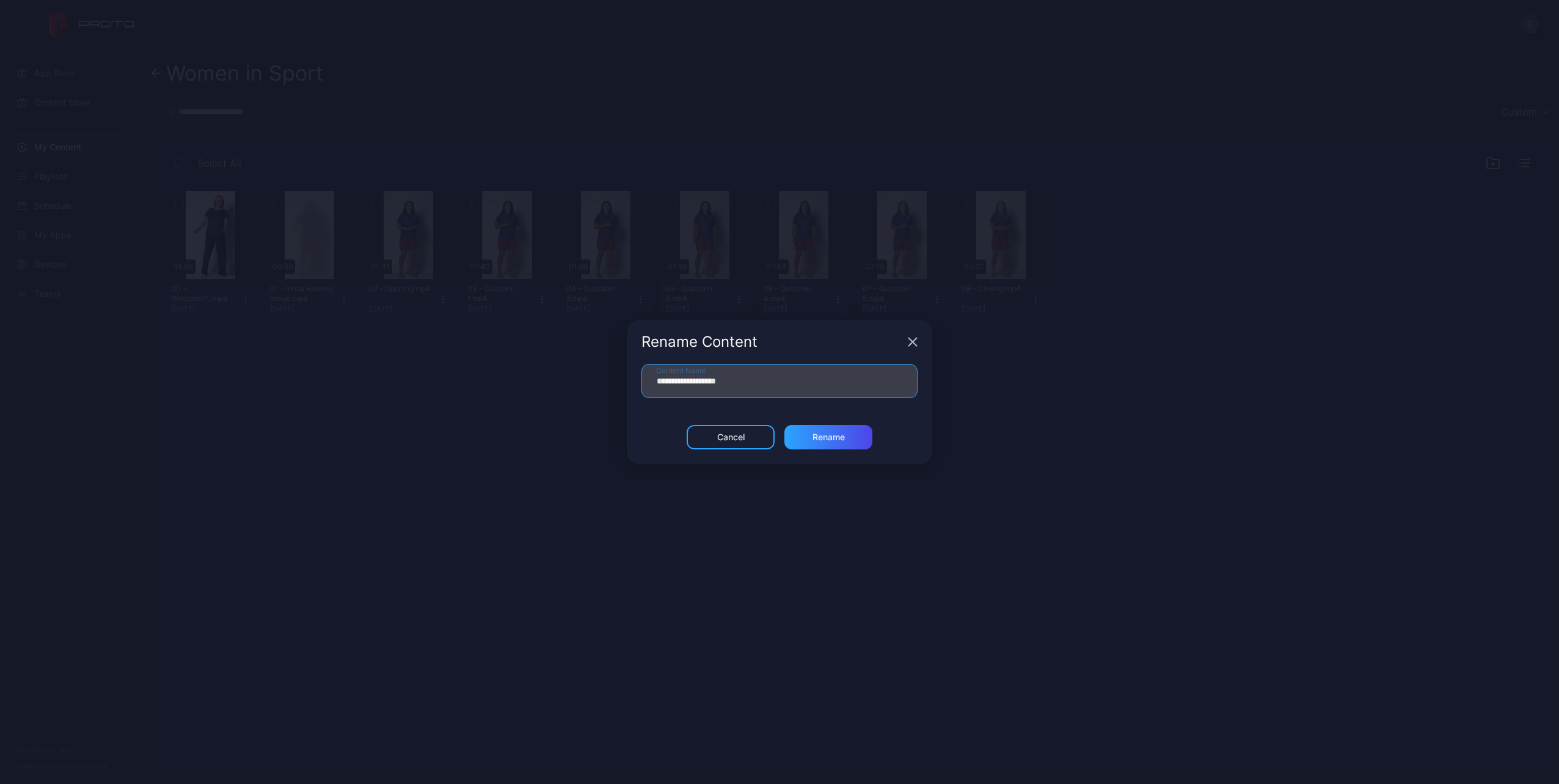
click at [724, 379] on input "**********" at bounding box center [780, 381] width 276 height 34
type input "**********"
click at [835, 439] on div "Rename" at bounding box center [829, 437] width 32 height 10
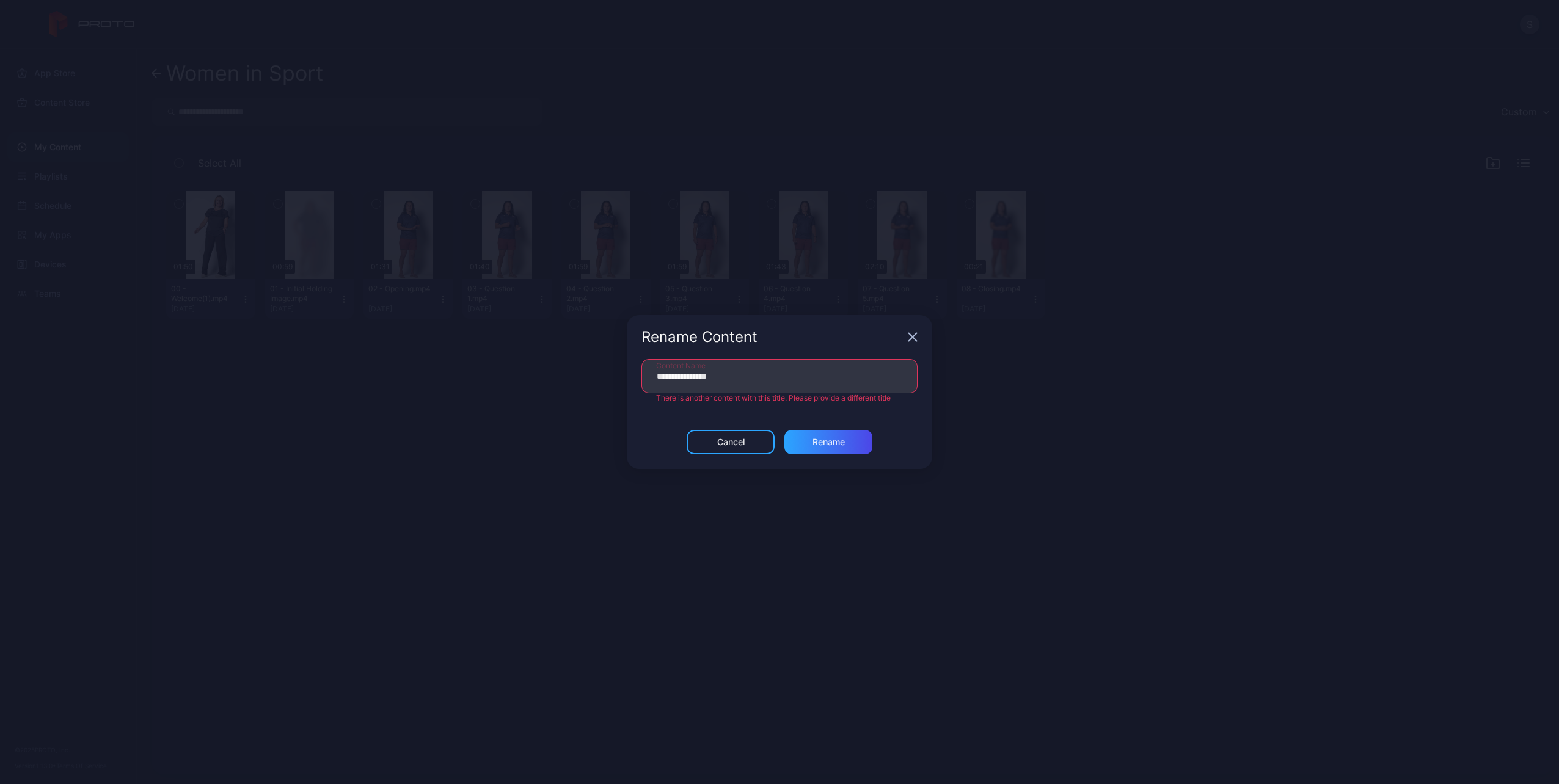
click at [909, 342] on div "Rename Content" at bounding box center [780, 336] width 306 height 44
click at [912, 335] on icon "button" at bounding box center [913, 337] width 10 height 10
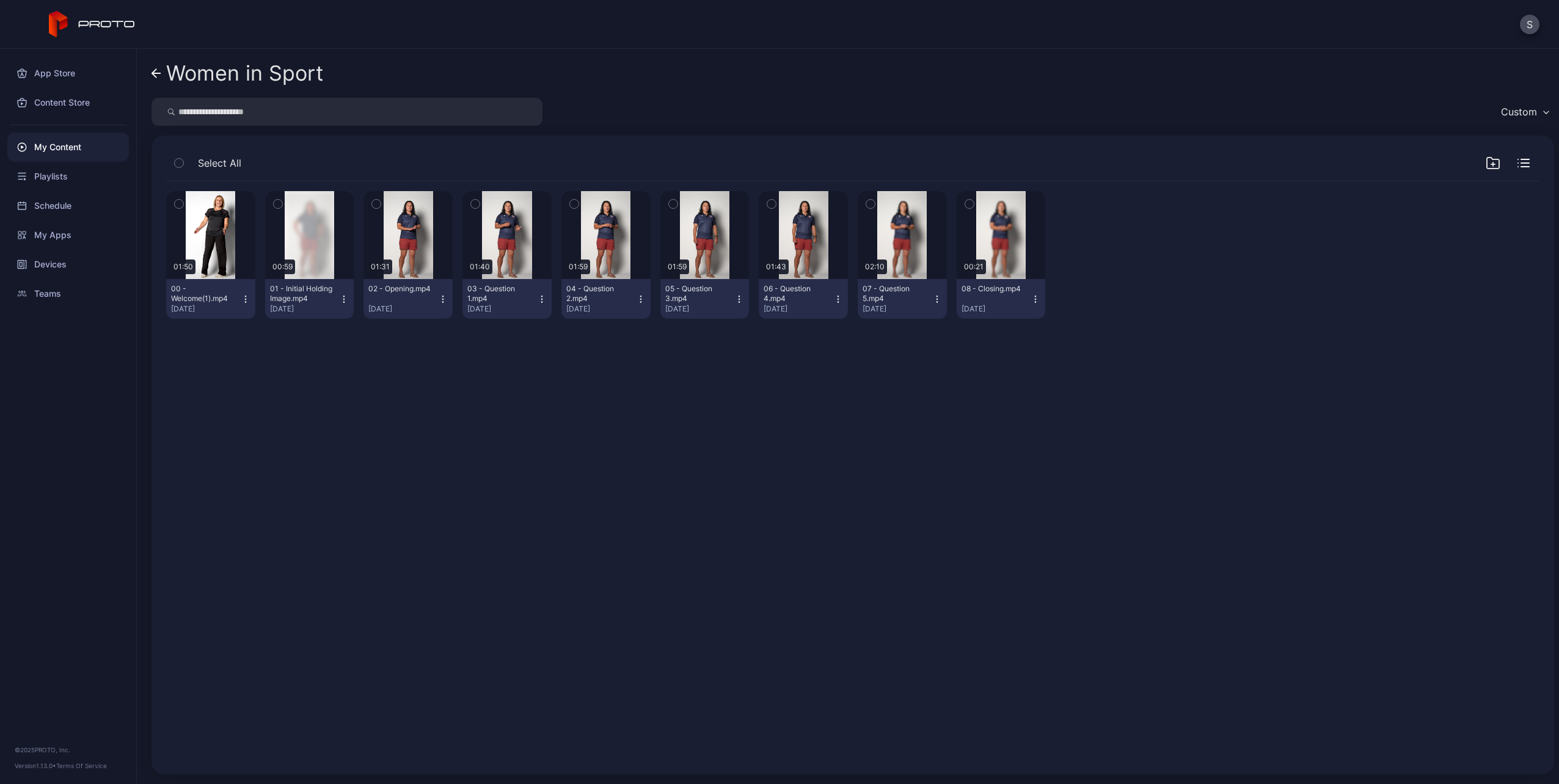
click at [162, 79] on link "Women in Sport" at bounding box center [237, 73] width 172 height 30
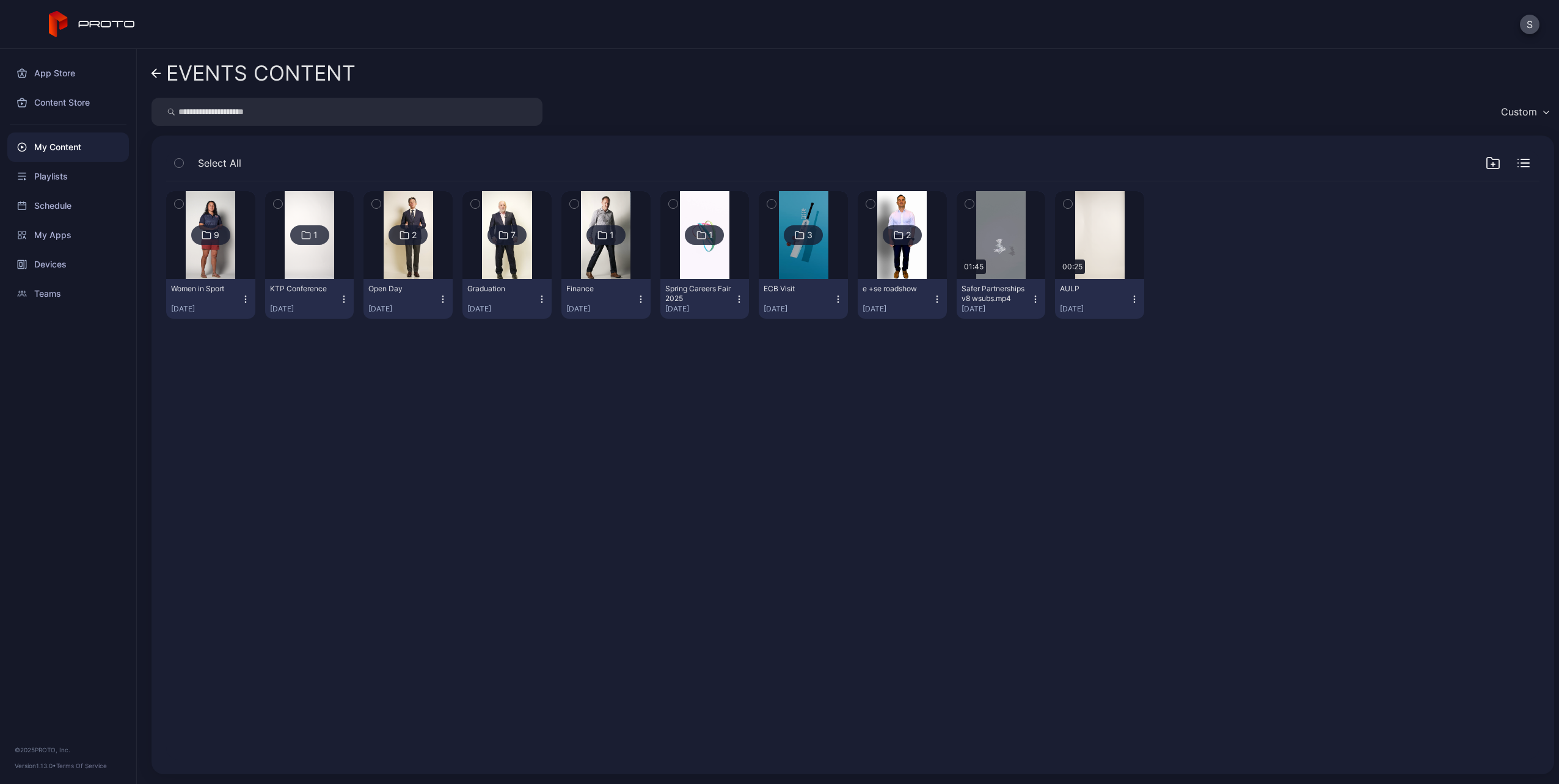
click at [162, 79] on link "EVENTS CONTENT" at bounding box center [253, 73] width 204 height 30
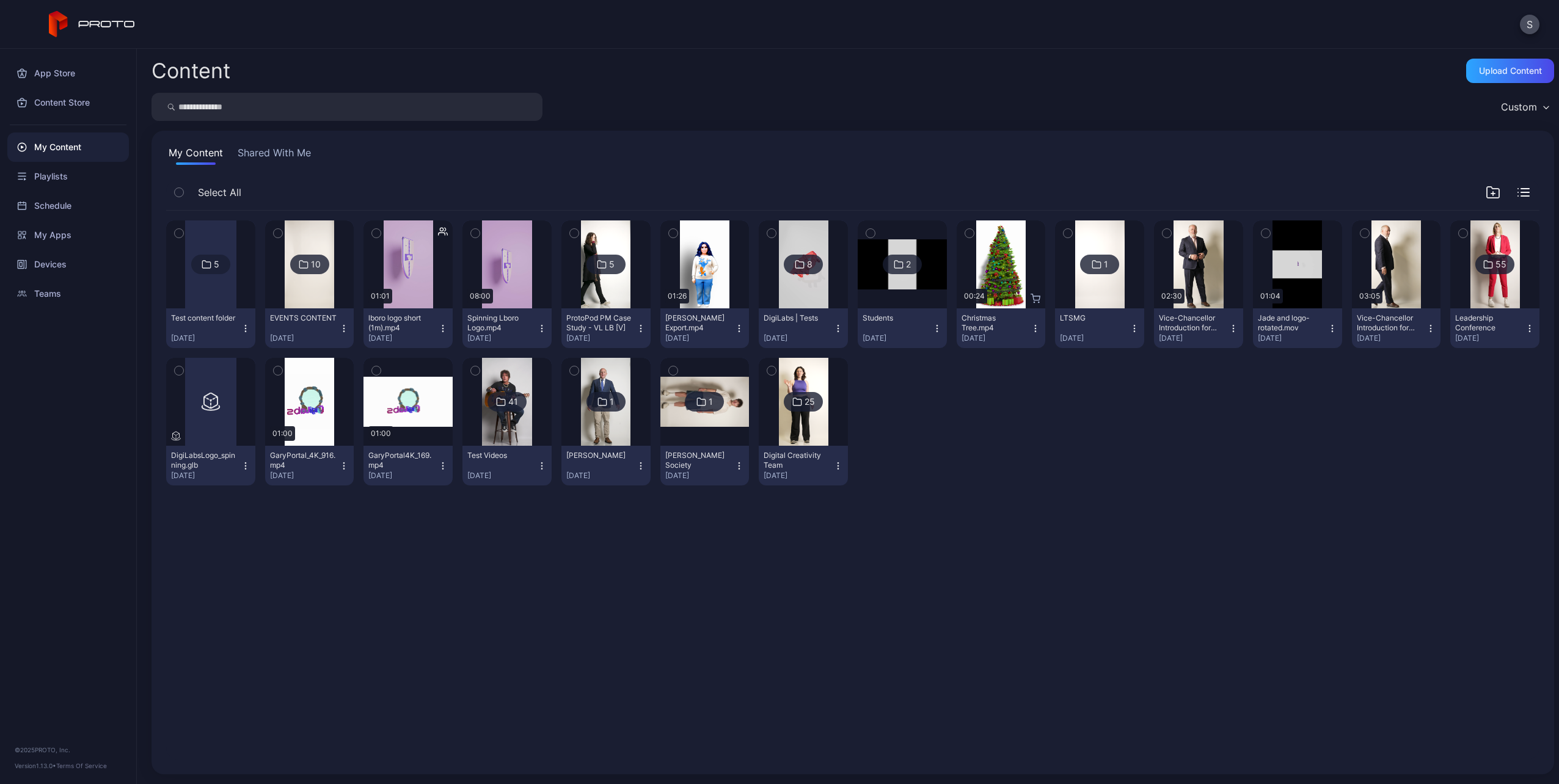
click at [244, 113] on input "search" at bounding box center [347, 107] width 391 height 28
type input "**"
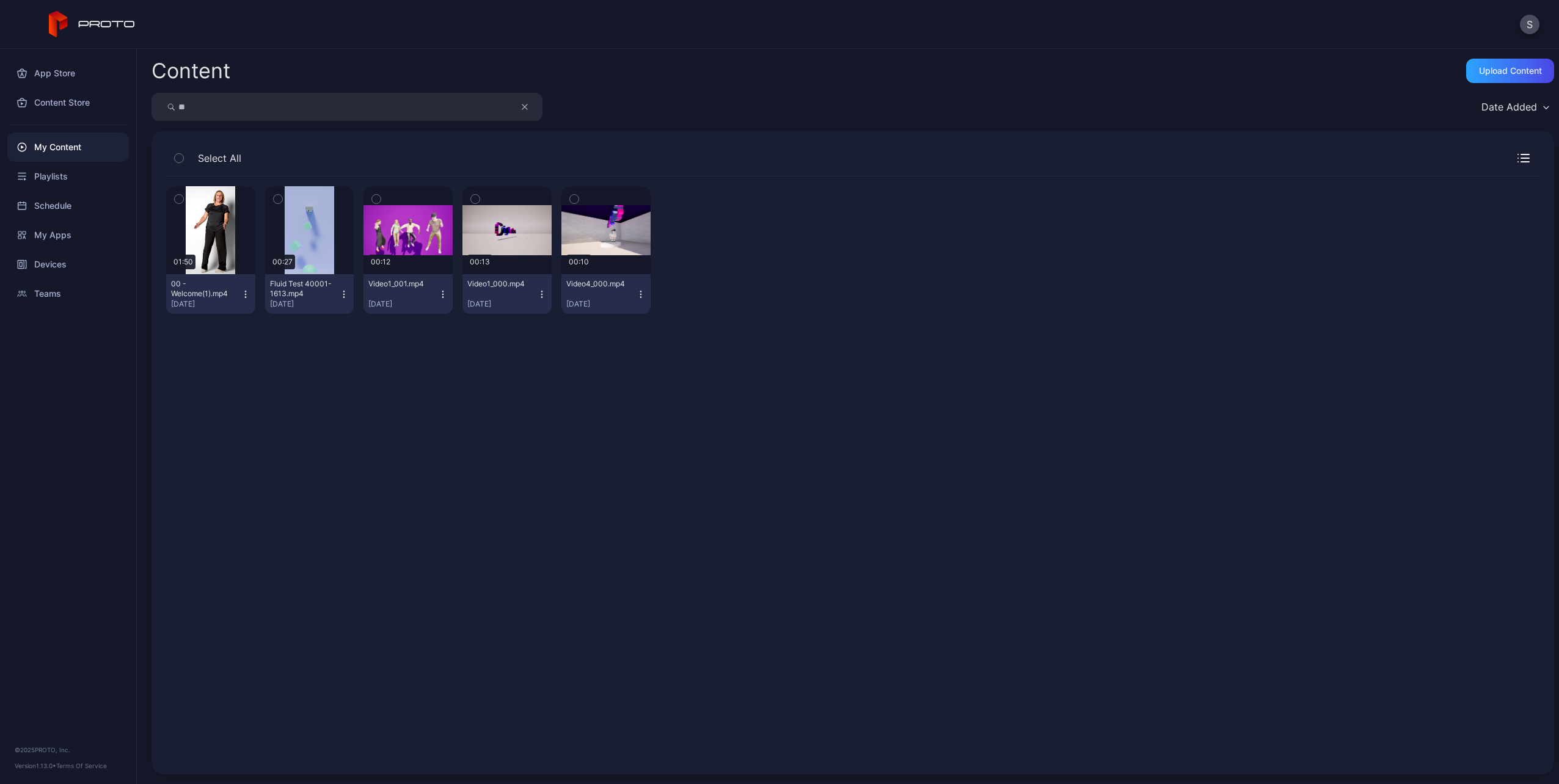
click at [244, 290] on icon "button" at bounding box center [246, 294] width 10 height 10
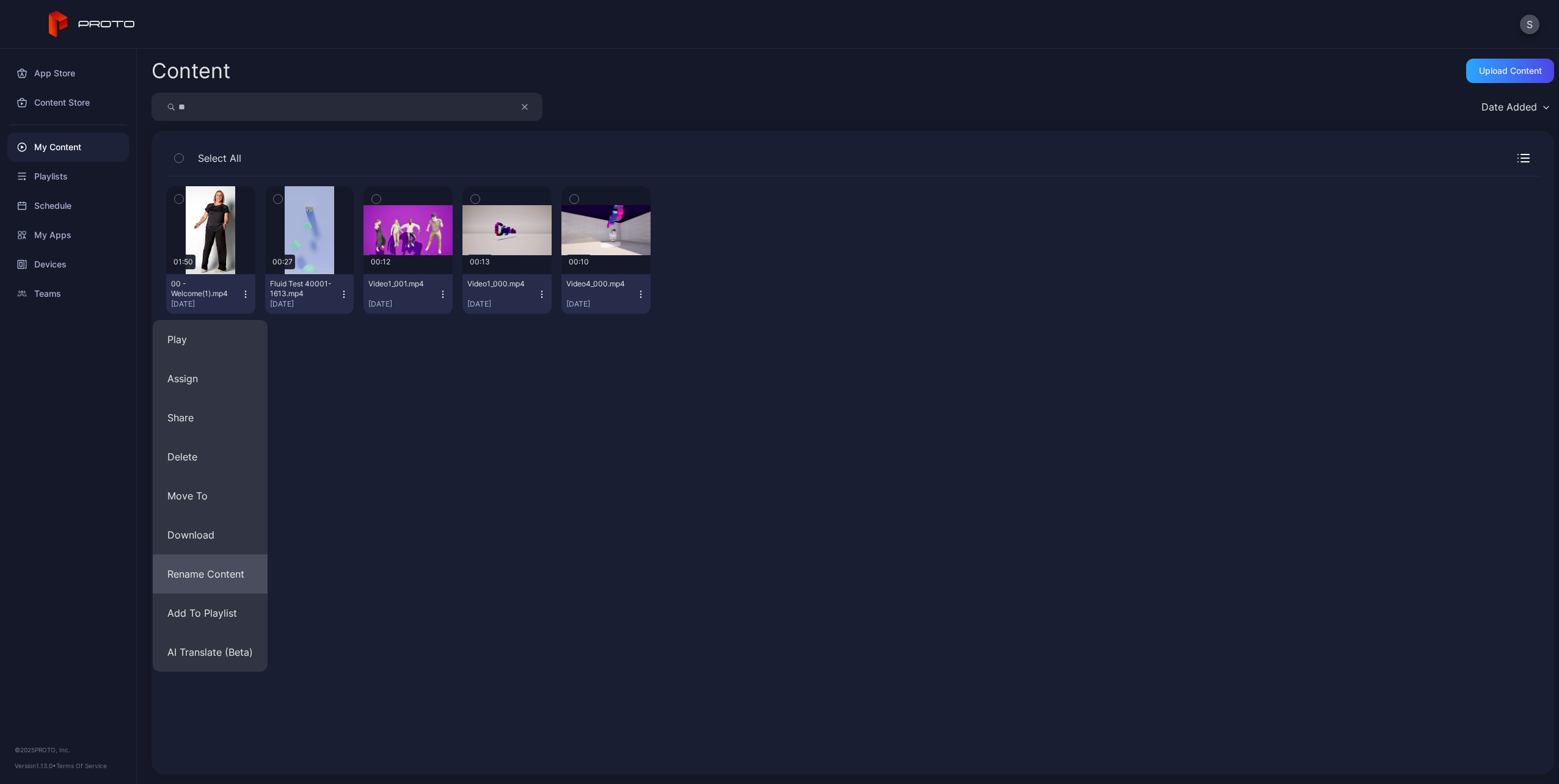
click at [238, 577] on button "Rename Content" at bounding box center [210, 574] width 115 height 39
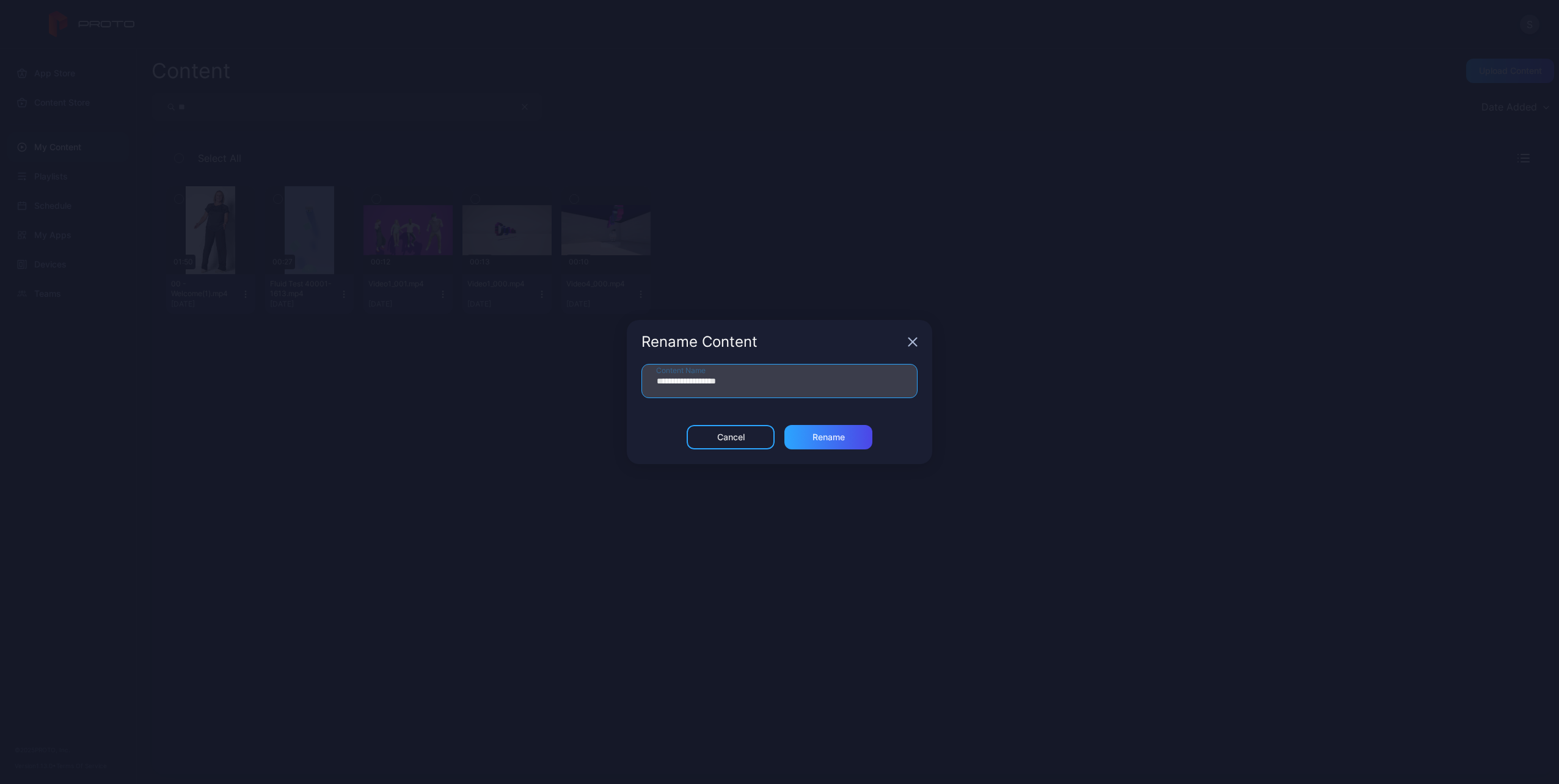
click at [723, 380] on input "**********" at bounding box center [780, 381] width 276 height 34
type input "**********"
click at [832, 435] on div "Rename" at bounding box center [829, 437] width 32 height 10
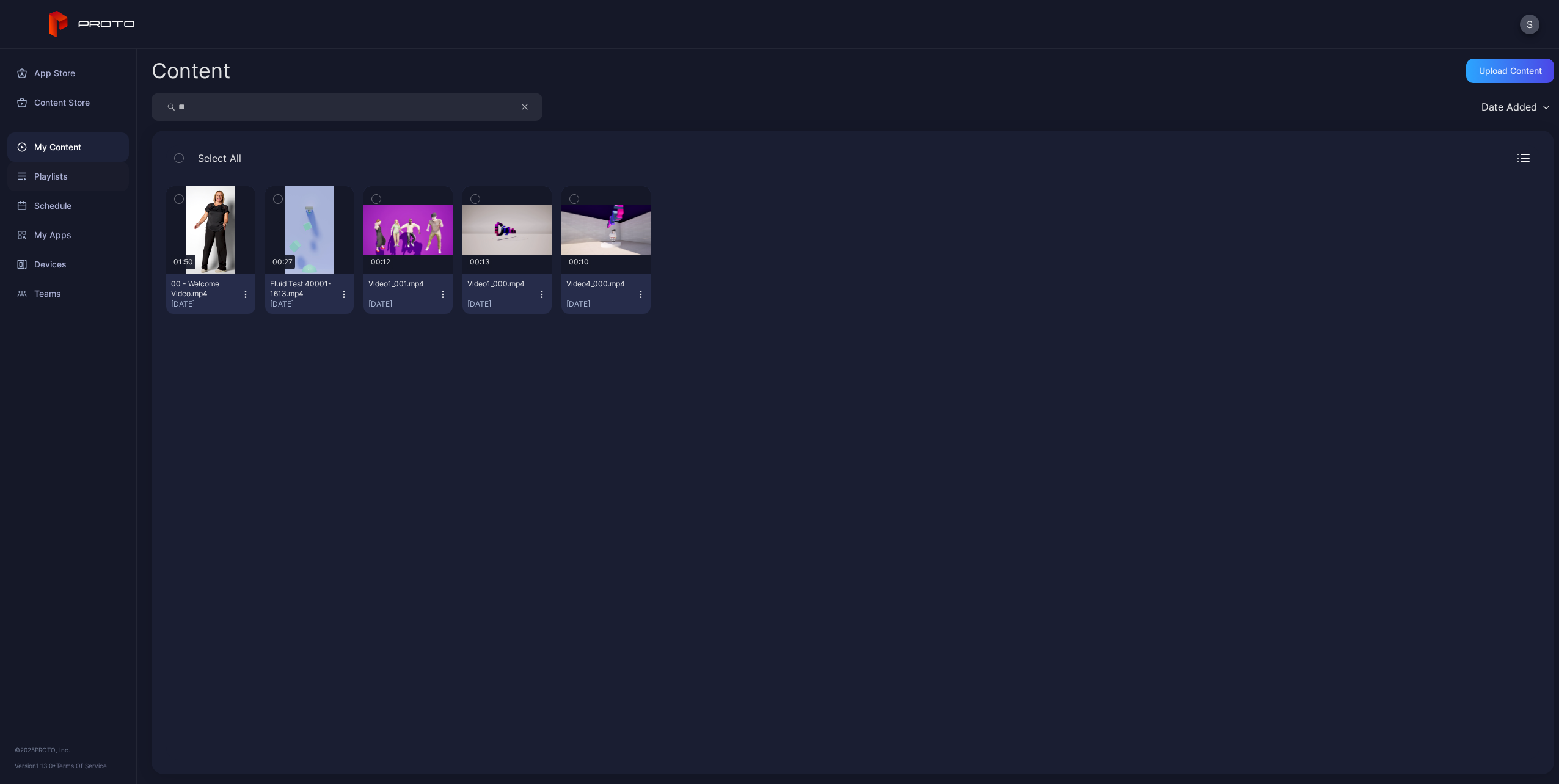
click at [73, 174] on div "Playlists" at bounding box center [68, 176] width 122 height 30
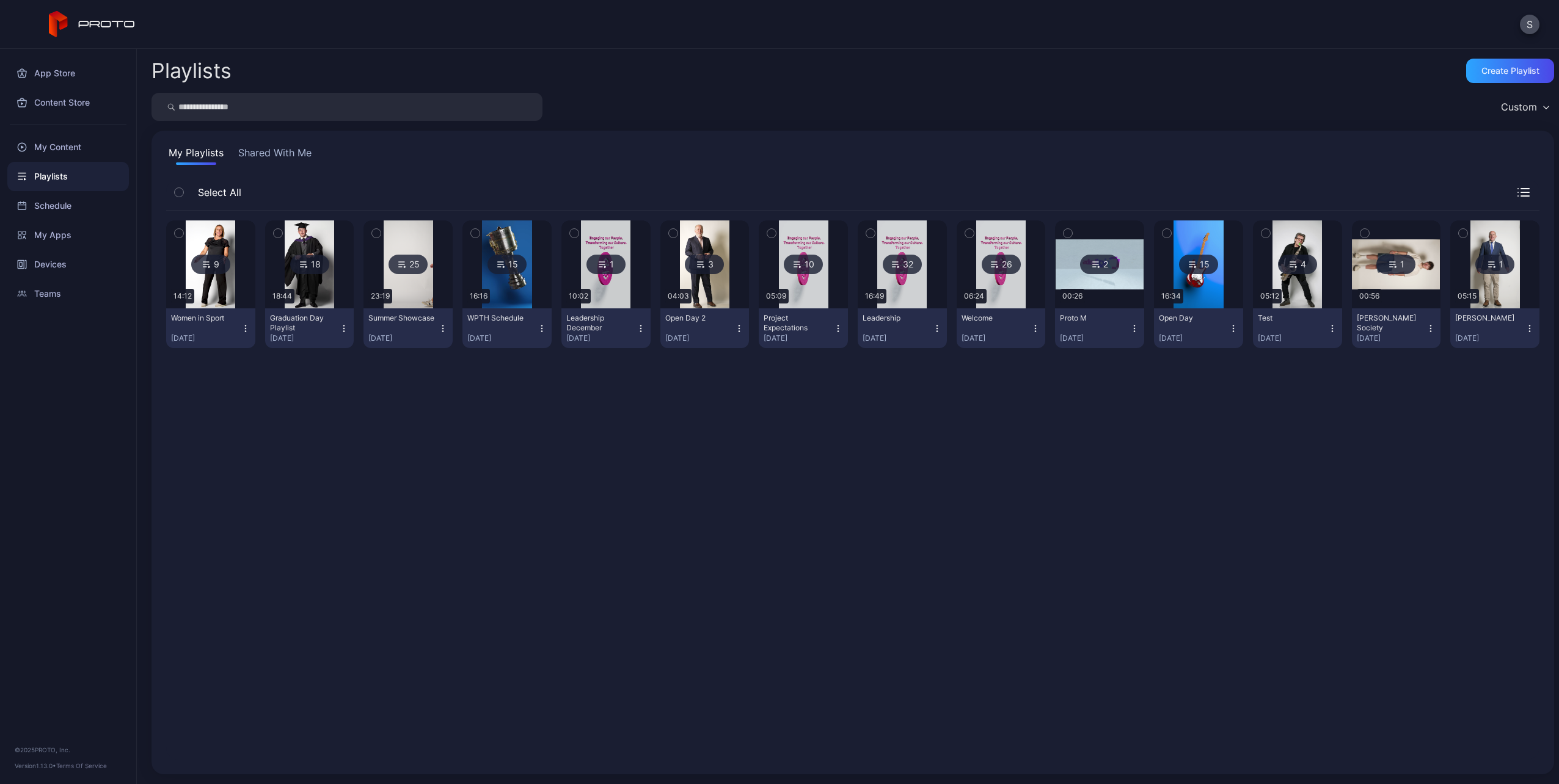
click at [220, 274] on img at bounding box center [211, 264] width 50 height 88
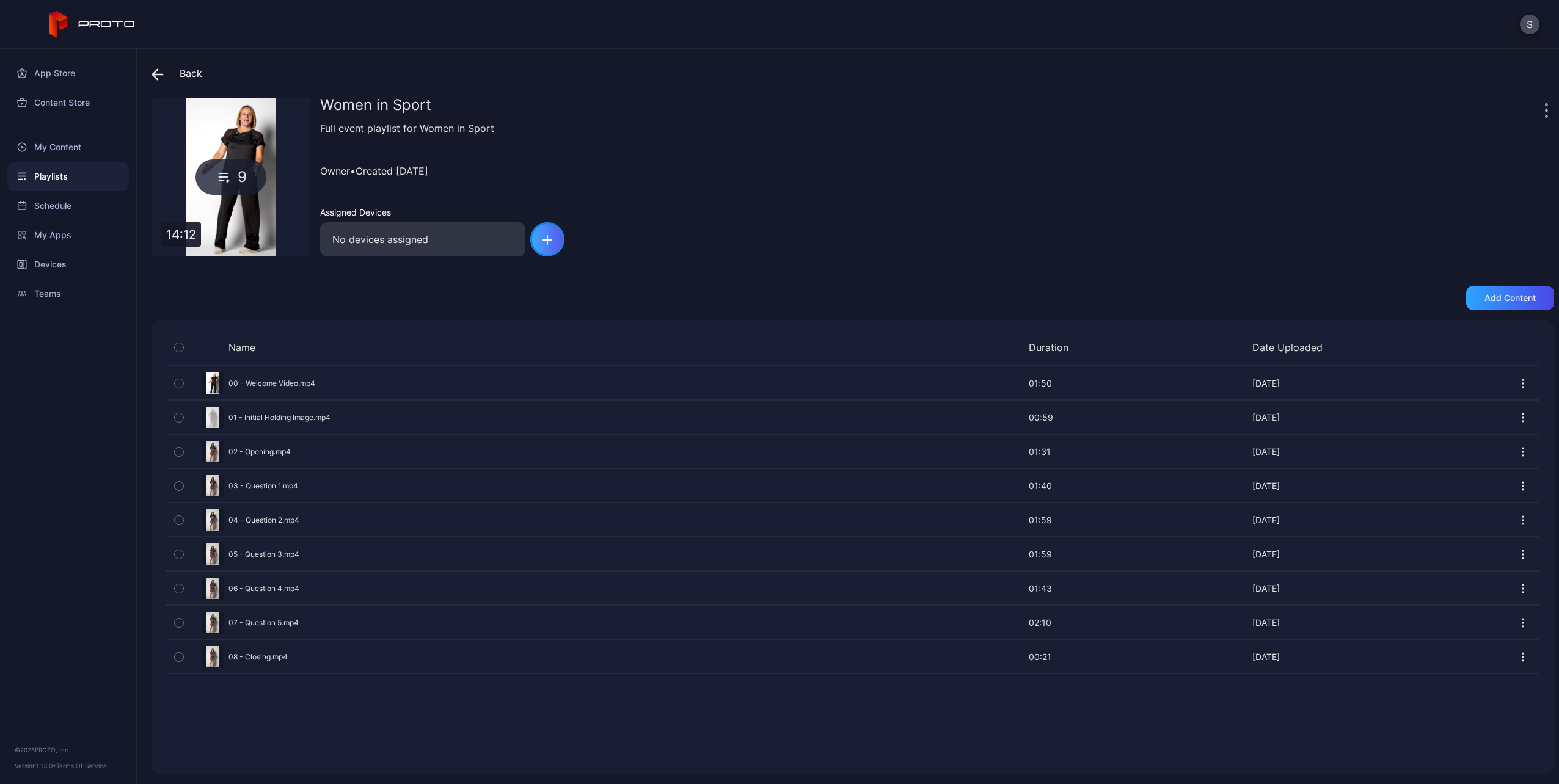
click at [561, 231] on div "button" at bounding box center [547, 239] width 34 height 34
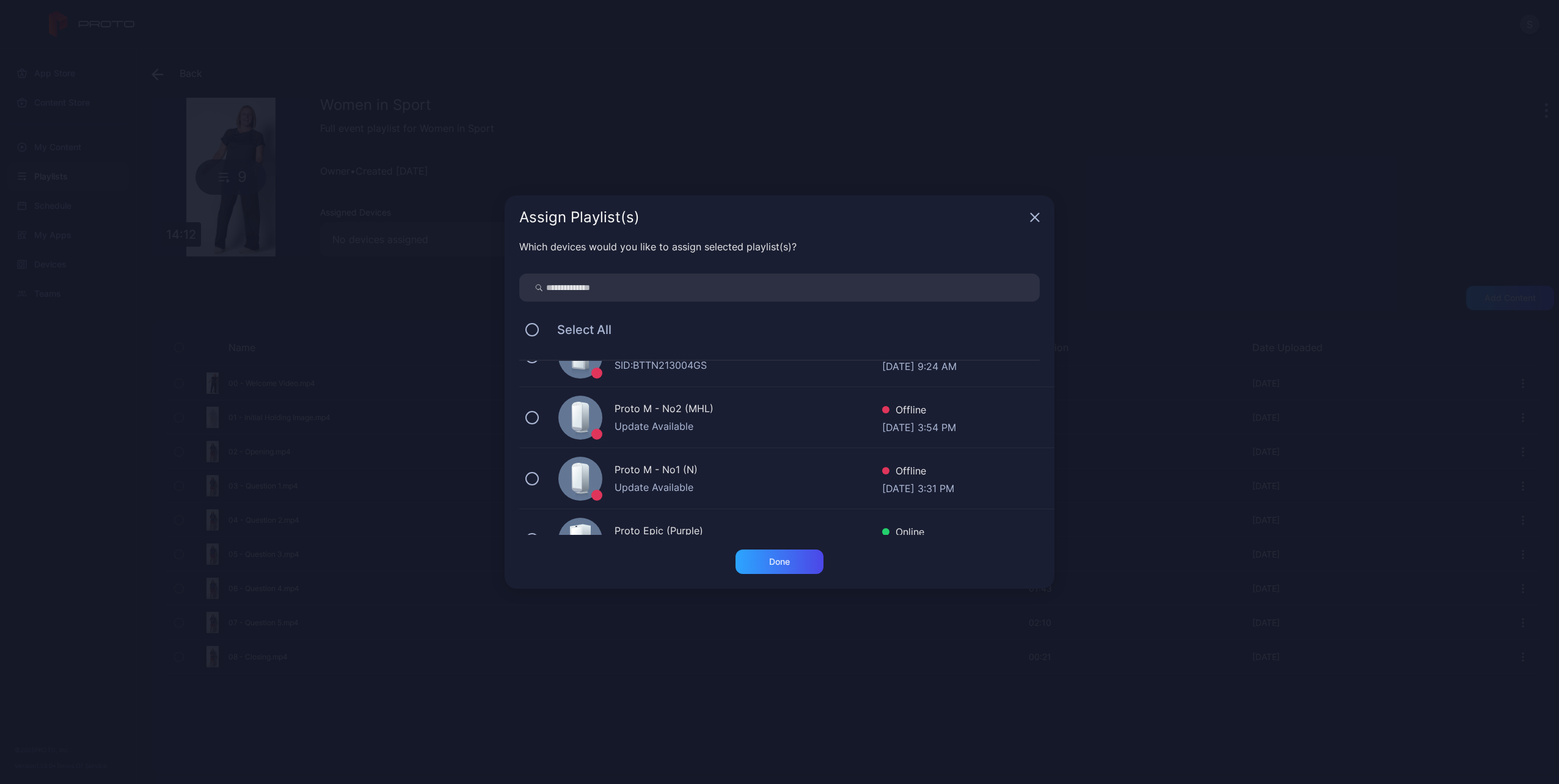
scroll to position [70, 0]
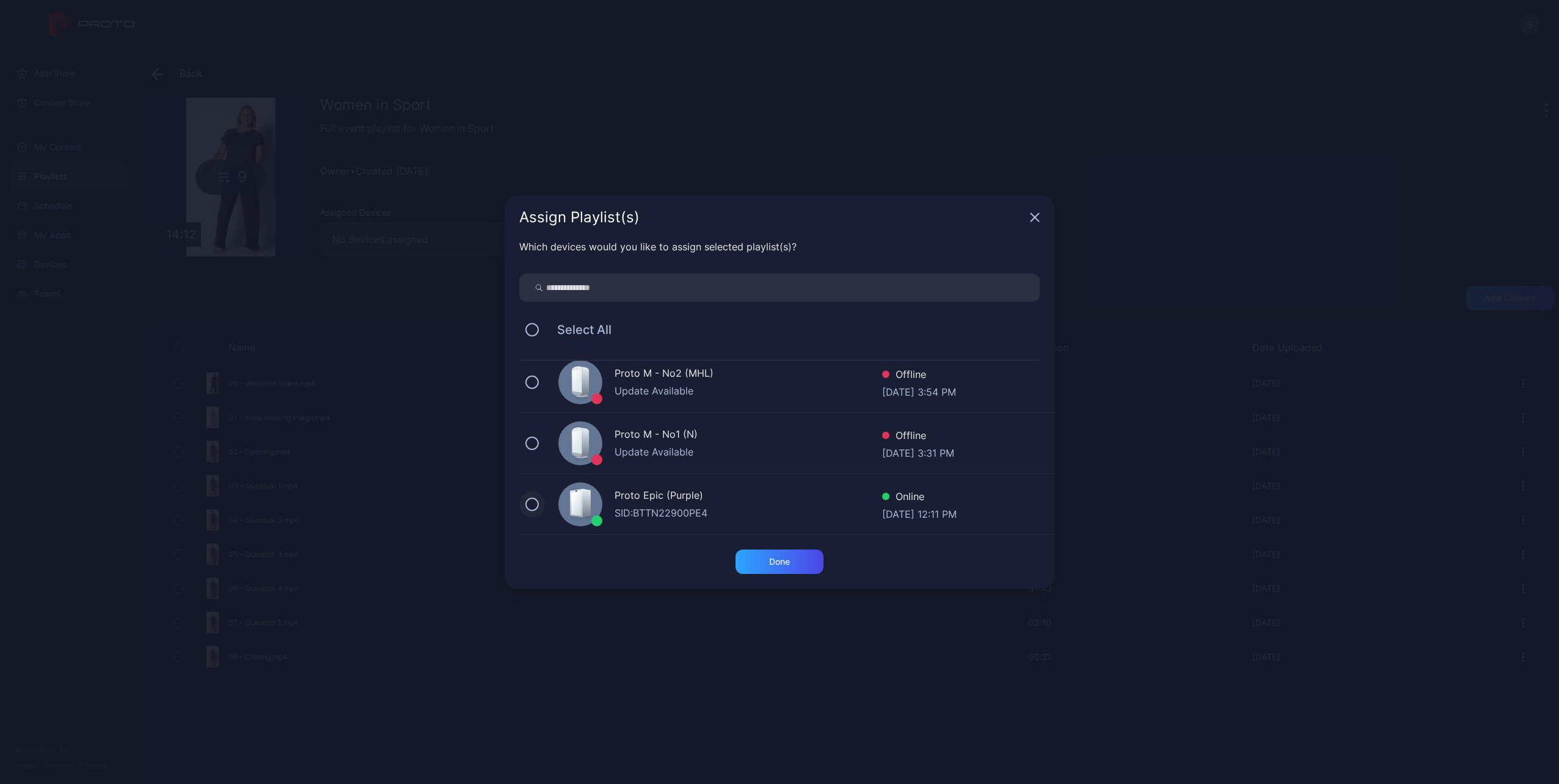
click at [528, 501] on button at bounding box center [532, 505] width 13 height 13
click at [782, 562] on div "Done" at bounding box center [780, 562] width 21 height 10
